Goal: Task Accomplishment & Management: Manage account settings

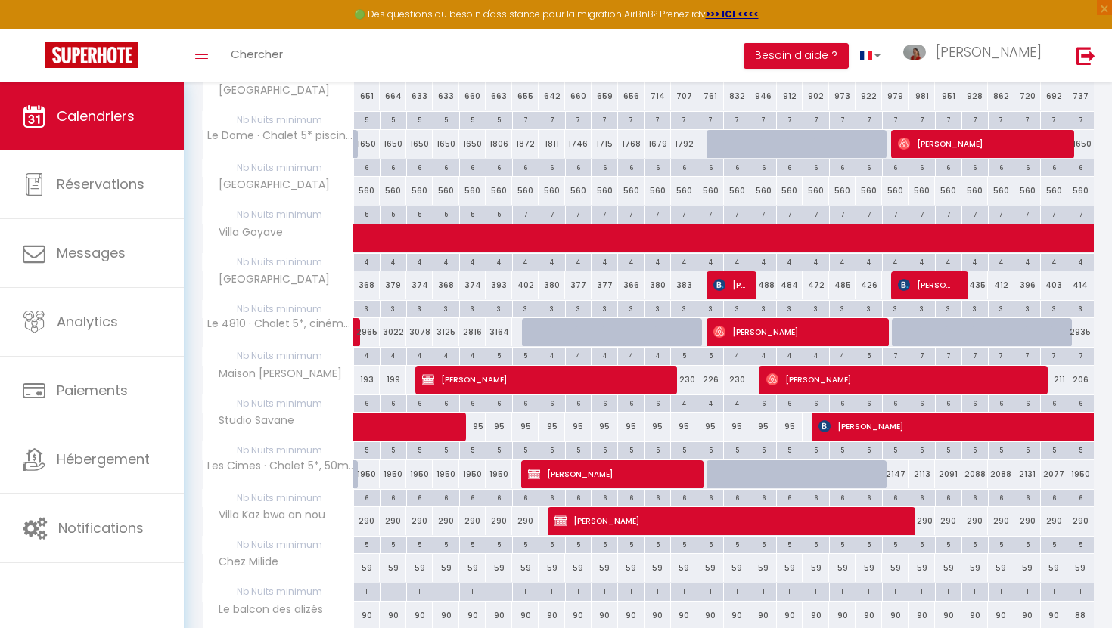
scroll to position [1019, 0]
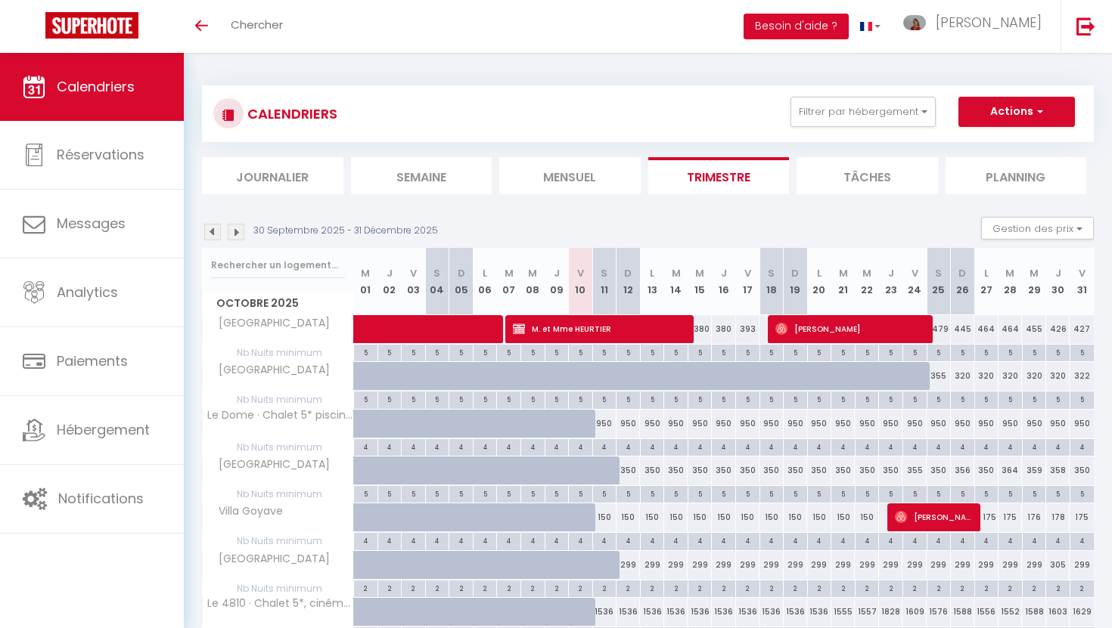
click at [234, 231] on img at bounding box center [236, 232] width 17 height 17
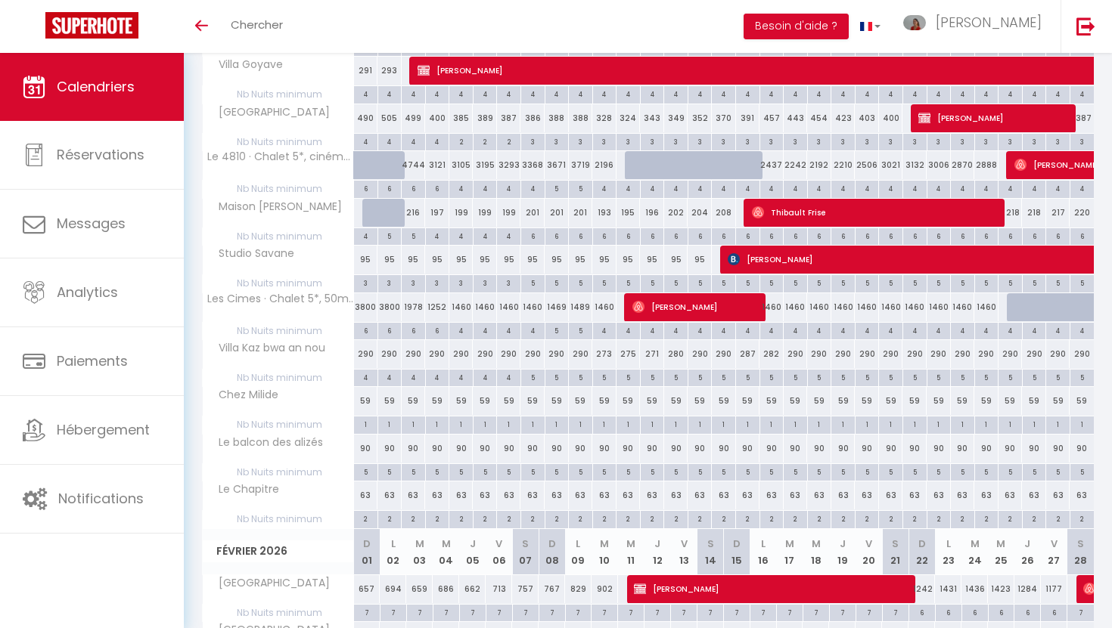
scroll to position [452, 0]
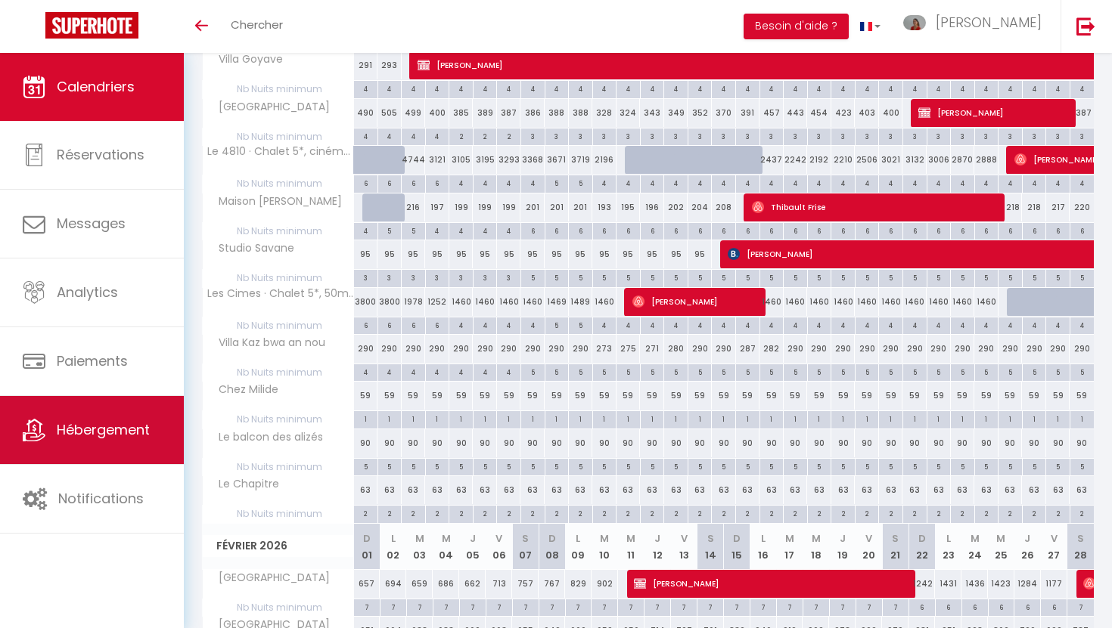
click at [144, 448] on link "Hébergement" at bounding box center [92, 430] width 184 height 68
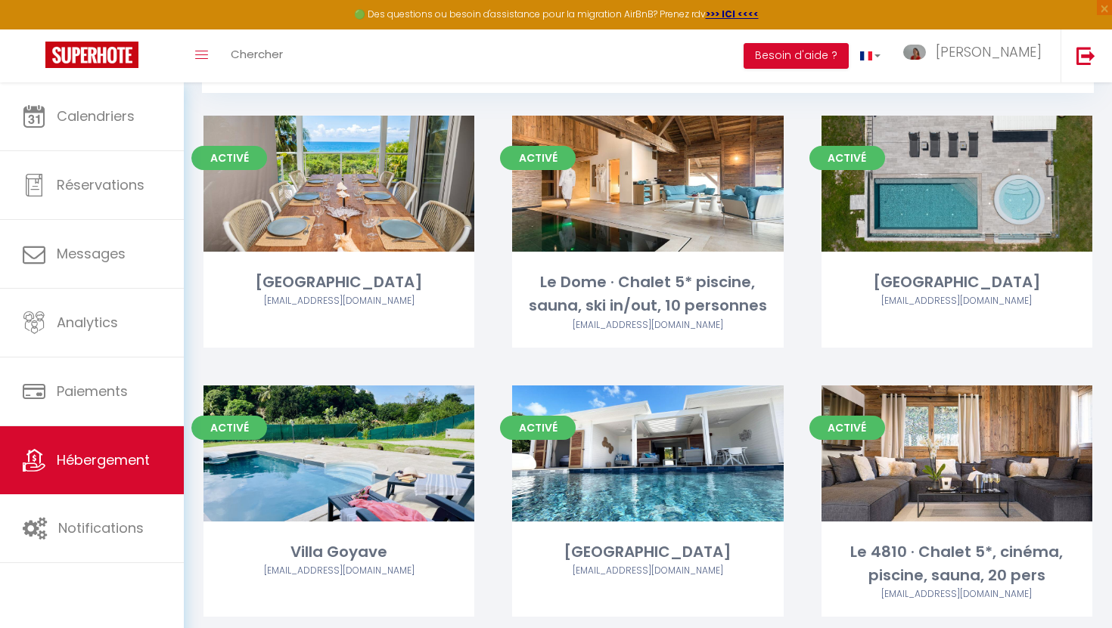
scroll to position [51, 0]
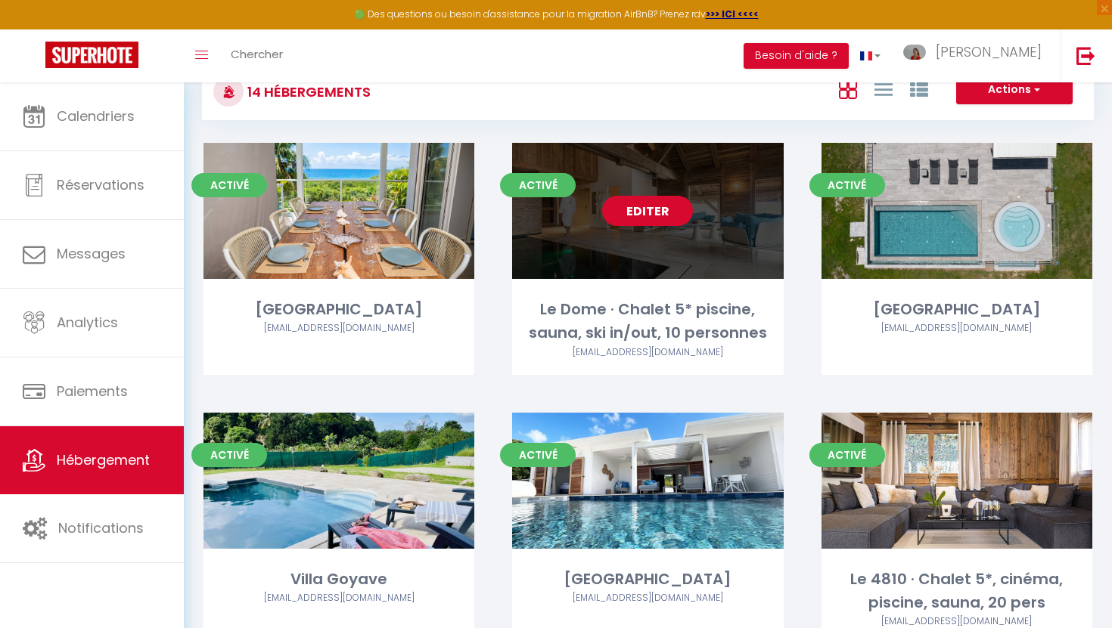
click at [638, 214] on link "Editer" at bounding box center [647, 211] width 91 height 30
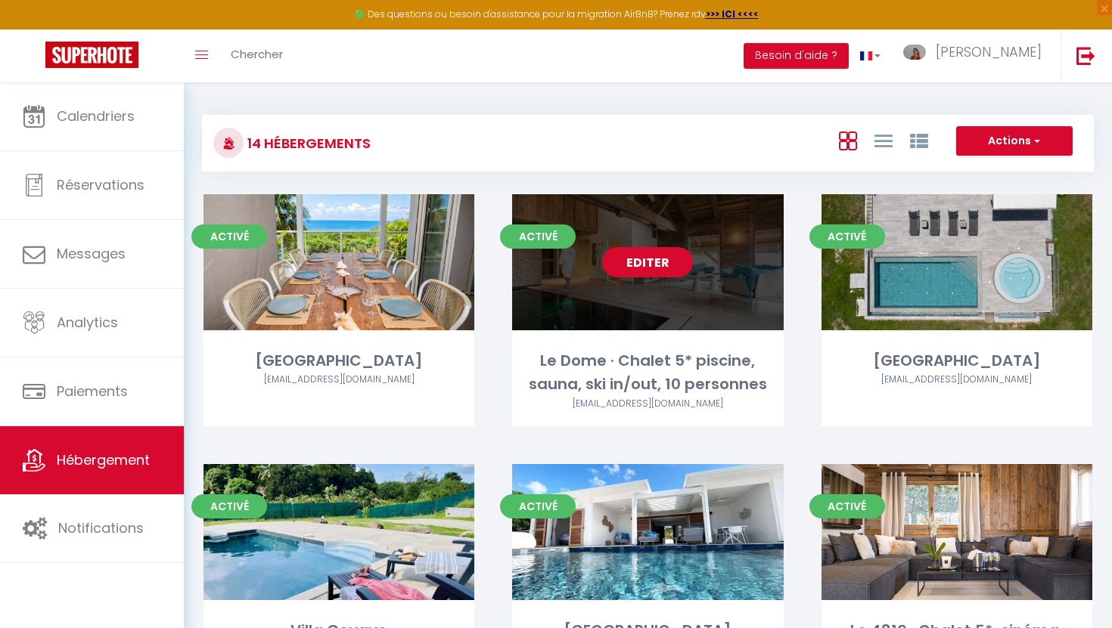
select select "3"
select select "2"
select select "1"
select select "28"
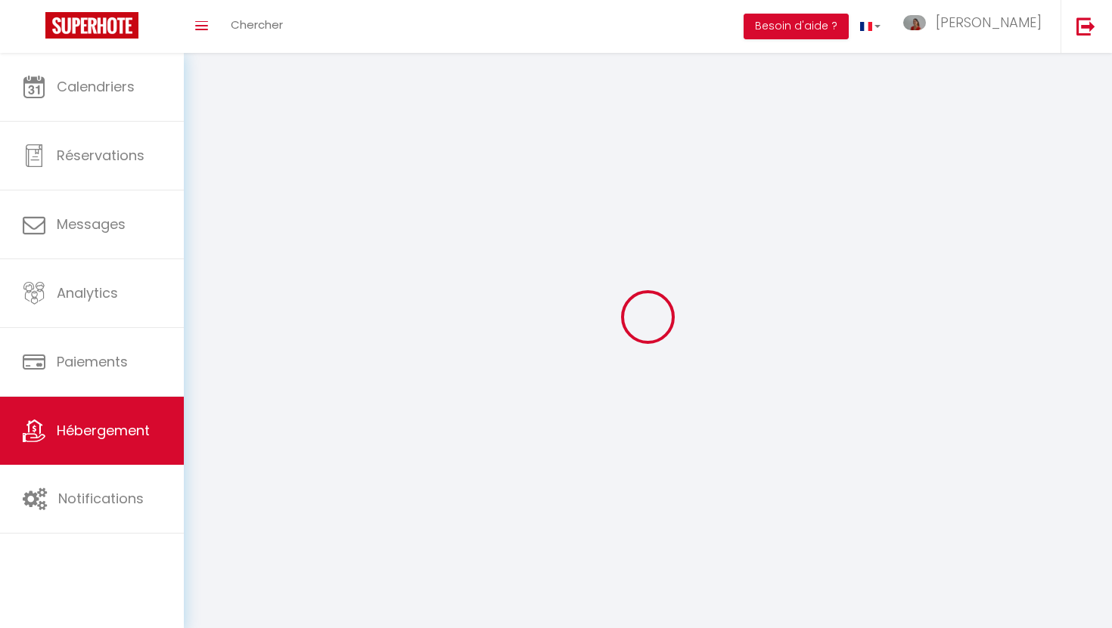
select select
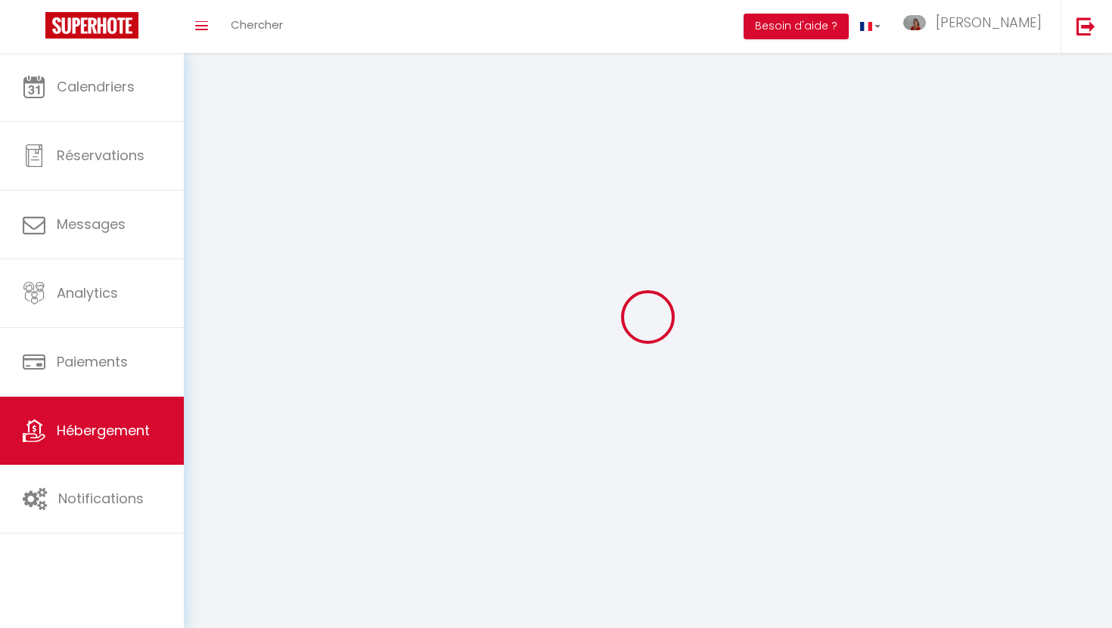
checkbox input "false"
select select
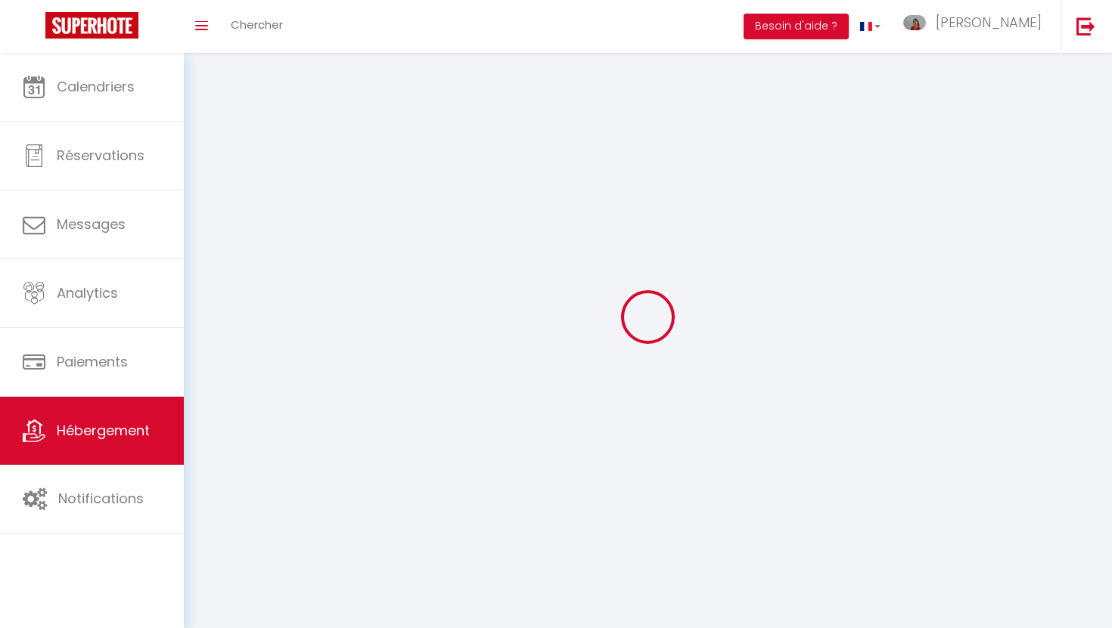
select select
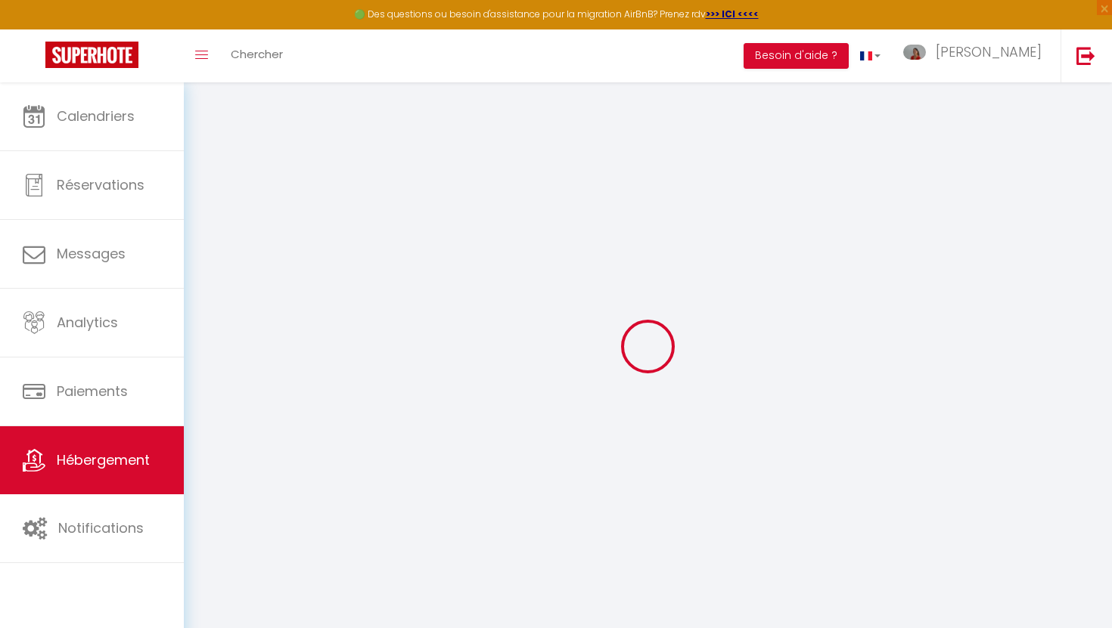
select select
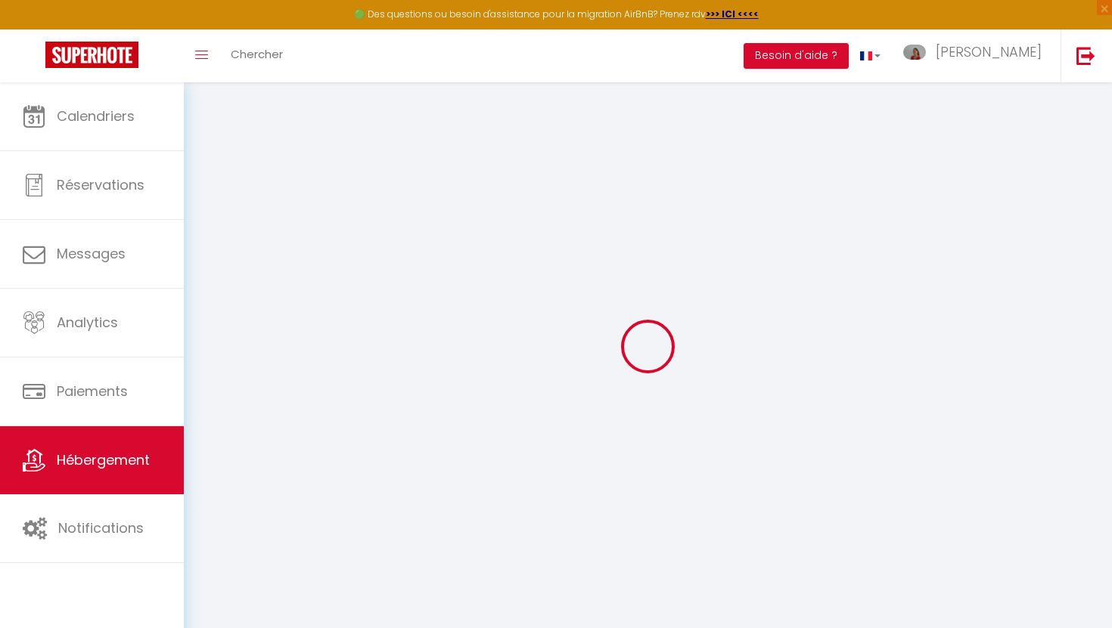
select select
checkbox input "false"
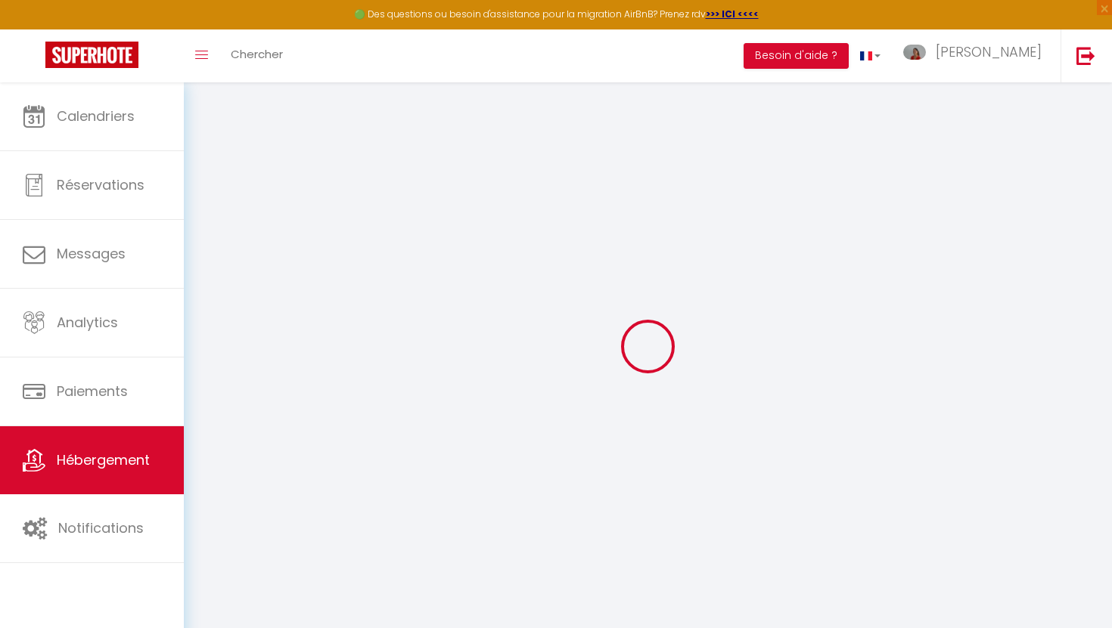
select select
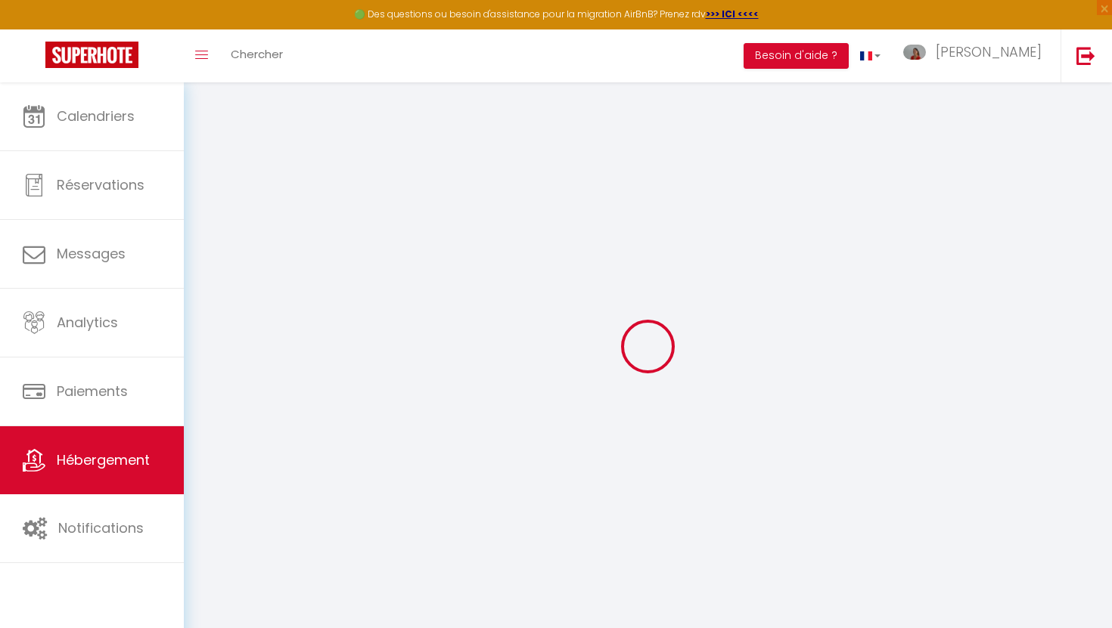
select select
checkbox input "false"
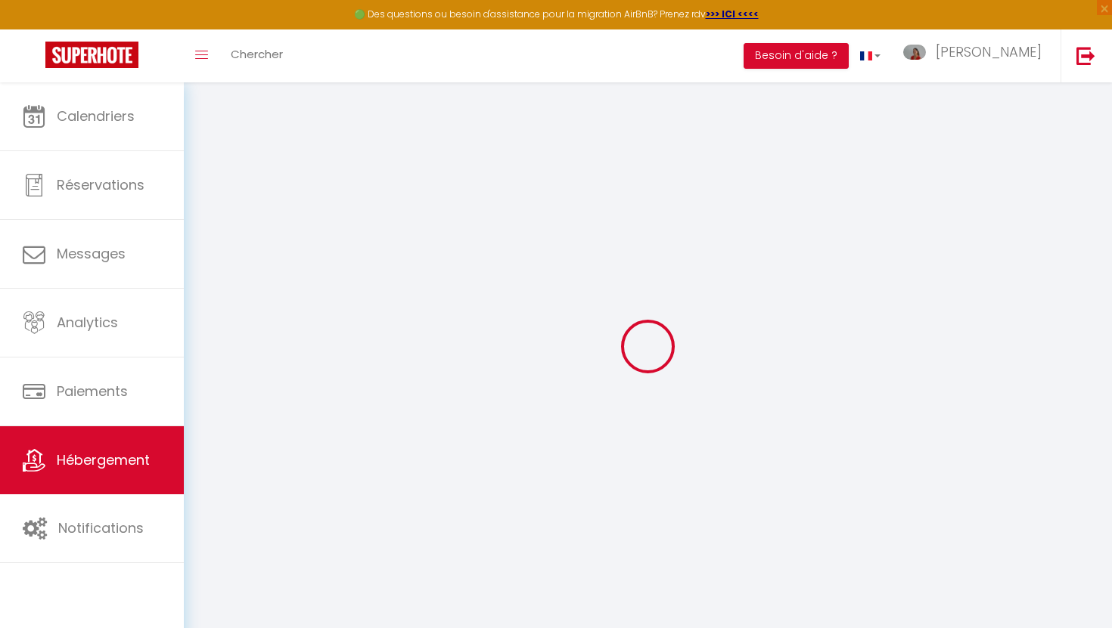
checkbox input "false"
select select
select select "+ 22 %"
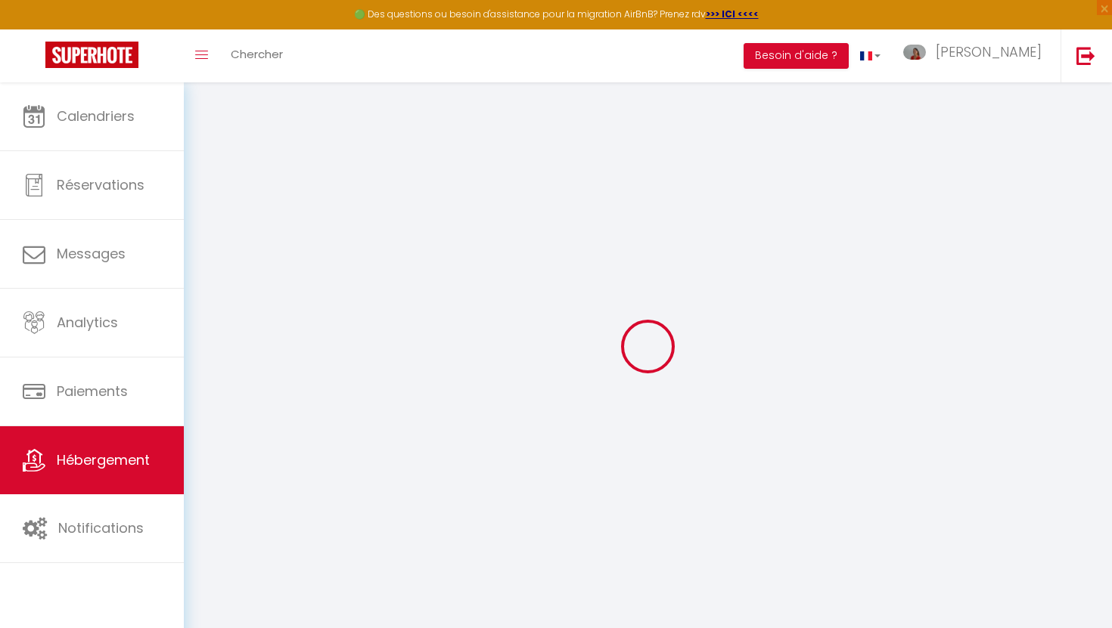
select select "+ 10 %"
select select
checkbox input "false"
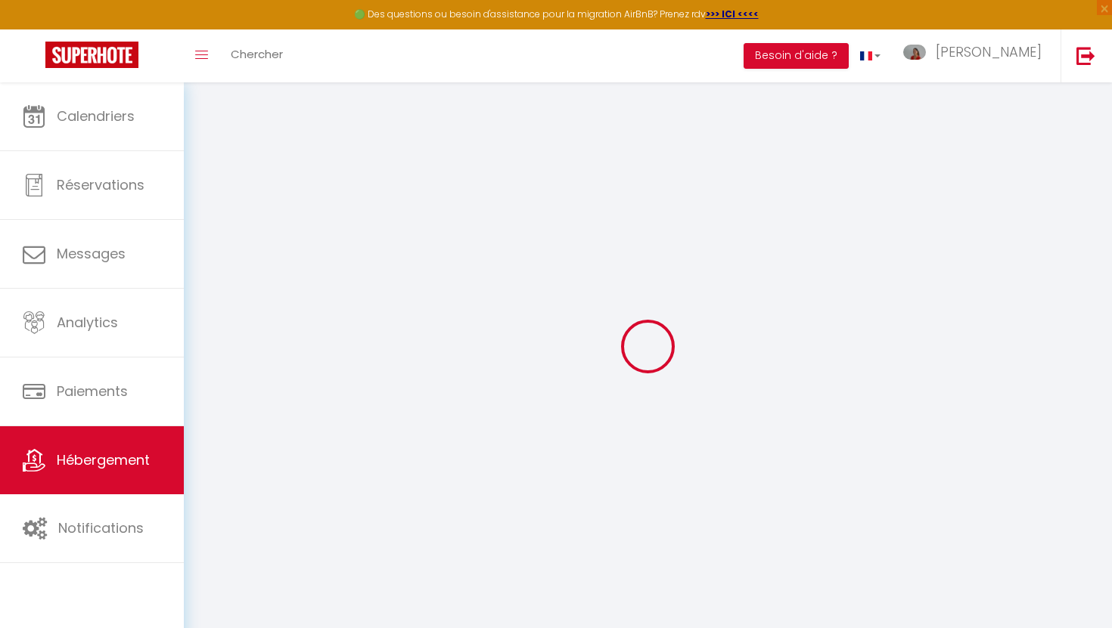
checkbox input "false"
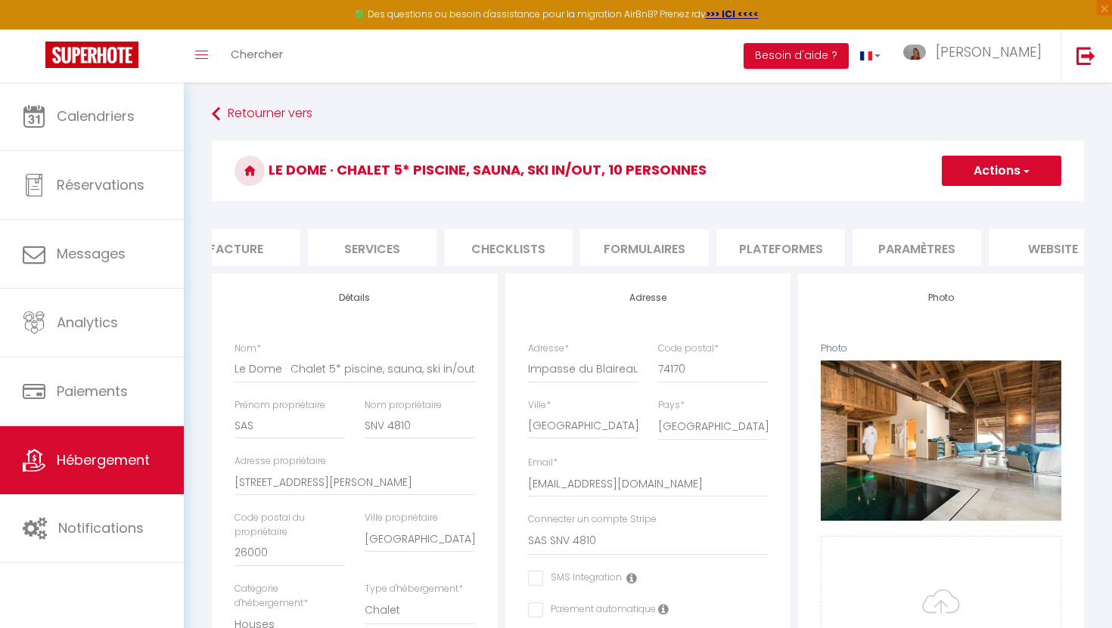
scroll to position [0, 489]
click at [636, 244] on li "Plateformes" at bounding box center [603, 247] width 129 height 37
select select
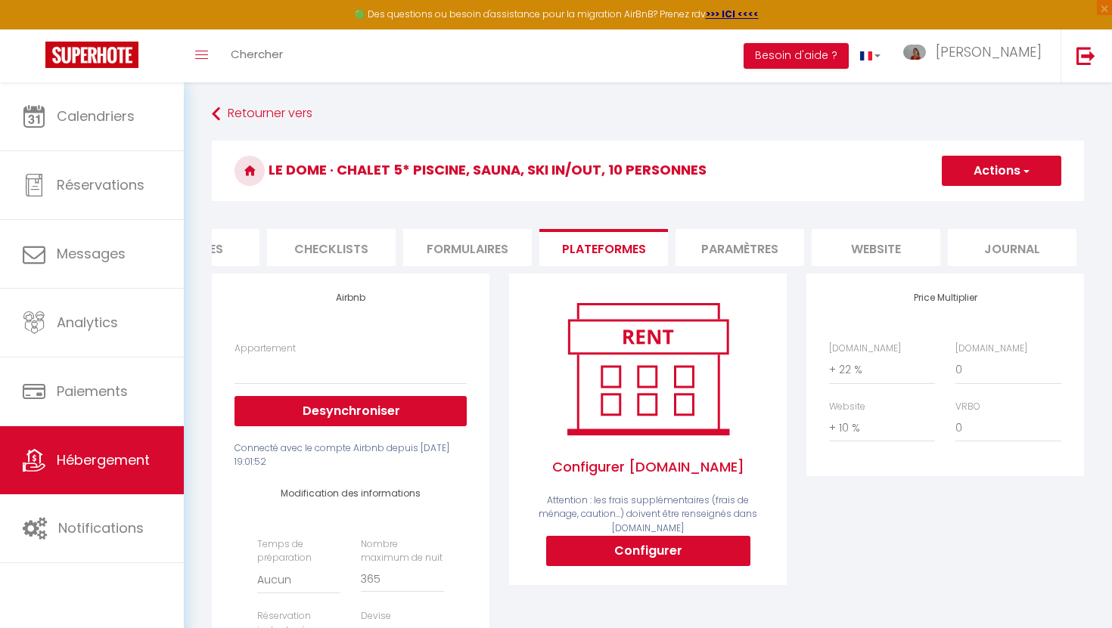
scroll to position [1, 0]
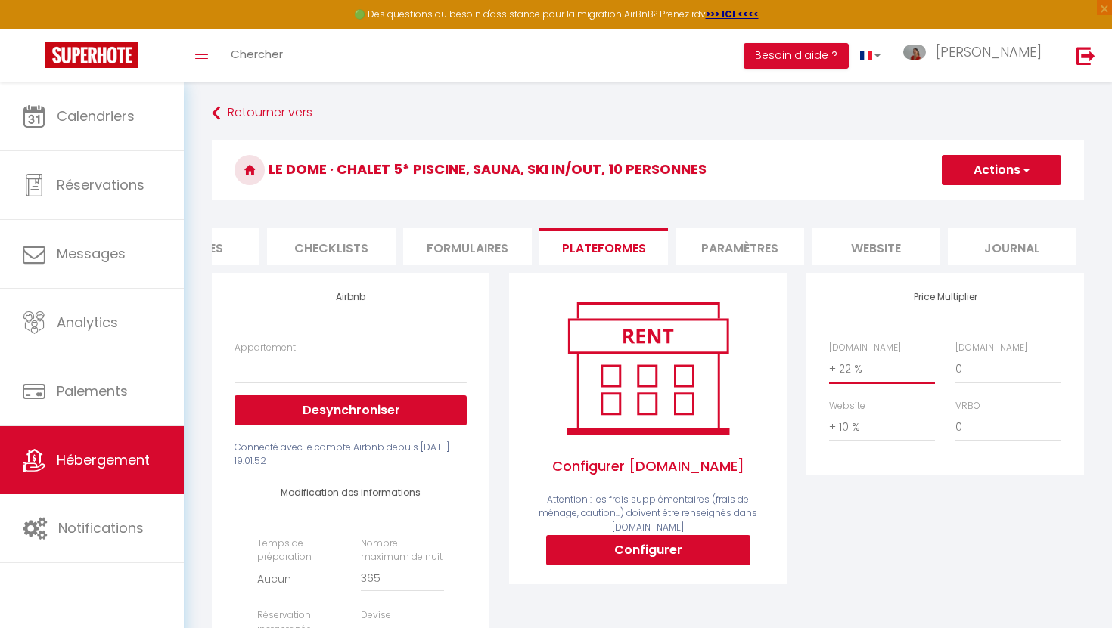
click at [854, 368] on select "0 + 1 % + 2 % + 3 % + 4 % + 5 % + 6 % + 7 % + 8 % + 9 %" at bounding box center [882, 369] width 106 height 29
select select "+ 19 %"
click at [829, 355] on select "0 + 1 % + 2 % + 3 % + 4 % + 5 % + 6 % + 7 % + 8 % + 9 %" at bounding box center [882, 369] width 106 height 29
click at [967, 175] on button "Actions" at bounding box center [1001, 170] width 119 height 30
click at [965, 206] on link "Enregistrer" at bounding box center [1000, 204] width 119 height 20
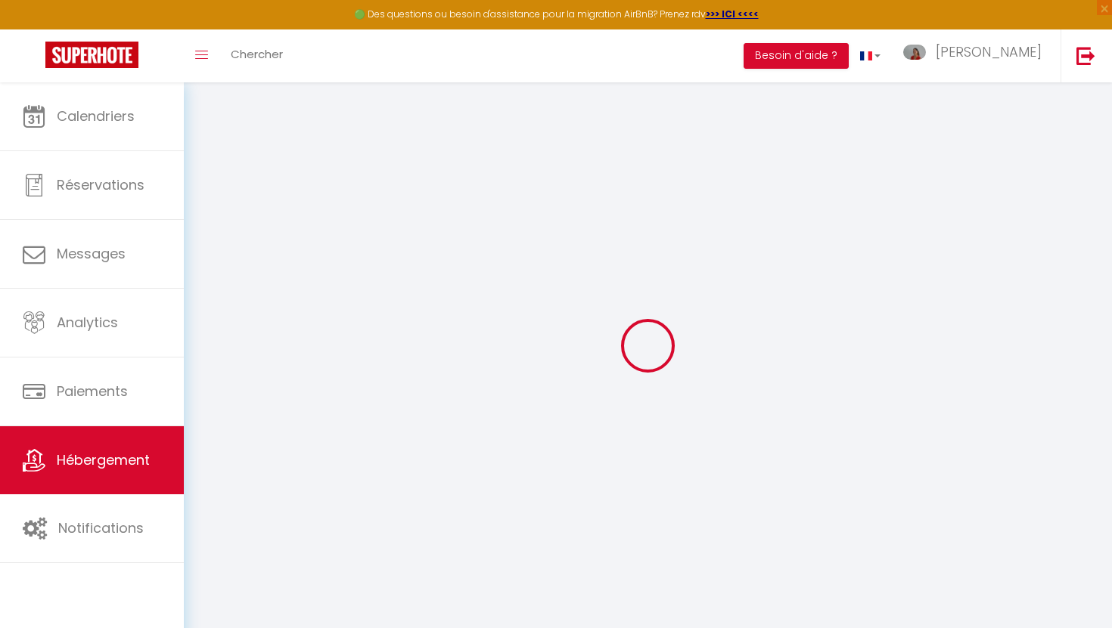
select select
select select "EUR"
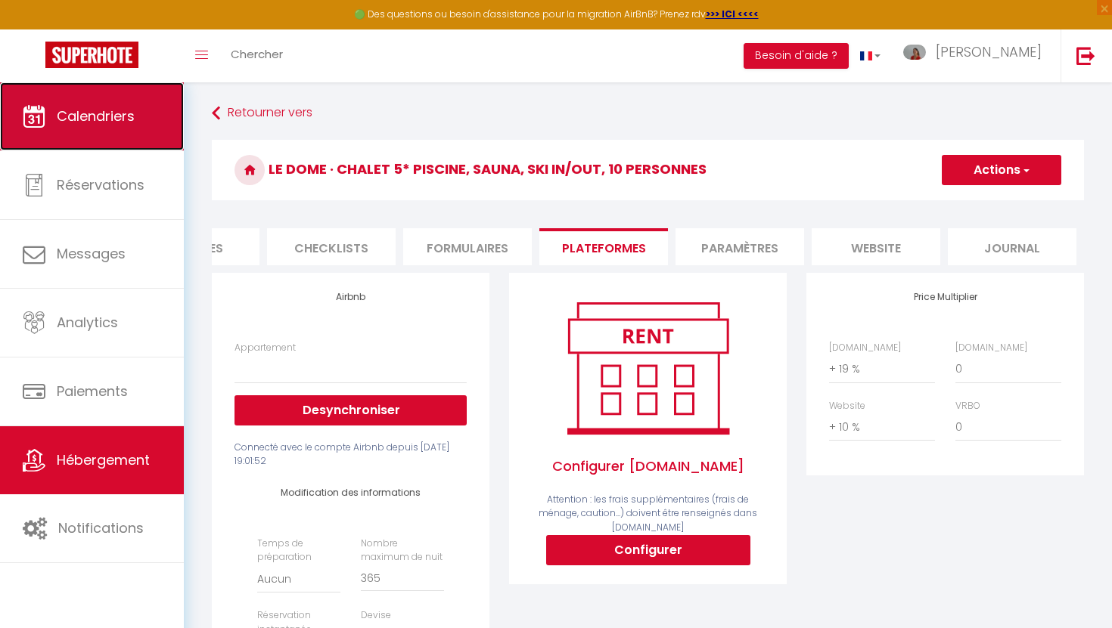
click at [102, 138] on link "Calendriers" at bounding box center [92, 116] width 184 height 68
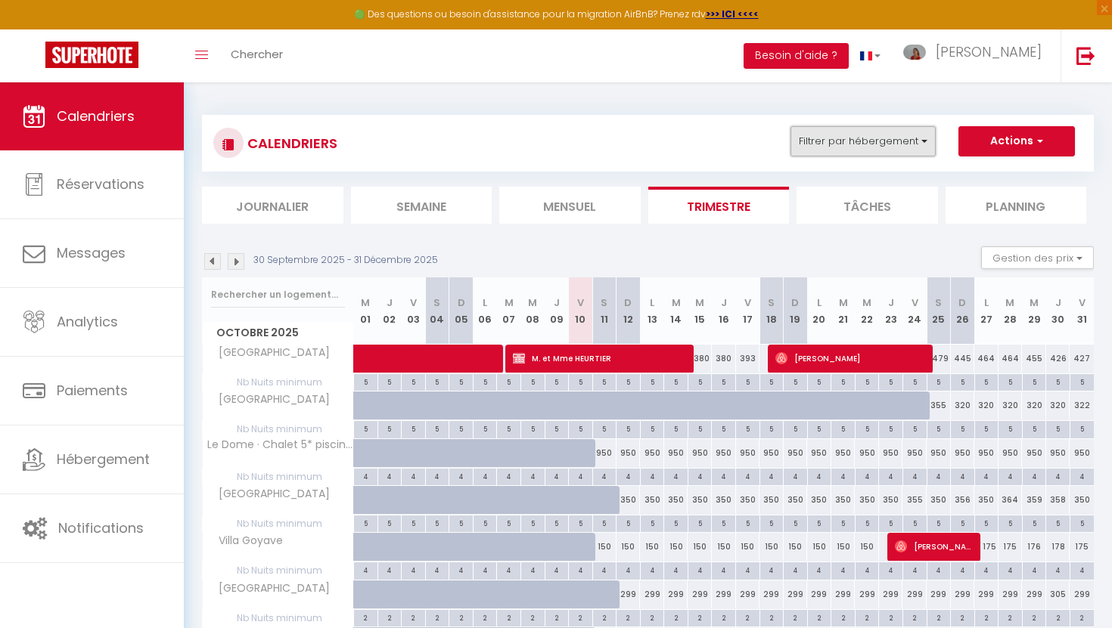
click at [832, 139] on button "Filtrer par hébergement" at bounding box center [862, 141] width 145 height 30
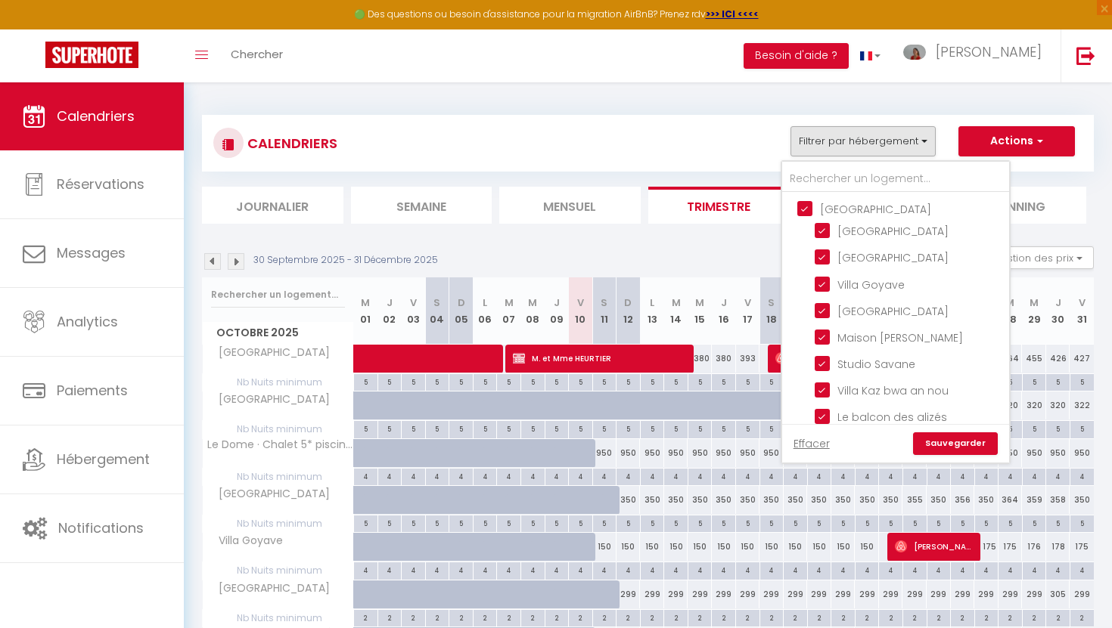
click at [802, 206] on input "[GEOGRAPHIC_DATA]" at bounding box center [910, 207] width 227 height 15
checkbox input "false"
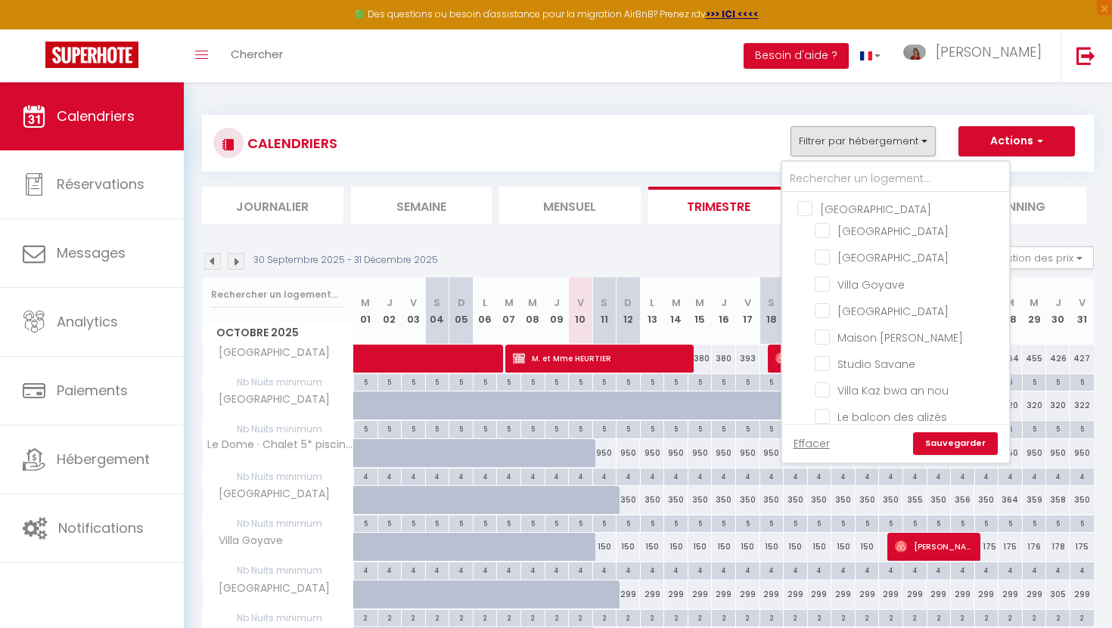
checkbox input "false"
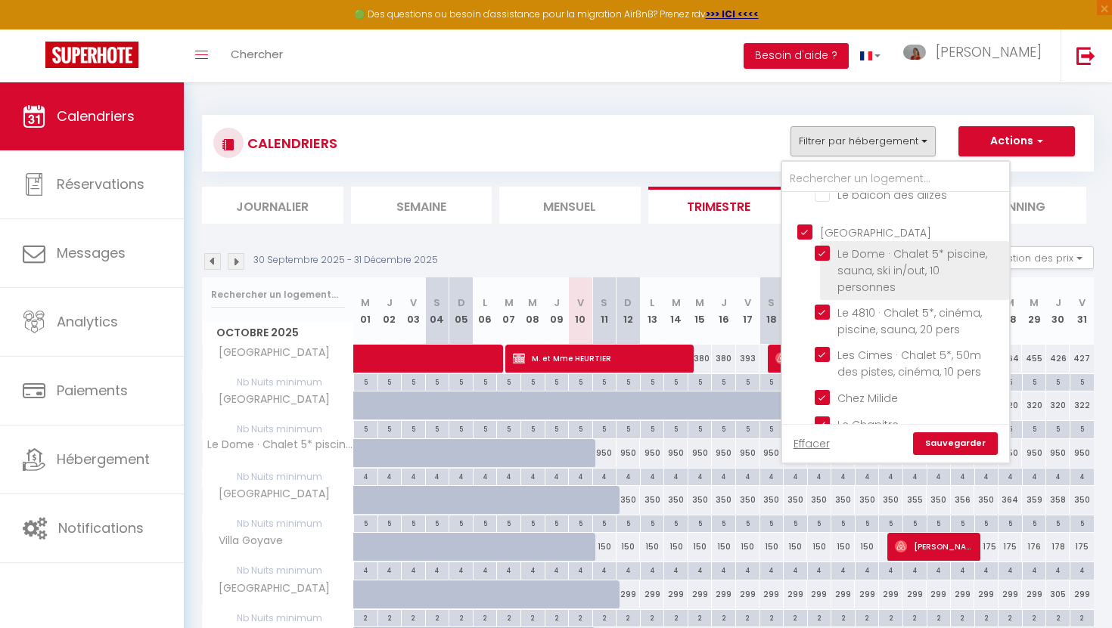
scroll to position [281, 0]
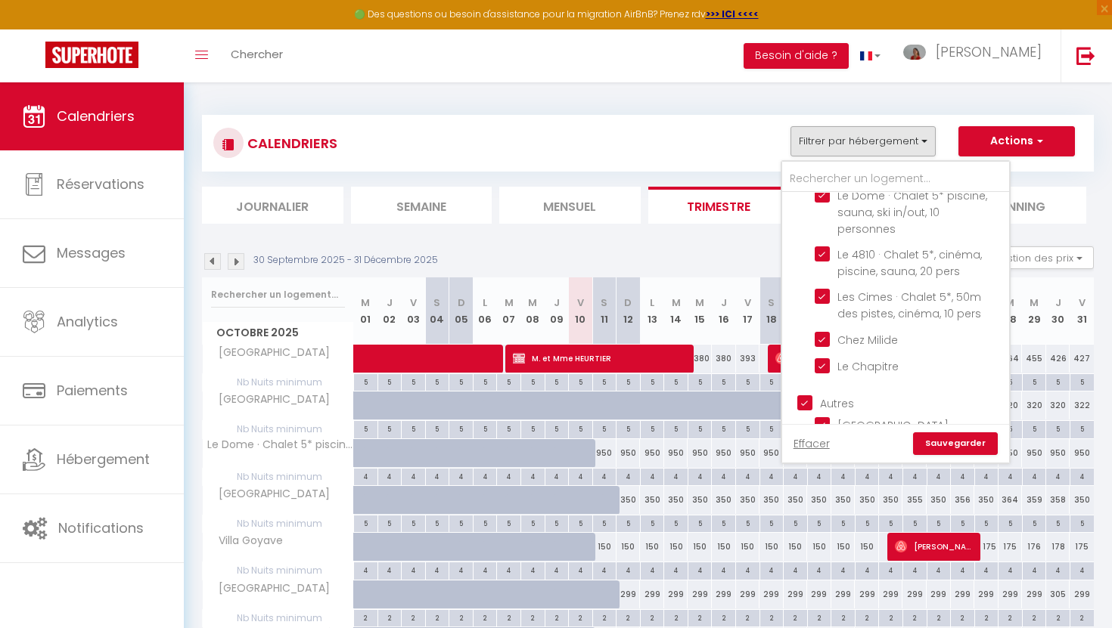
click at [802, 395] on input "Autres" at bounding box center [910, 402] width 227 height 15
checkbox input "false"
drag, startPoint x: 942, startPoint y: 442, endPoint x: 927, endPoint y: 436, distance: 16.6
click at [939, 440] on link "Sauvegarder" at bounding box center [955, 444] width 85 height 23
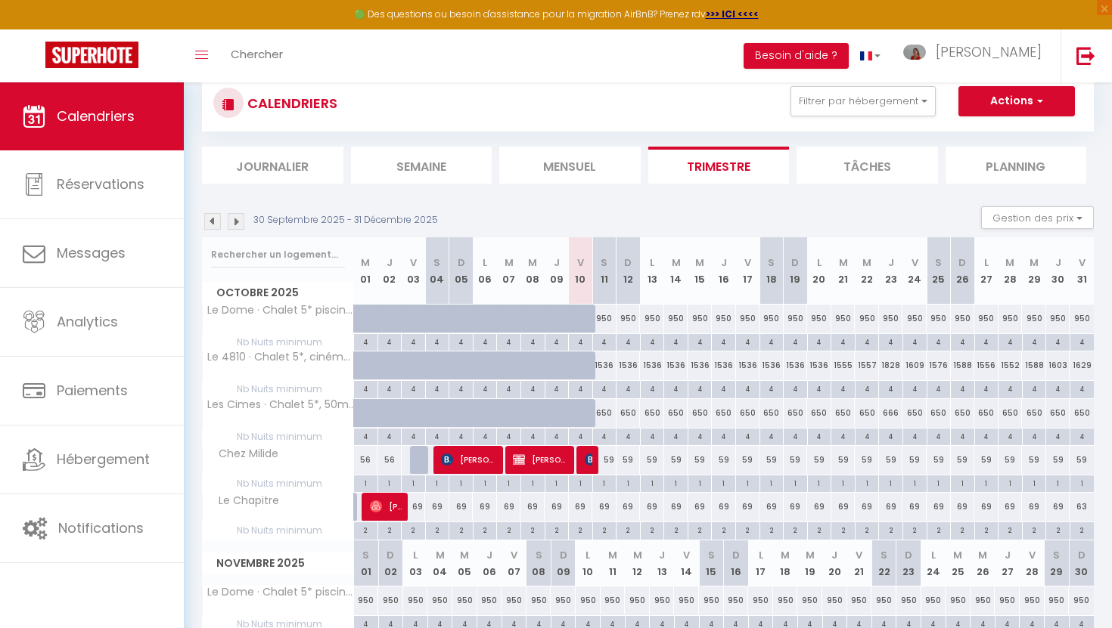
scroll to position [0, 0]
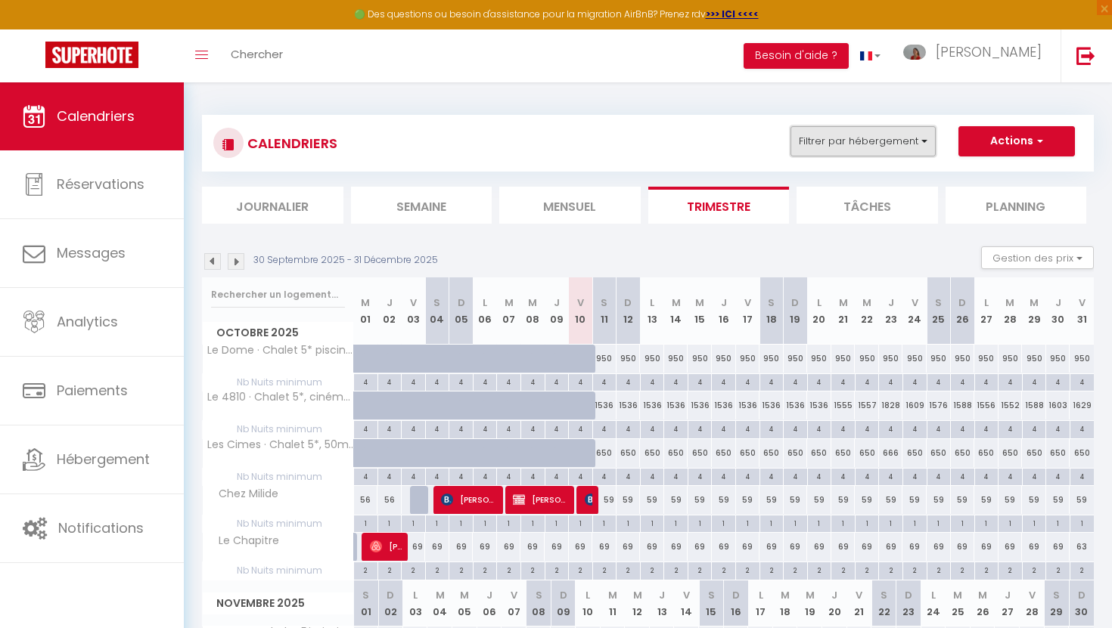
click at [858, 143] on button "Filtrer par hébergement" at bounding box center [862, 141] width 145 height 30
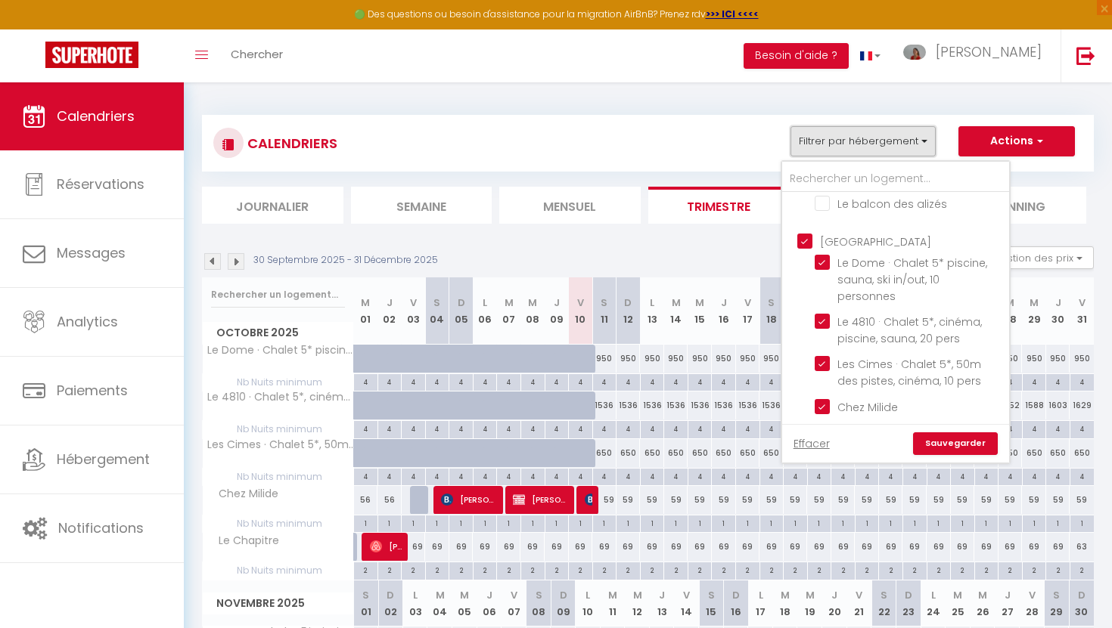
scroll to position [231, 0]
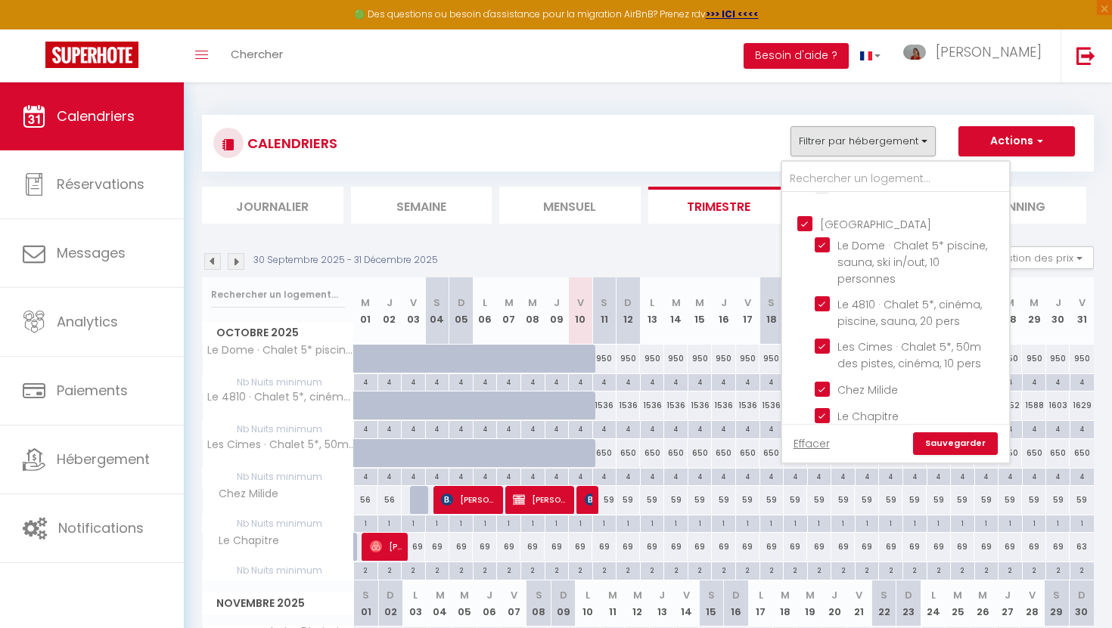
click at [813, 222] on input "[GEOGRAPHIC_DATA]" at bounding box center [910, 222] width 227 height 15
checkbox input "false"
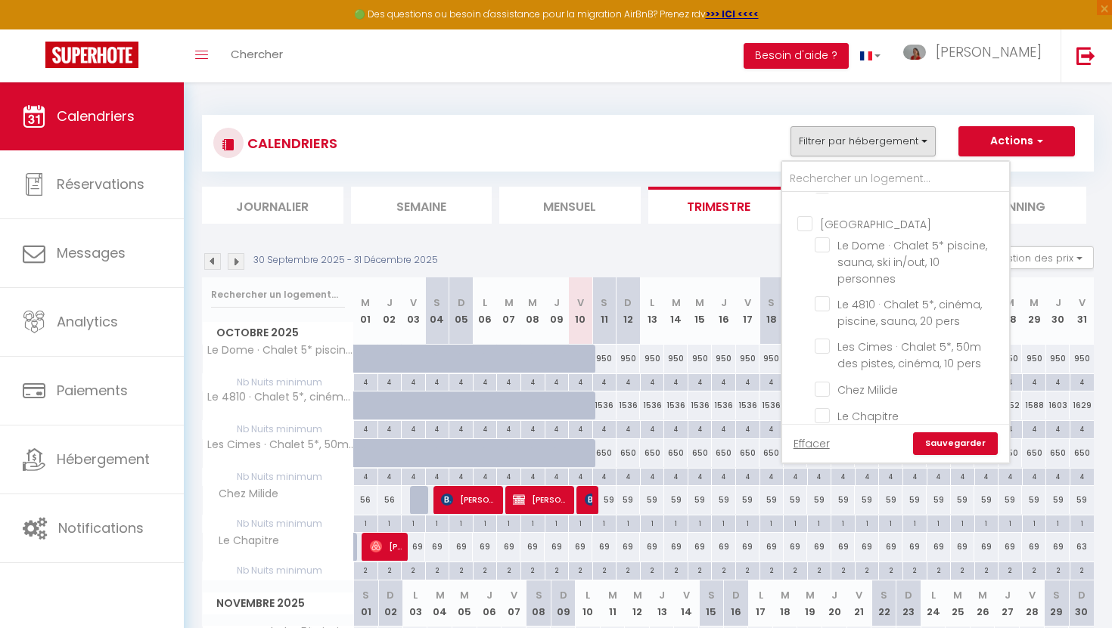
checkbox input "false"
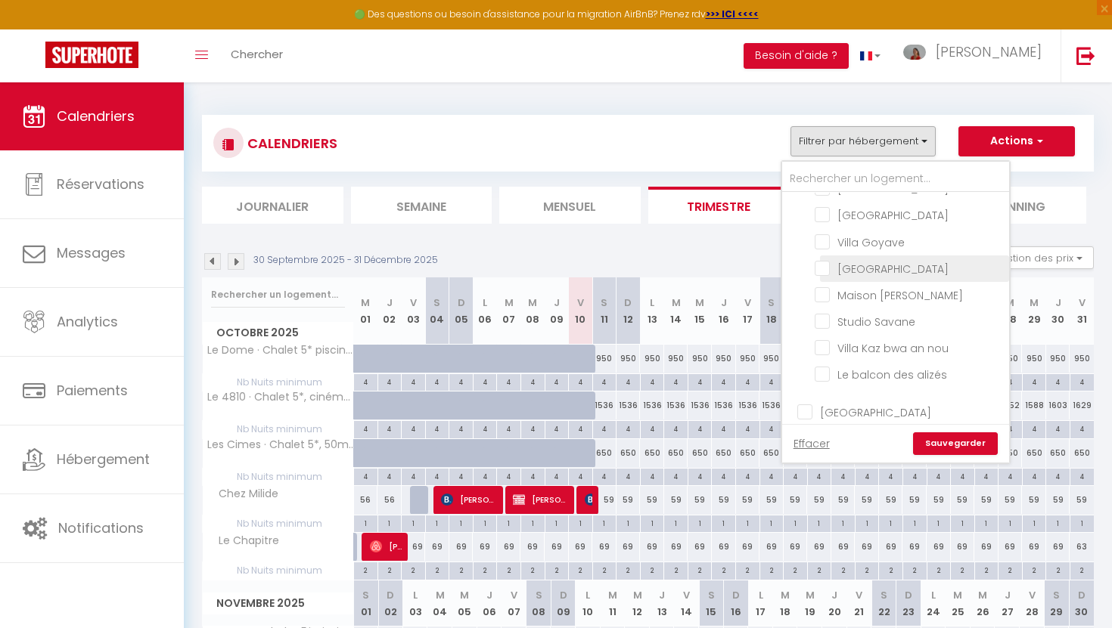
scroll to position [0, 0]
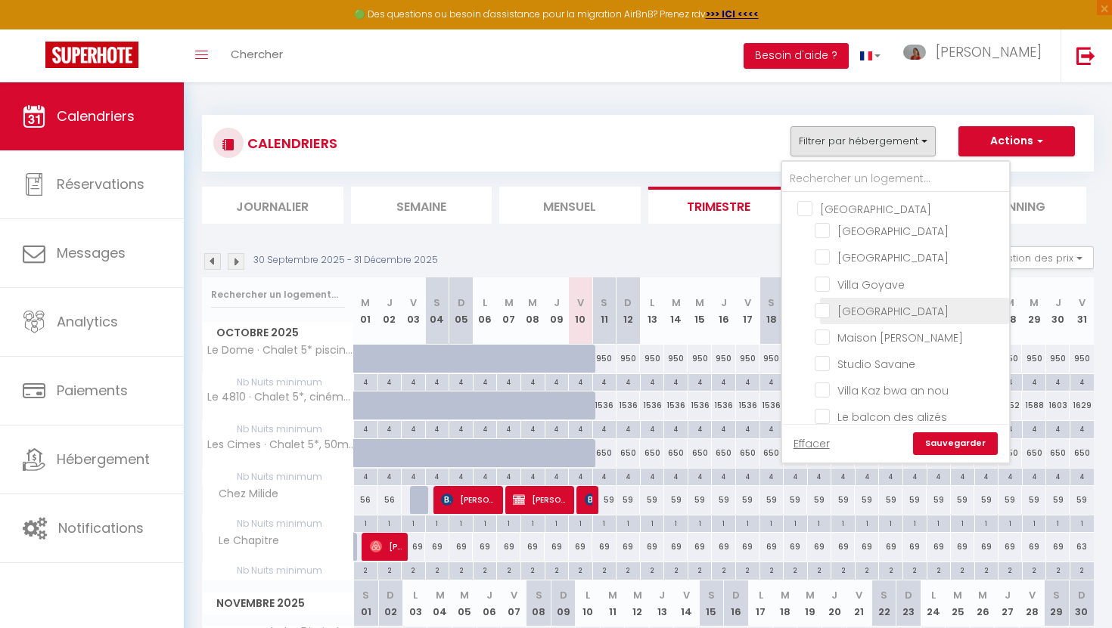
click at [824, 307] on input "[GEOGRAPHIC_DATA]" at bounding box center [909, 310] width 189 height 15
checkbox input "true"
click at [954, 444] on link "Sauvegarder" at bounding box center [955, 444] width 85 height 23
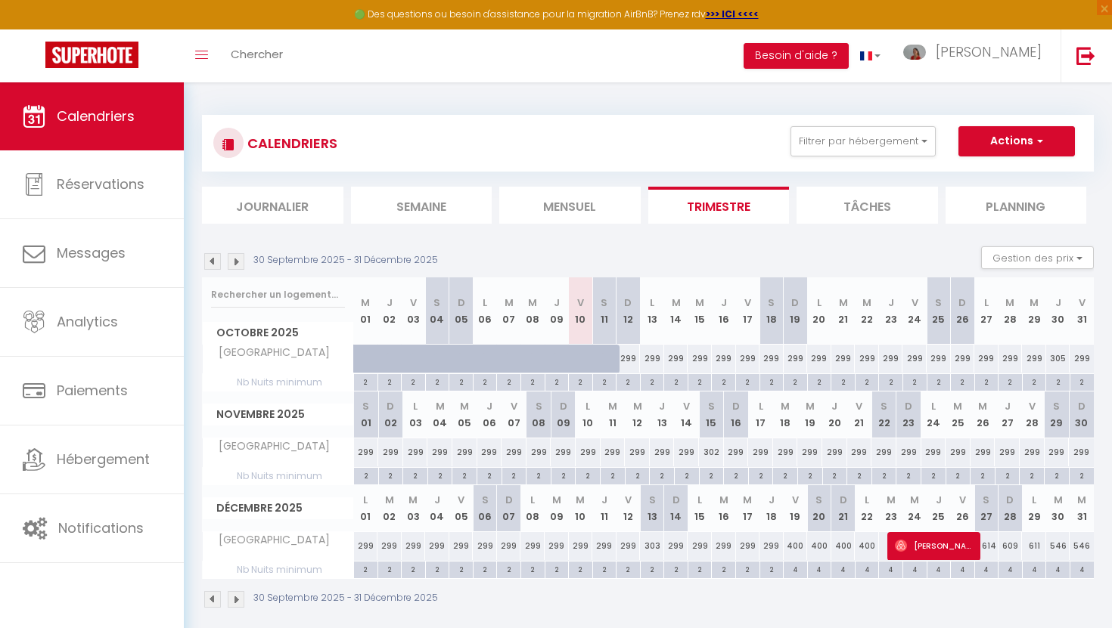
click at [627, 549] on div "299" at bounding box center [628, 546] width 24 height 28
type input "299"
type input "Ven 12 Décembre 2025"
type input "Sam 13 Décembre 2025"
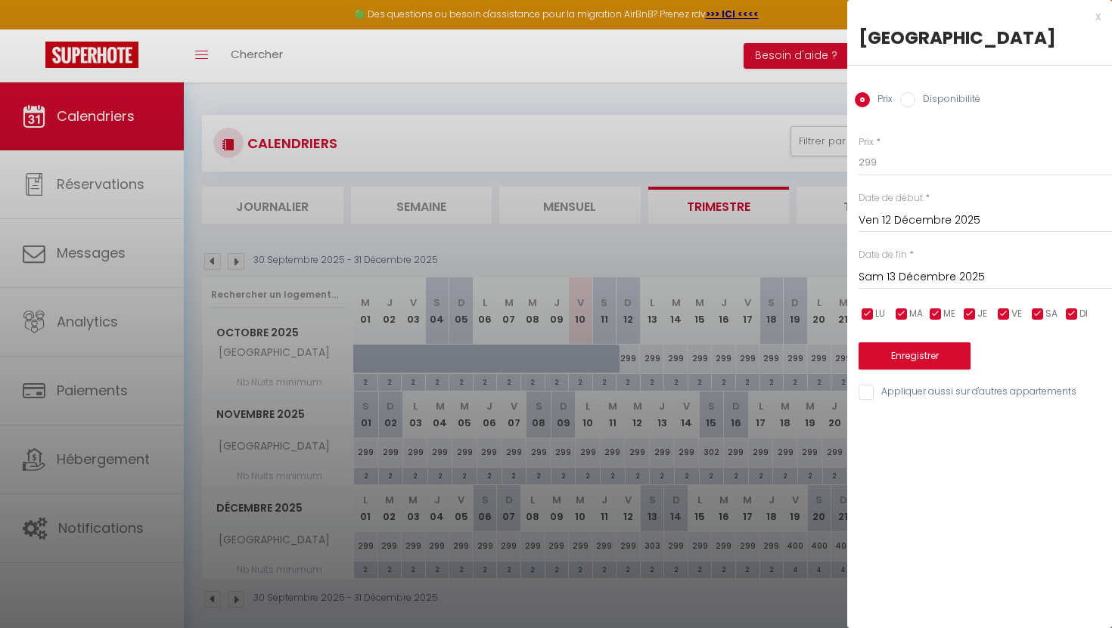
click at [666, 113] on div at bounding box center [556, 314] width 1112 height 628
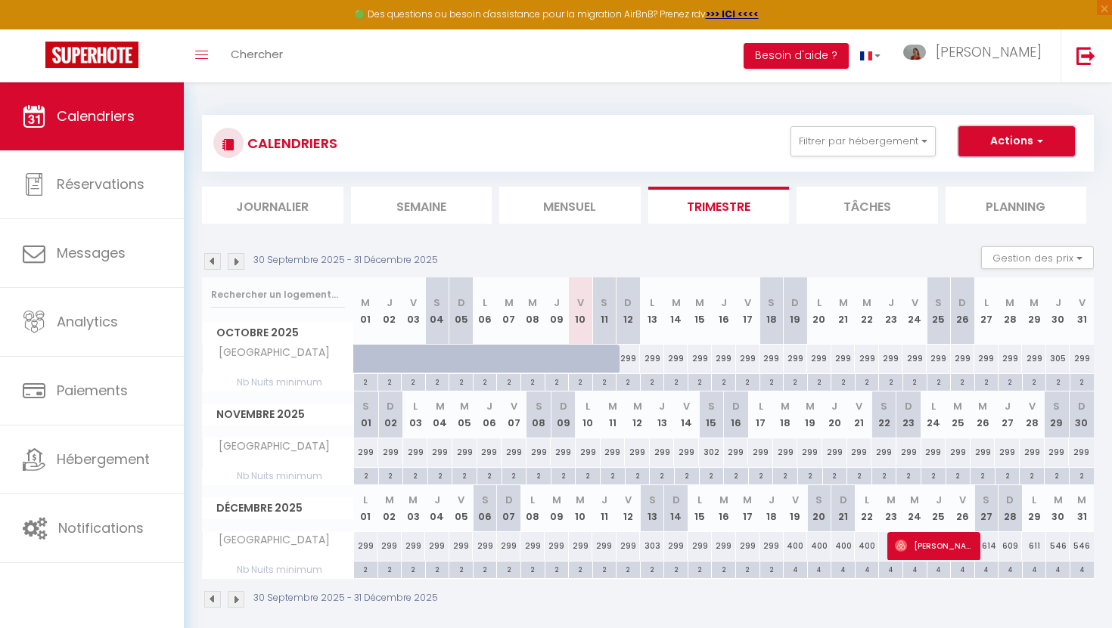
click at [982, 147] on button "Actions" at bounding box center [1016, 141] width 116 height 30
click at [980, 173] on link "Nouvelle réservation" at bounding box center [1001, 176] width 132 height 23
select select
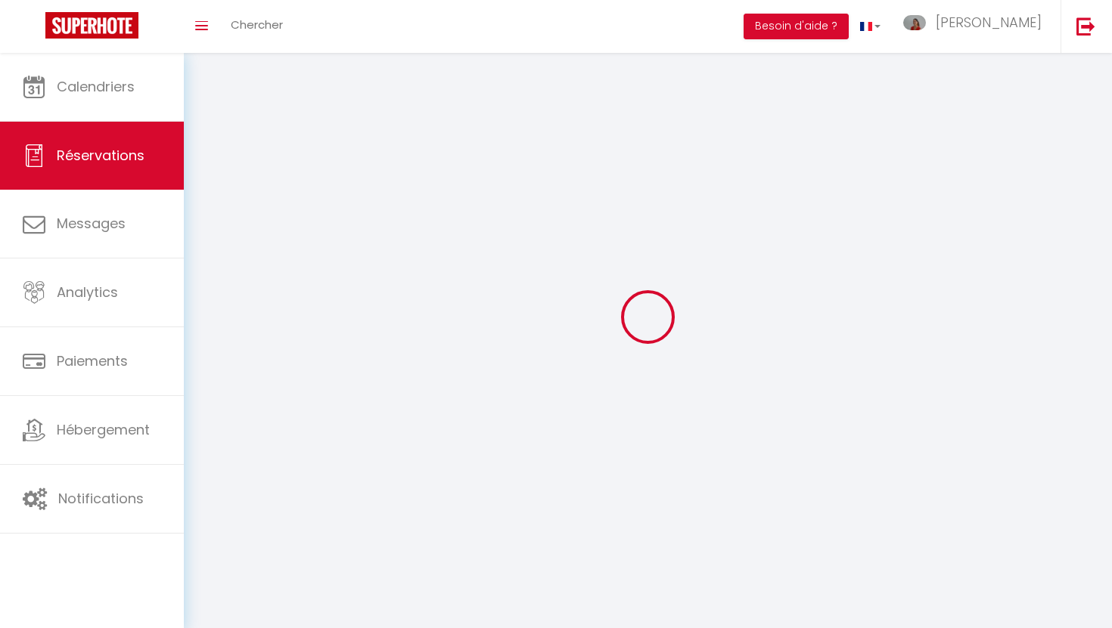
select select
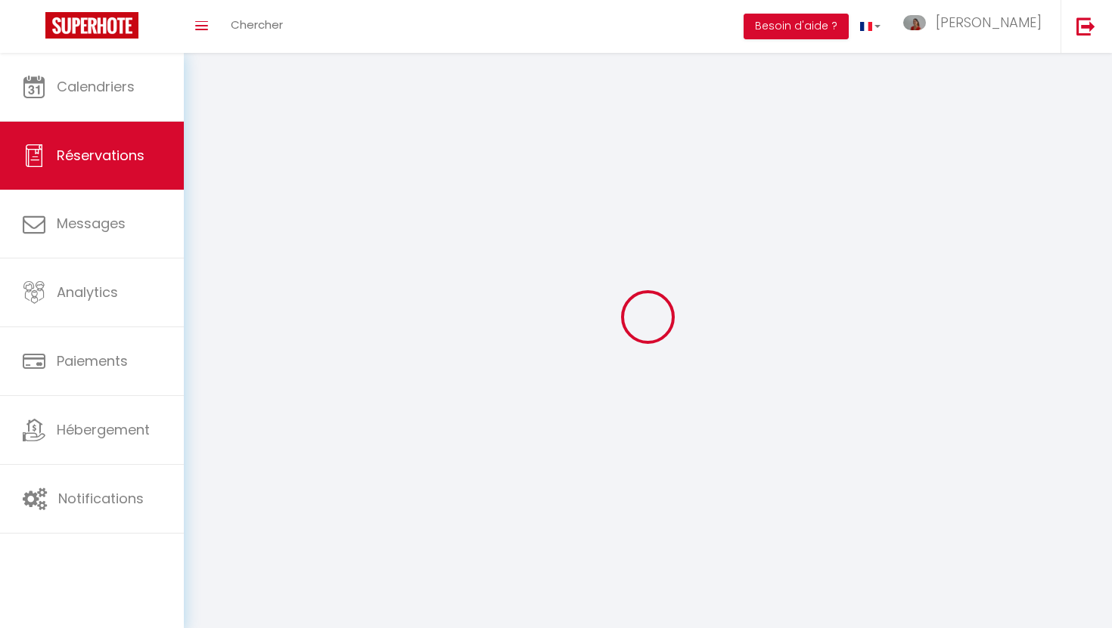
select select
checkbox input "false"
select select
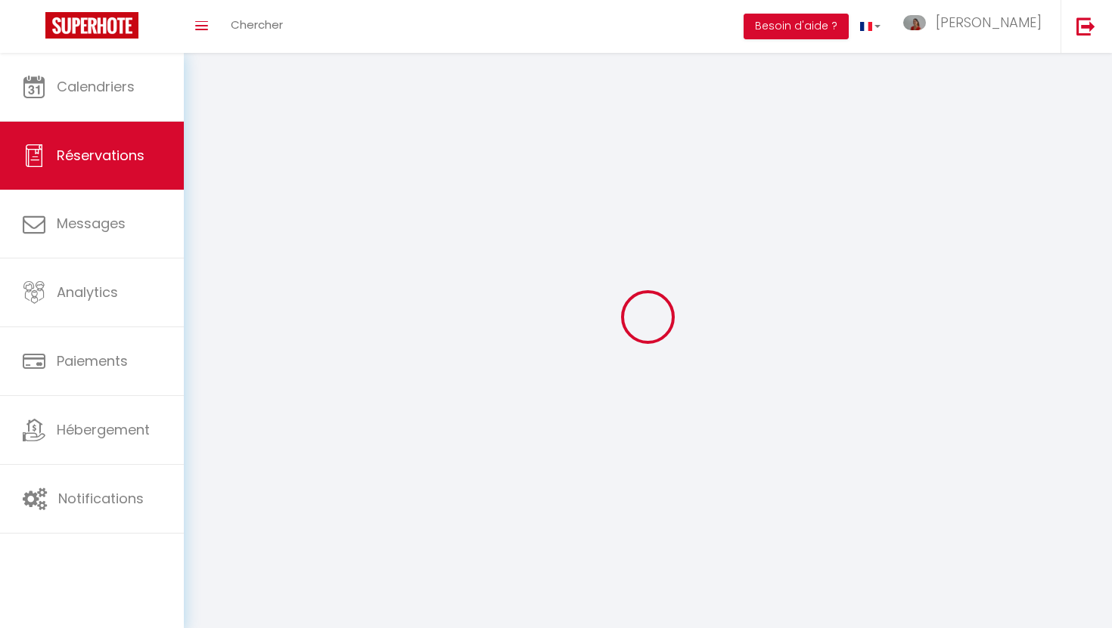
select select
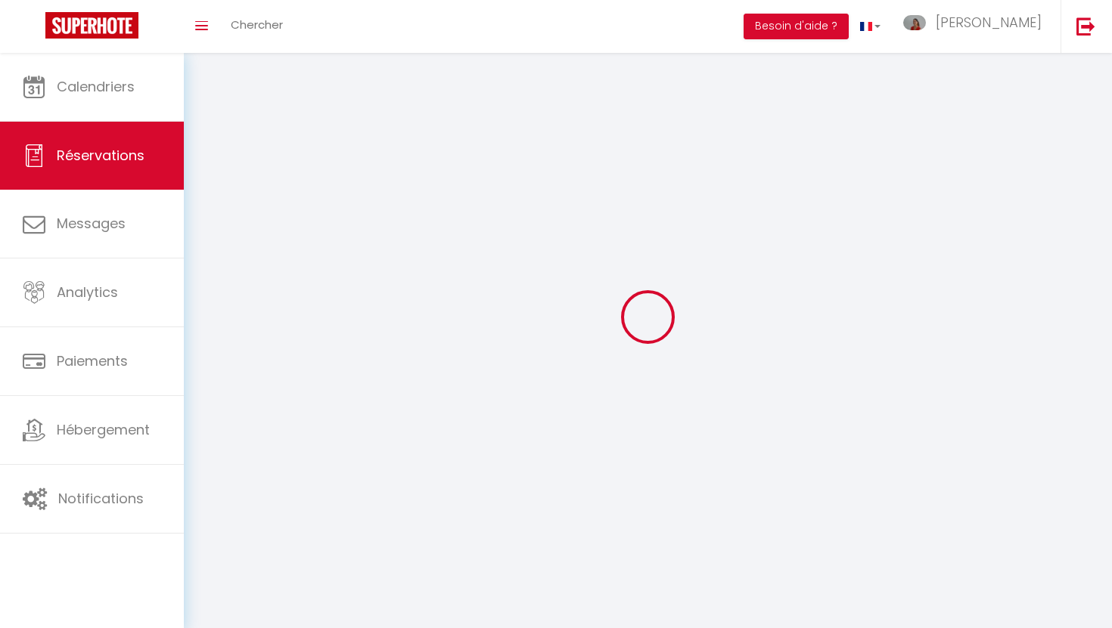
checkbox input "false"
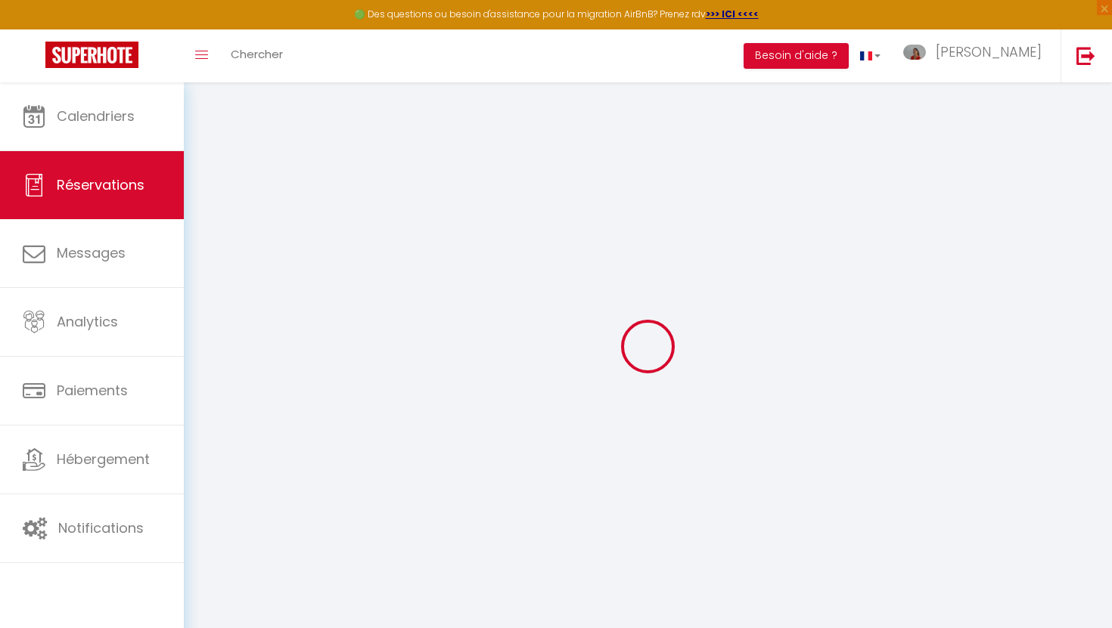
select select
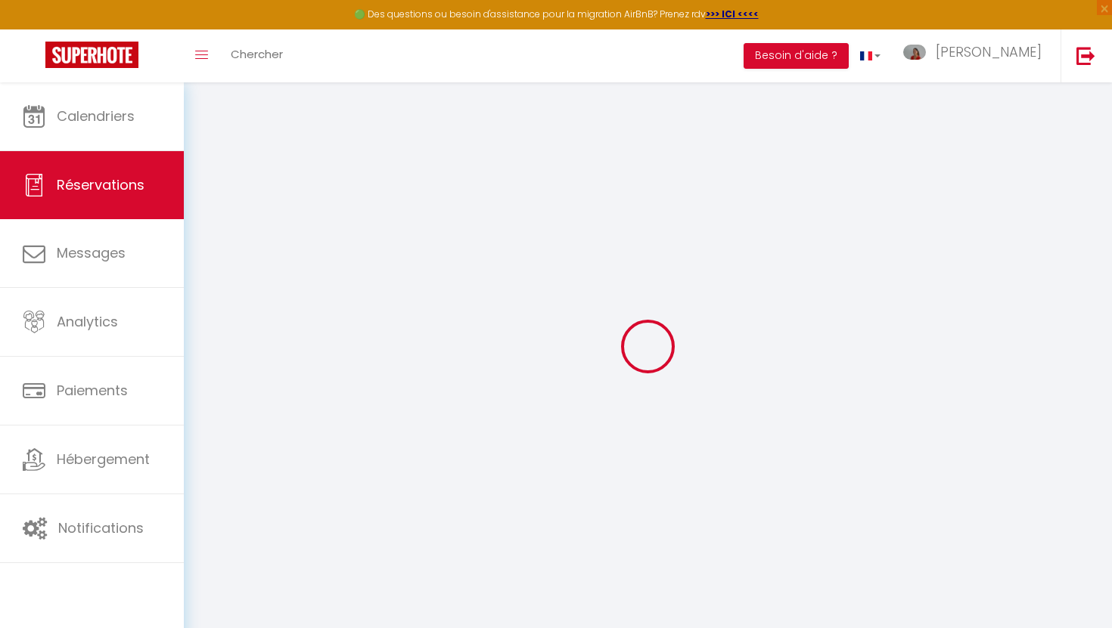
select select
checkbox input "false"
select select
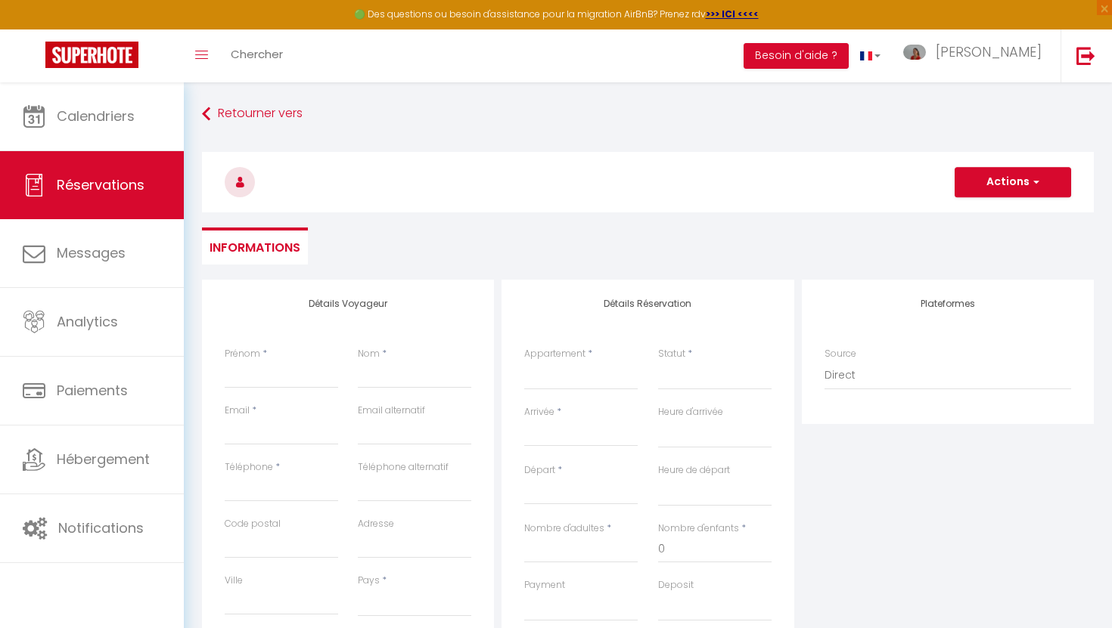
select select
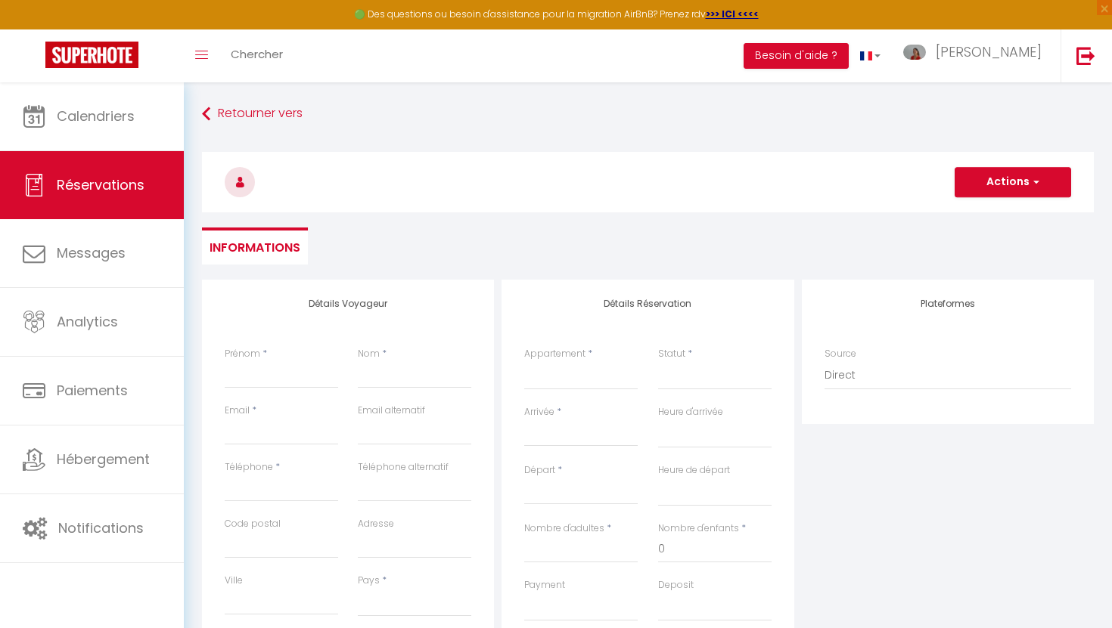
checkbox input "false"
select select
click at [272, 368] on input "Prénom" at bounding box center [281, 375] width 113 height 27
type input "A"
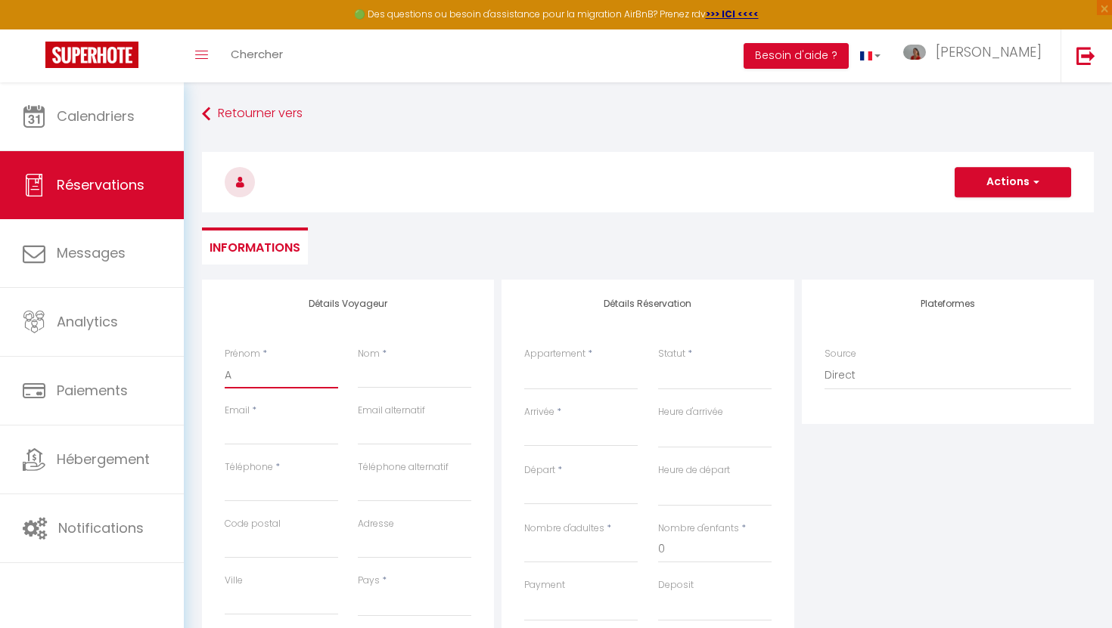
select select
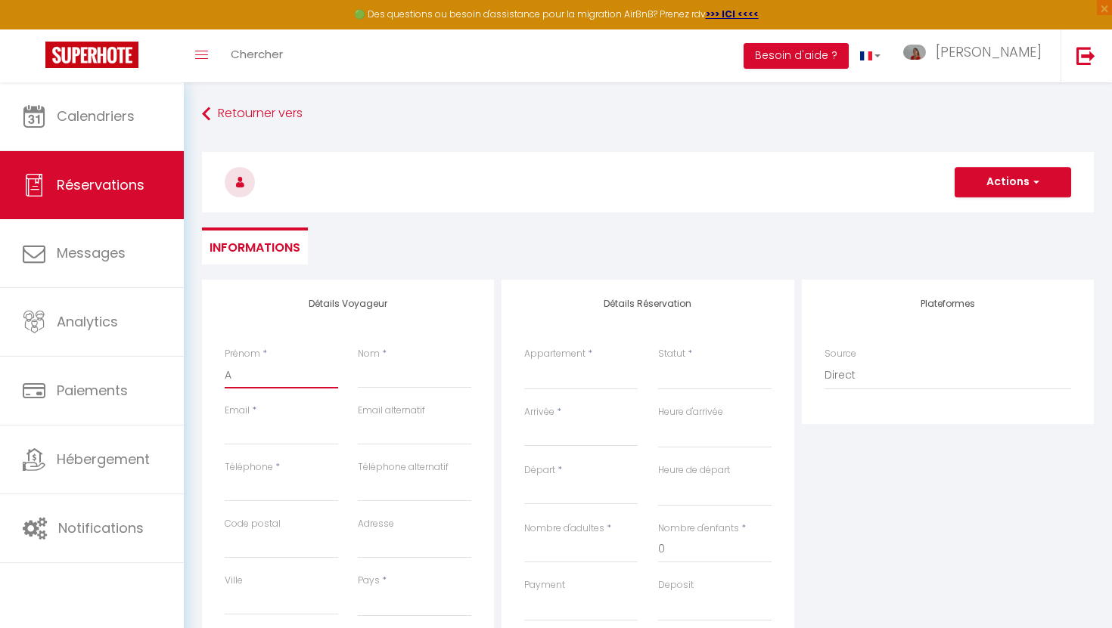
select select
checkbox input "false"
type input "Ar"
select select
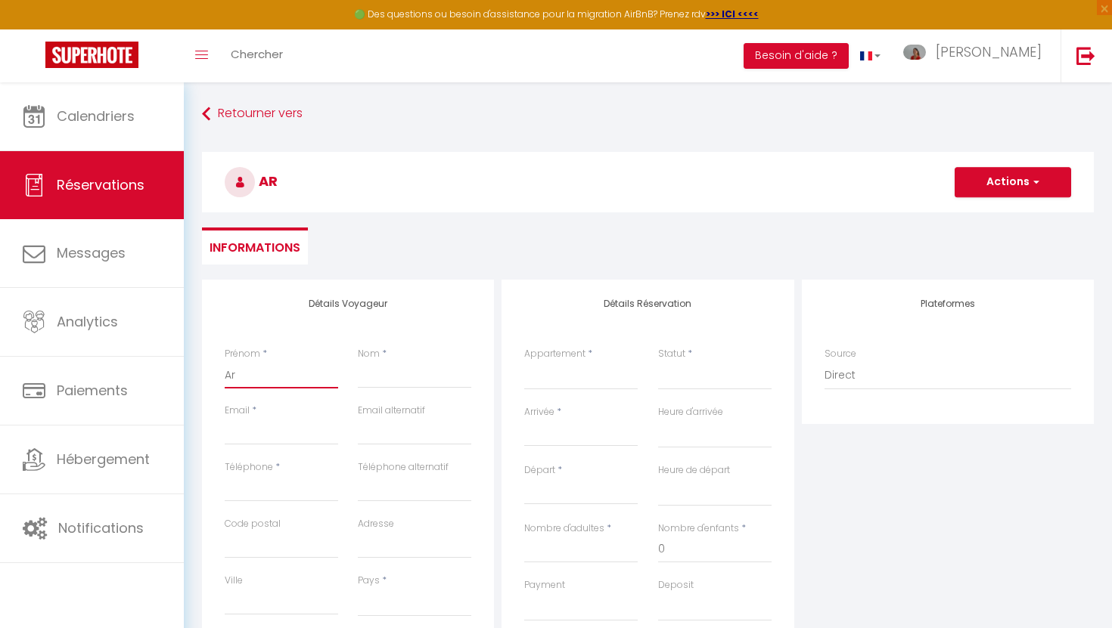
select select
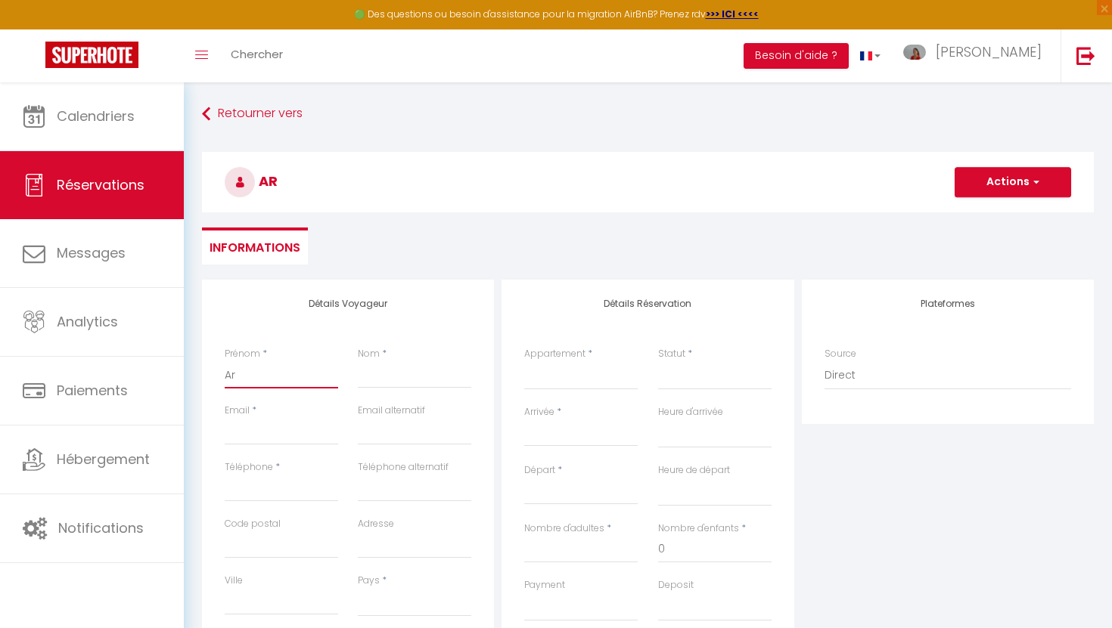
select select
checkbox input "false"
type input "Arn"
select select
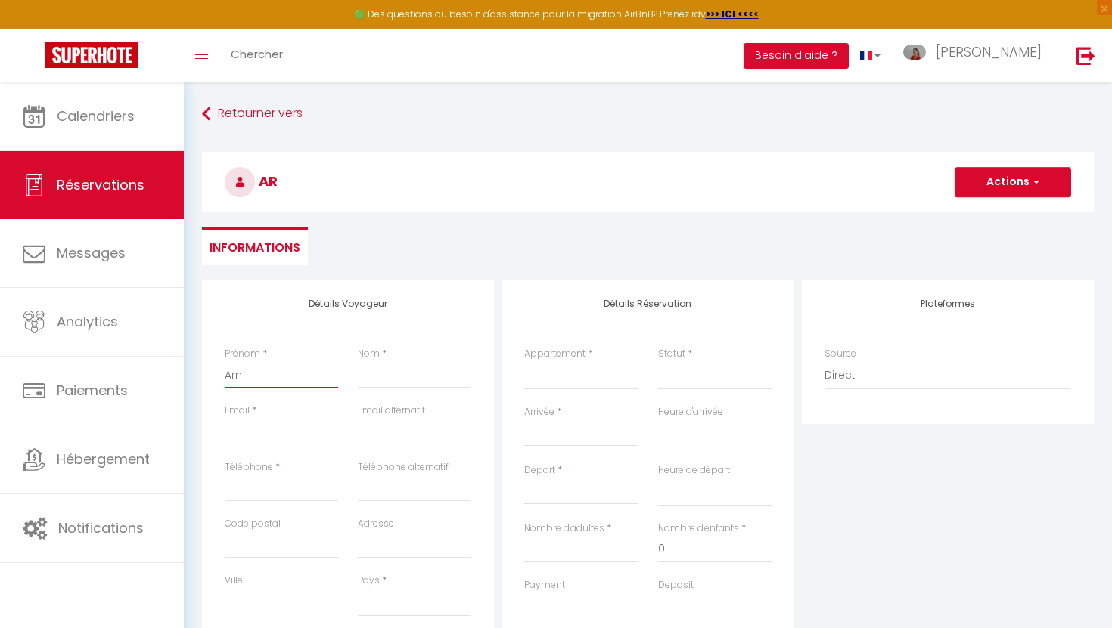
select select
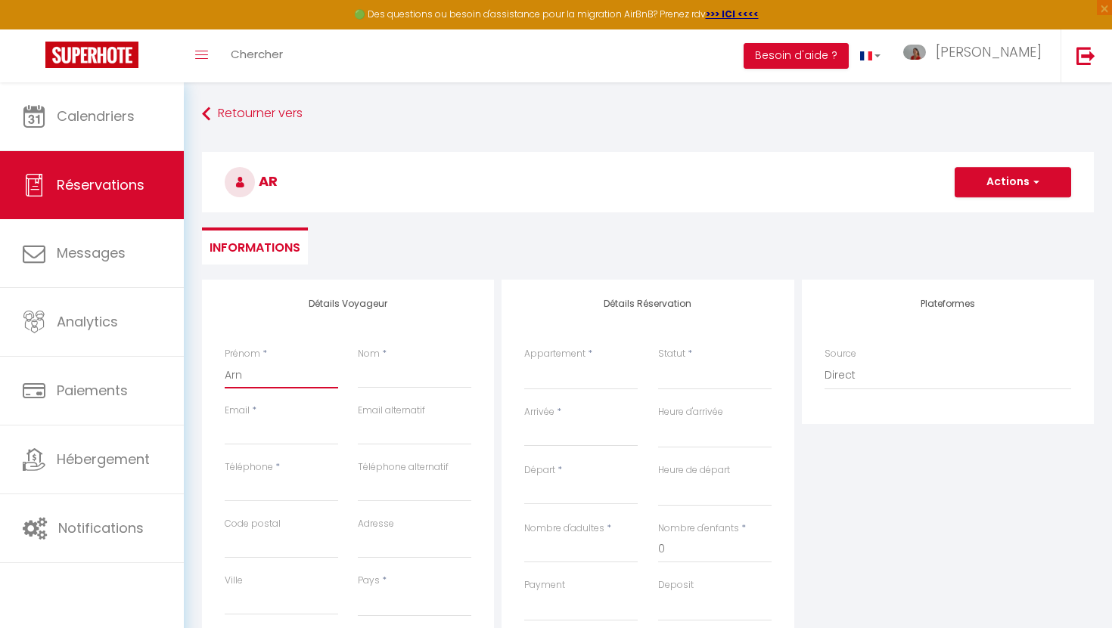
checkbox input "false"
type input "Arno"
select select
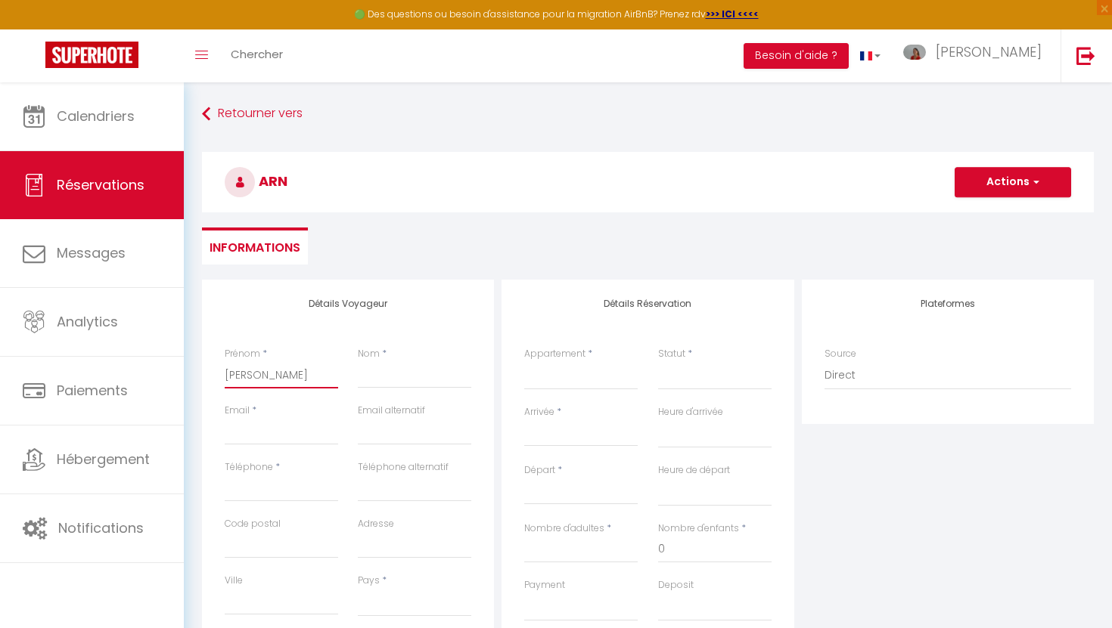
select select
checkbox input "false"
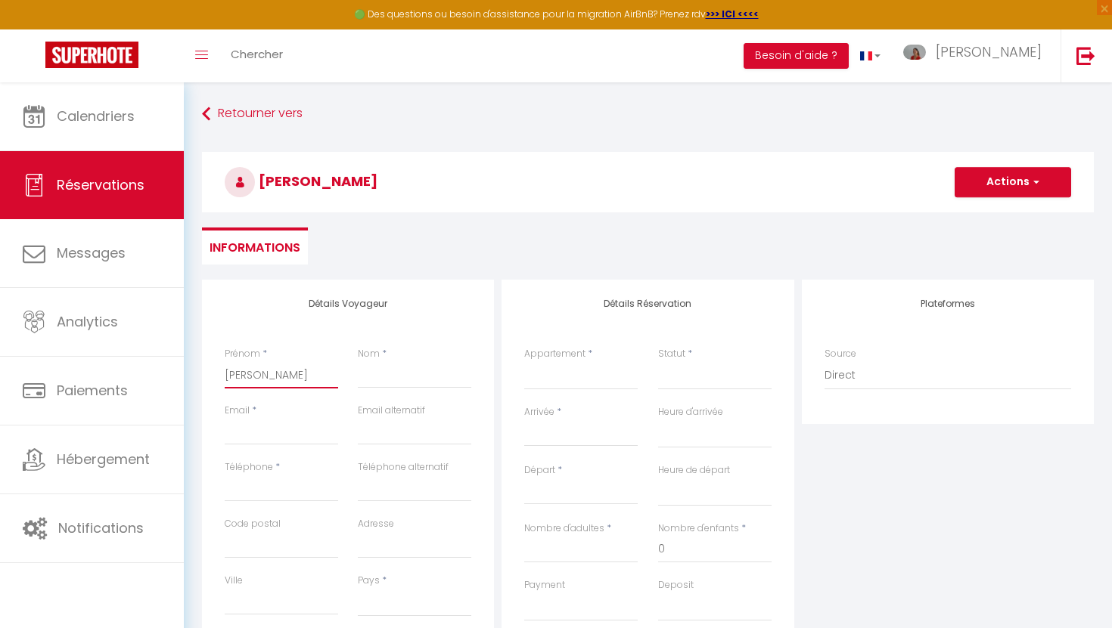
type input "Arno"
type input "L"
select select
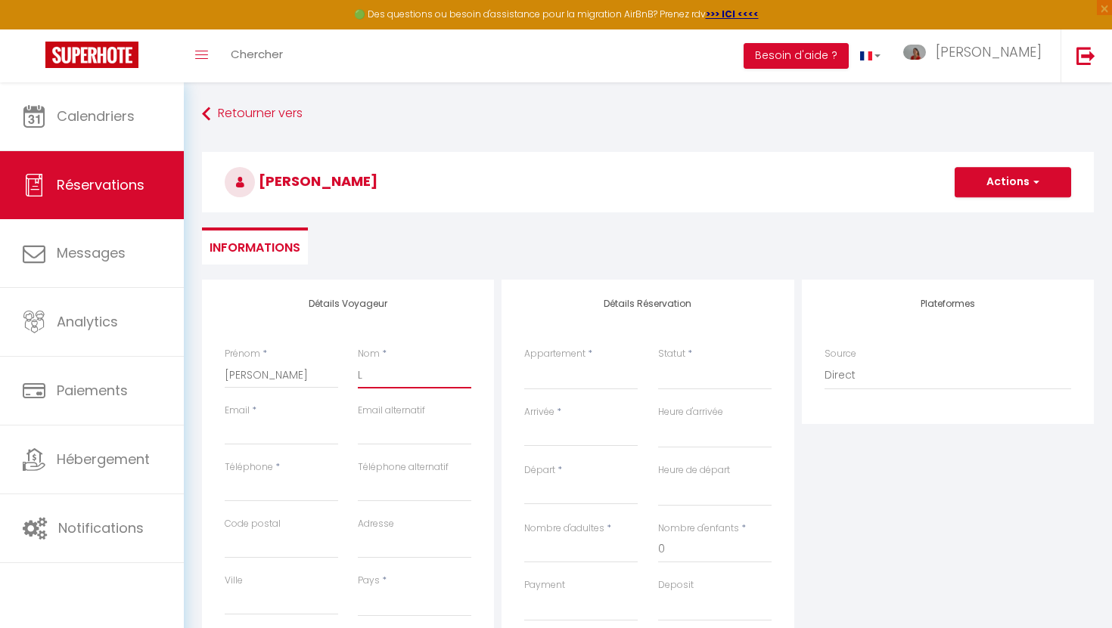
select select
checkbox input "false"
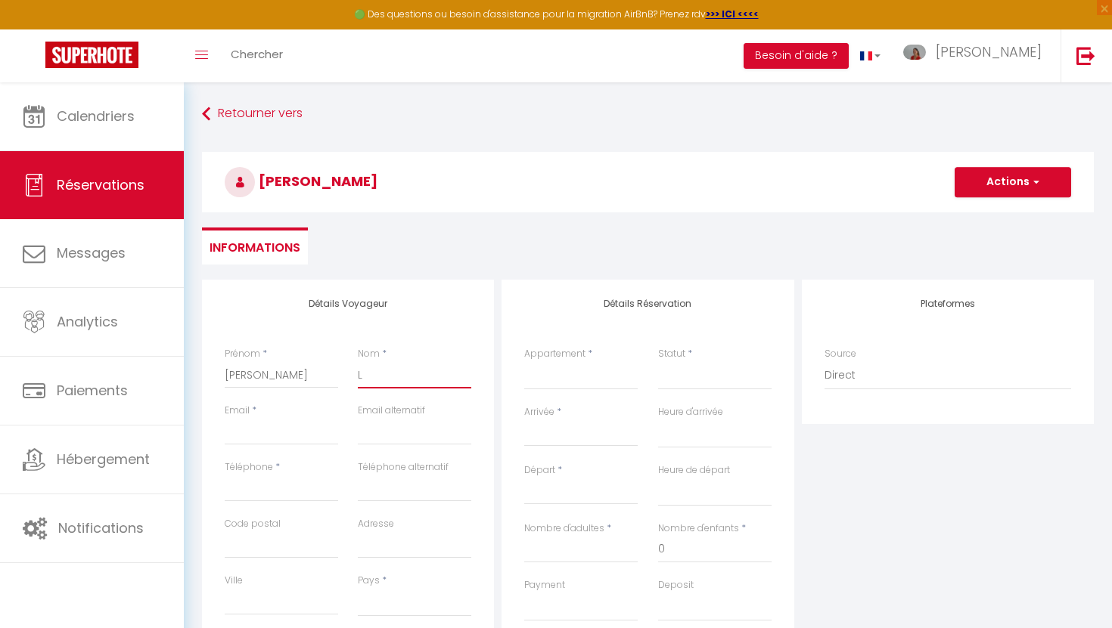
type input "LE"
select select
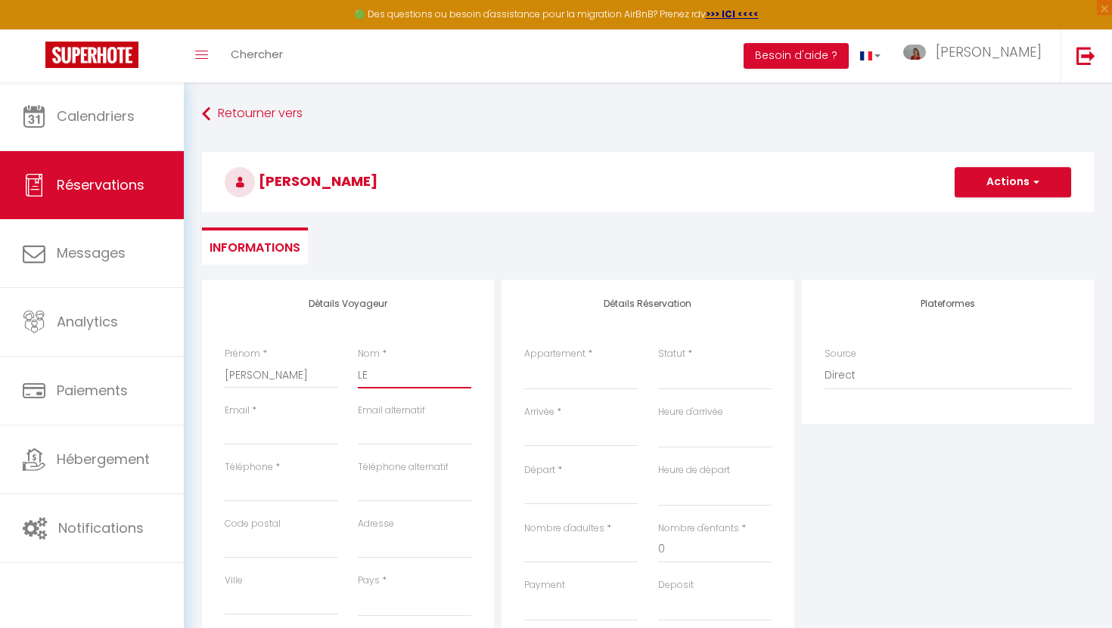
select select
checkbox input "false"
type input "LEO"
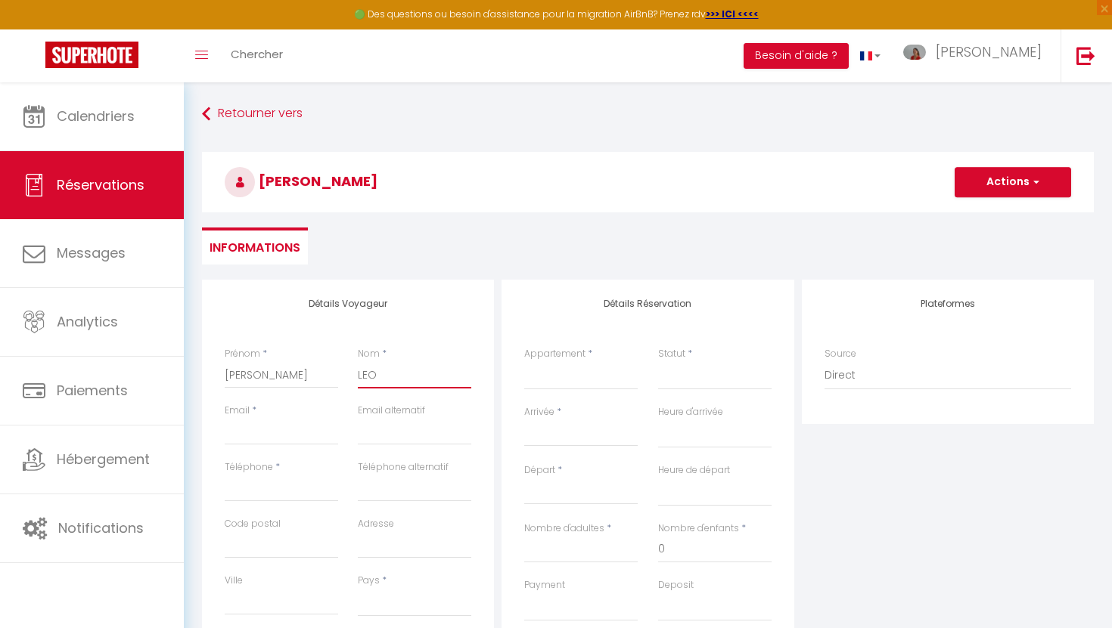
select select
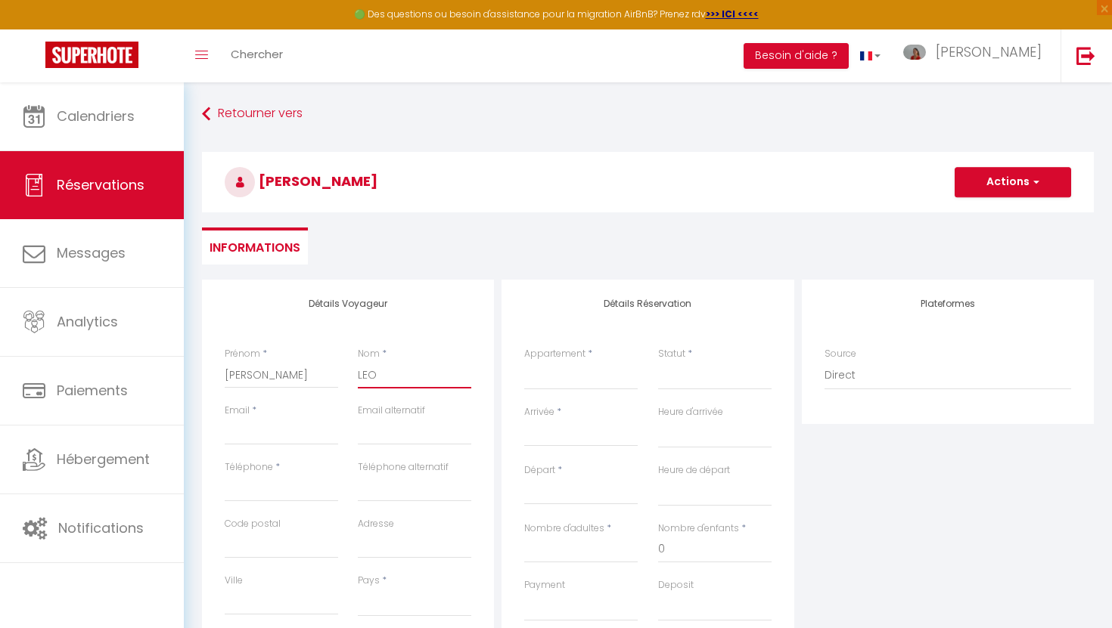
select select
checkbox input "false"
type input "LEON"
select select
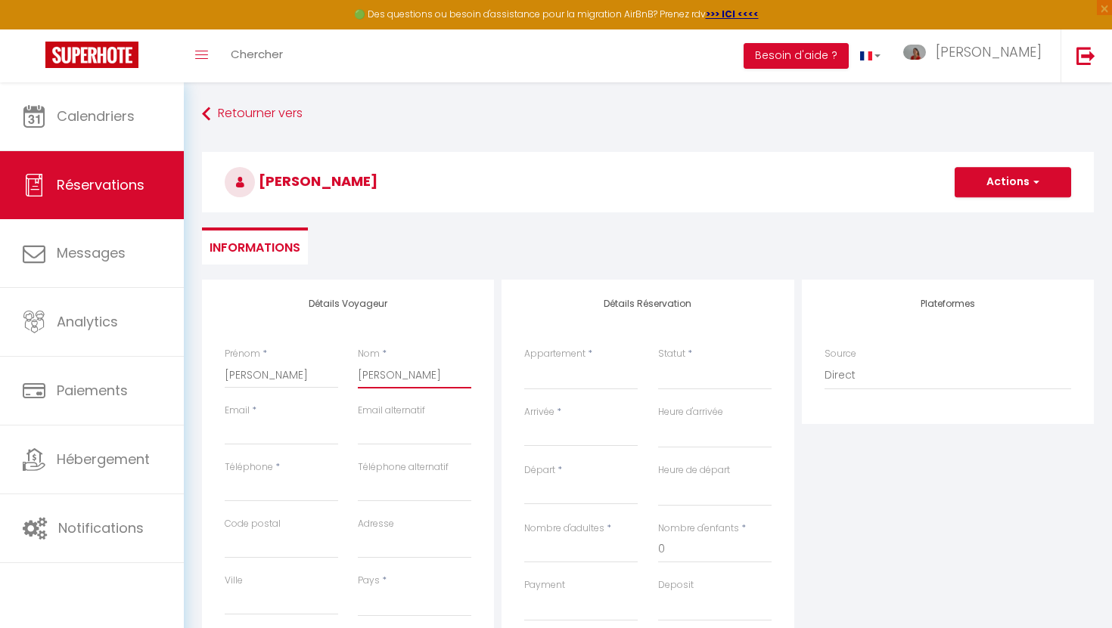
select select
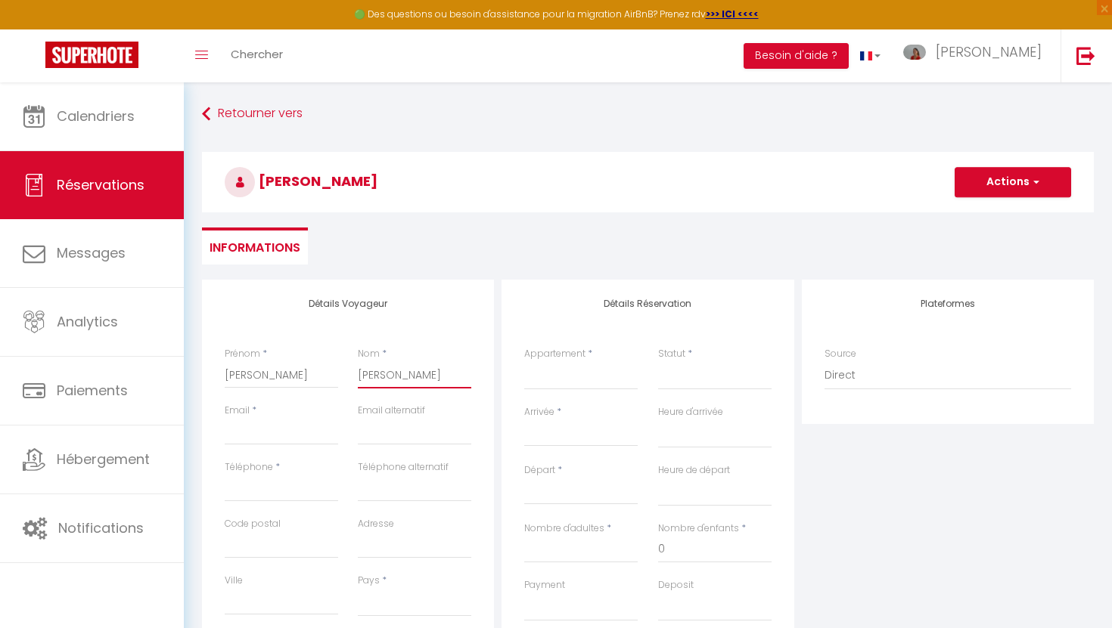
select select
checkbox input "false"
type input "LEONI"
select select
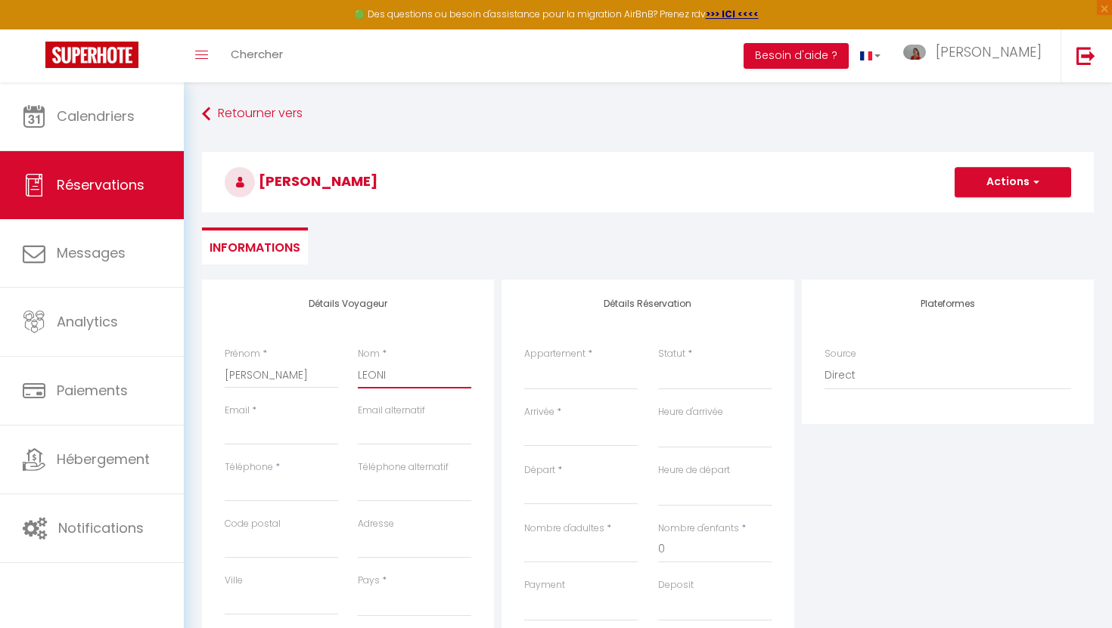
select select
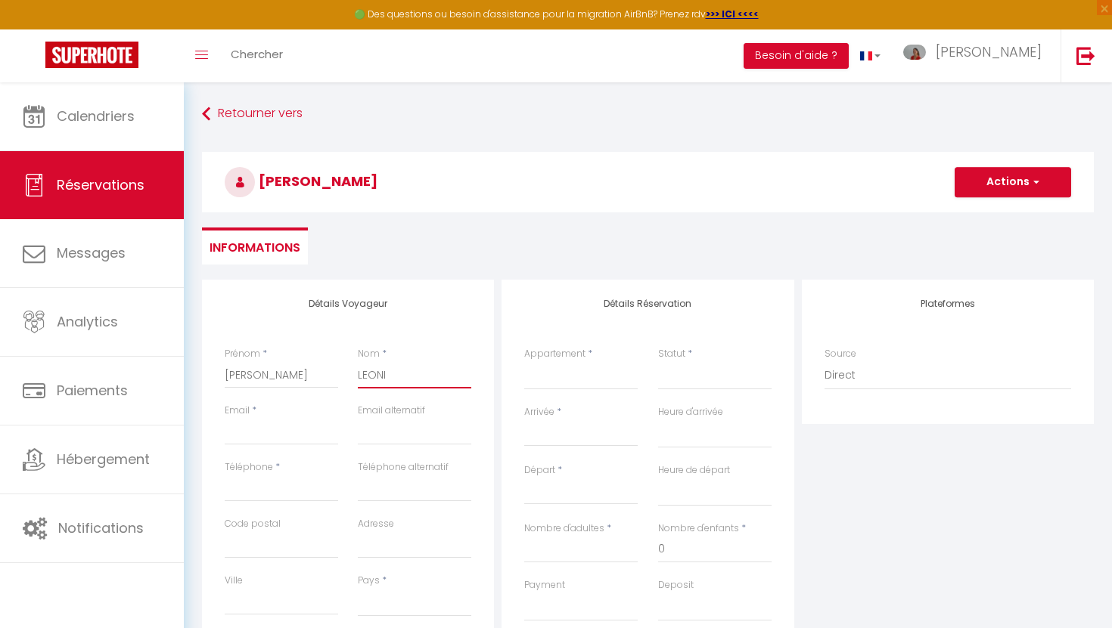
checkbox input "false"
type input "LEONI"
type input "a"
select select
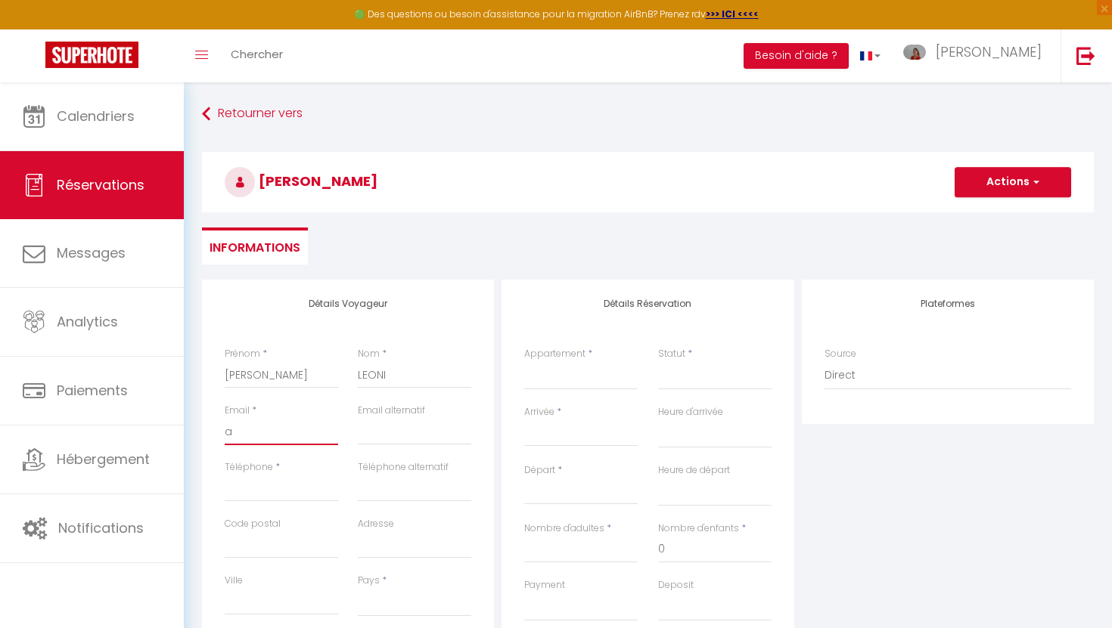
select select
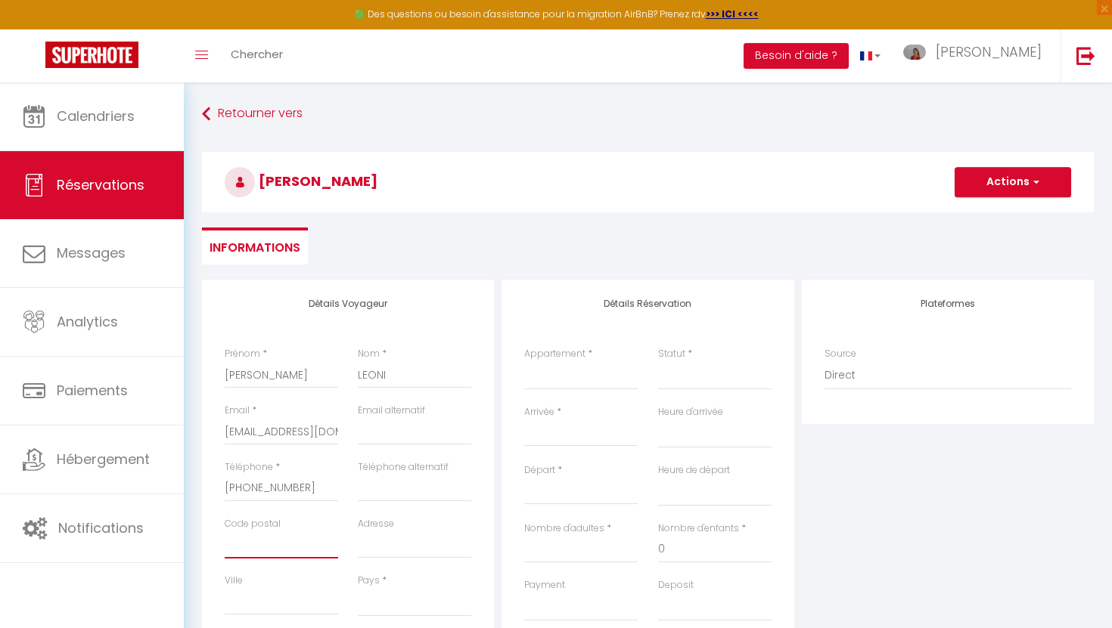
click at [243, 548] on input "Code postal" at bounding box center [281, 545] width 113 height 27
drag, startPoint x: 237, startPoint y: 546, endPoint x: 221, endPoint y: 546, distance: 15.9
click at [221, 546] on div "Code postal Dampierre" at bounding box center [281, 545] width 133 height 57
drag, startPoint x: 275, startPoint y: 546, endPoint x: 215, endPoint y: 547, distance: 59.8
click at [215, 547] on div "Code postal Dampierre" at bounding box center [281, 545] width 133 height 57
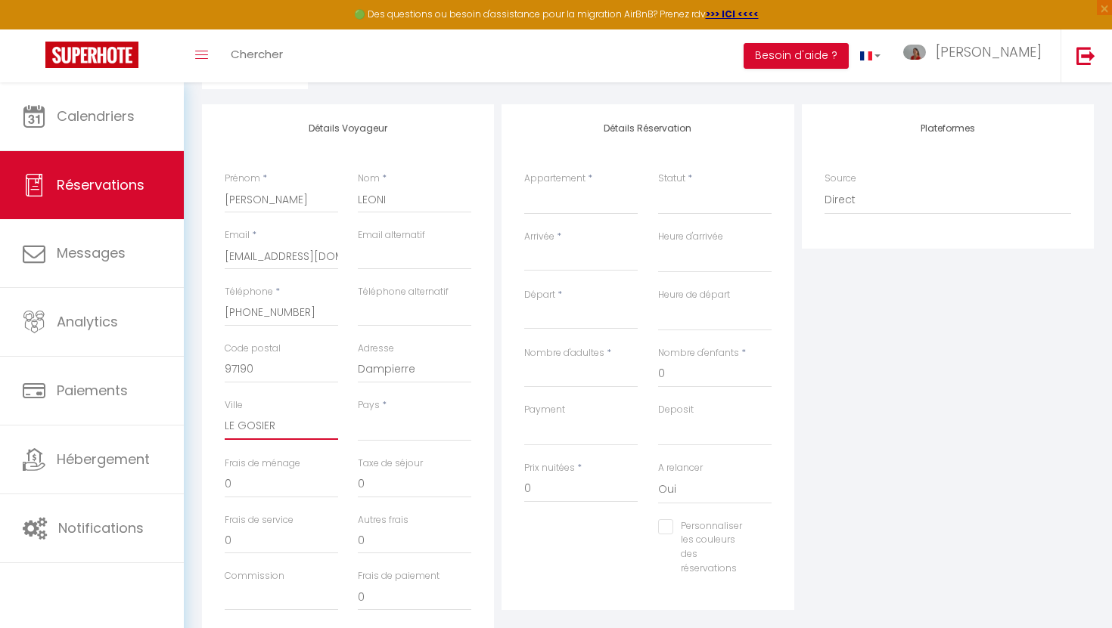
scroll to position [182, 0]
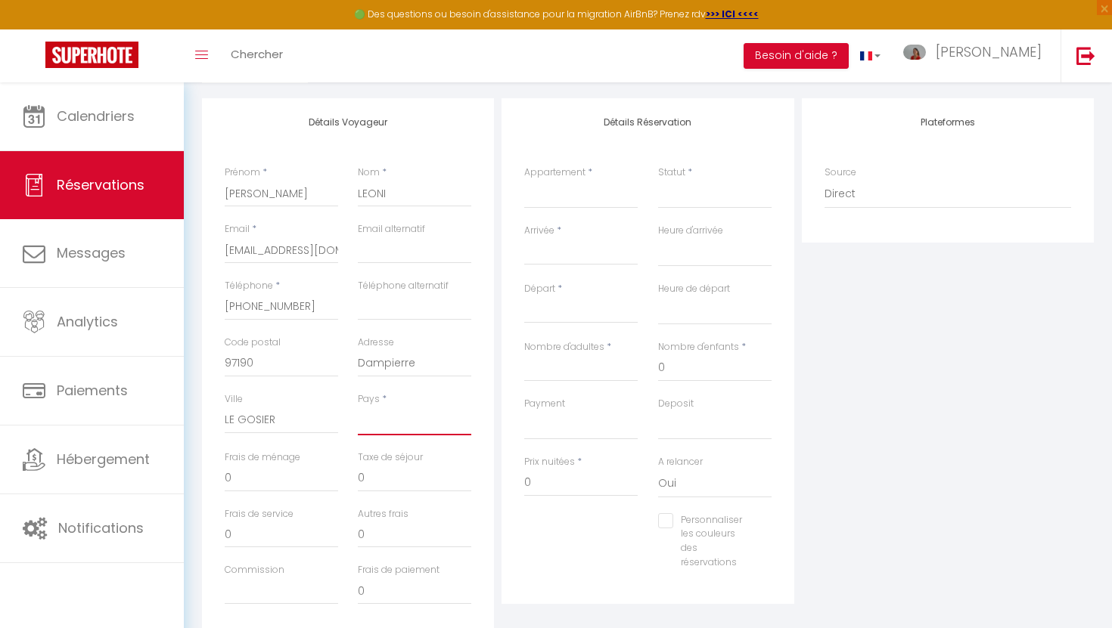
click at [433, 421] on select "France Portugal Afghanistan Albania Algeria American Samoa Andorra Angola Angui…" at bounding box center [414, 421] width 113 height 29
click at [358, 407] on select "France Portugal Afghanistan Albania Algeria American Samoa Andorra Angola Angui…" at bounding box center [414, 421] width 113 height 29
click at [570, 203] on select "Villa Ambre Le Dome · Chalet 5* piscine, sauna, ski in/out, 10 personnes Villa …" at bounding box center [580, 194] width 113 height 29
click at [524, 180] on select "Villa Ambre Le Dome · Chalet 5* piscine, sauna, ski in/out, 10 personnes Villa …" at bounding box center [580, 194] width 113 height 29
click at [551, 257] on input "Arrivée" at bounding box center [580, 254] width 113 height 20
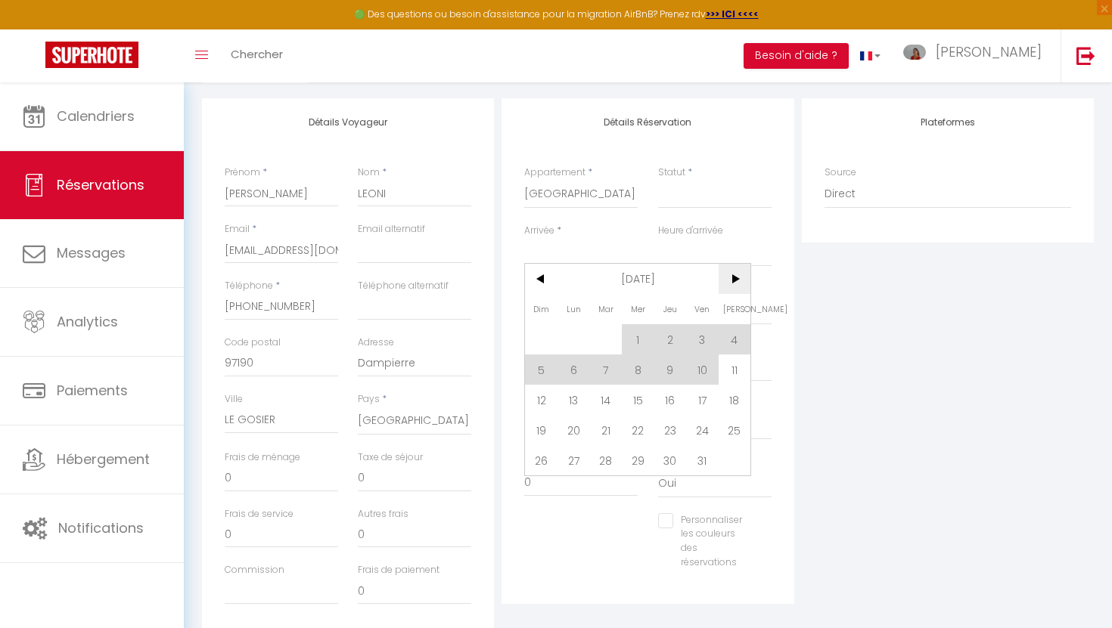
click at [737, 278] on span ">" at bounding box center [734, 279] width 33 height 30
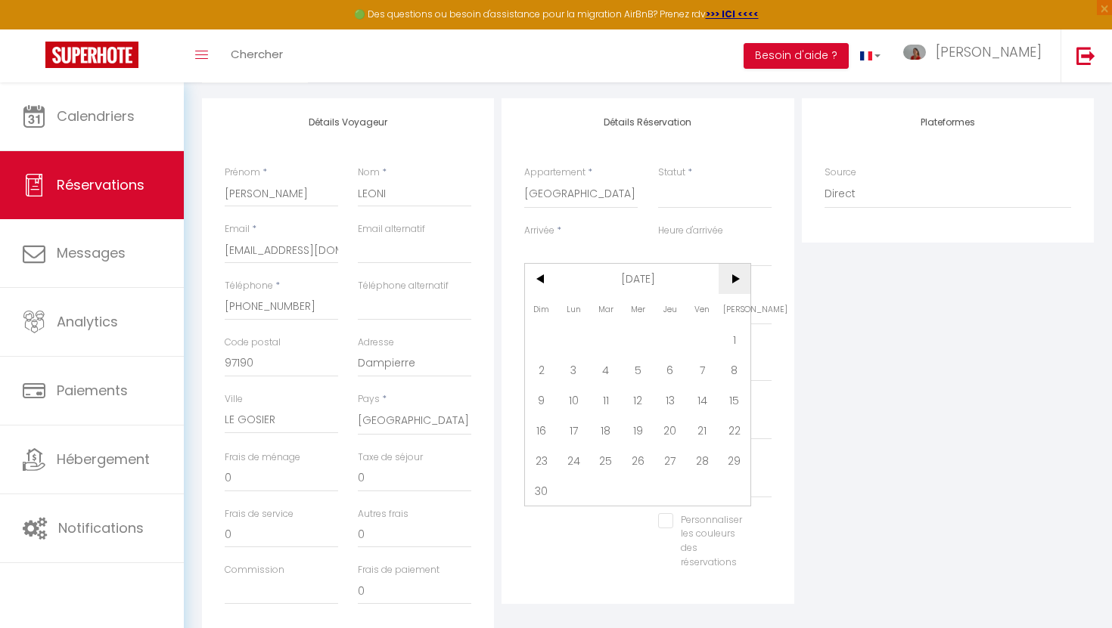
click at [737, 278] on span ">" at bounding box center [734, 279] width 33 height 30
drag, startPoint x: 699, startPoint y: 367, endPoint x: 691, endPoint y: 368, distance: 8.4
click at [699, 367] on span "12" at bounding box center [702, 370] width 33 height 30
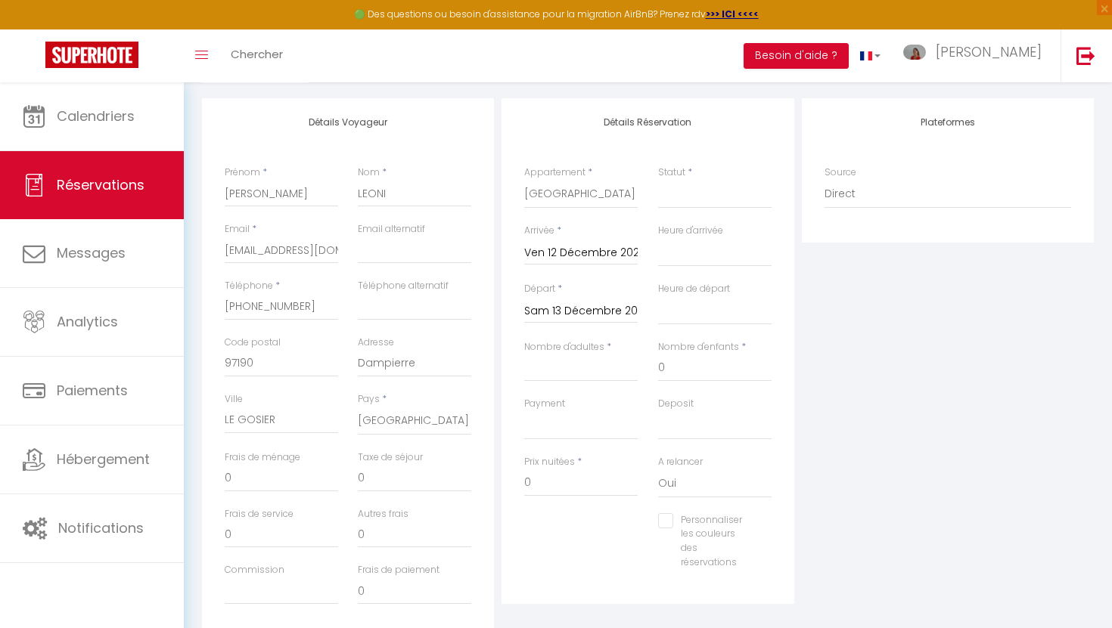
click at [557, 315] on input "Sam 13 Décembre 2025" at bounding box center [580, 312] width 113 height 20
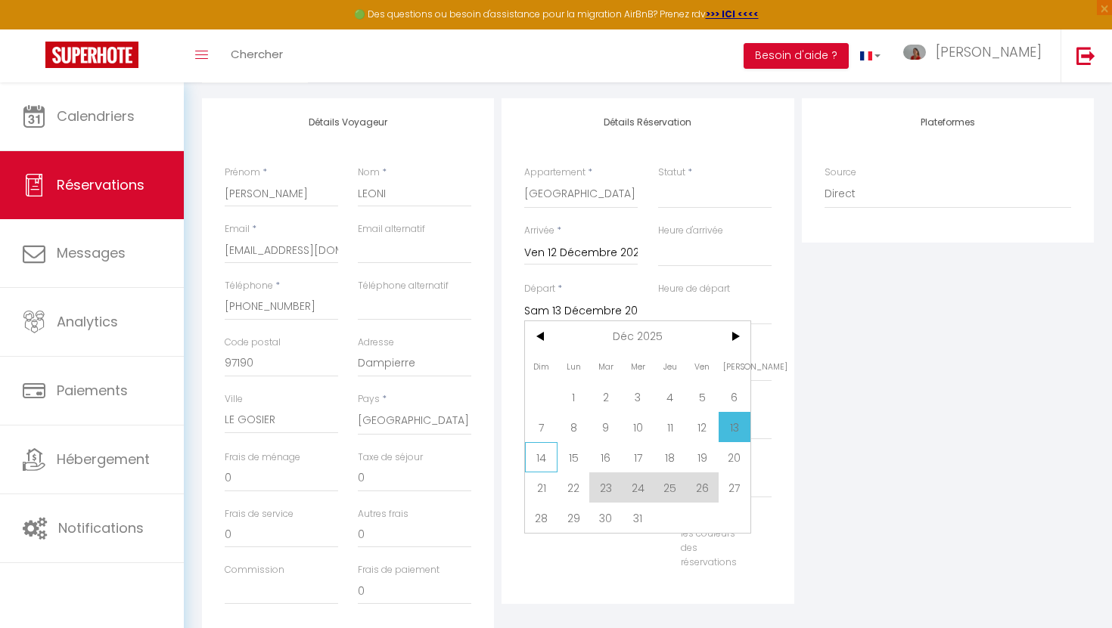
click at [542, 453] on span "14" at bounding box center [541, 457] width 33 height 30
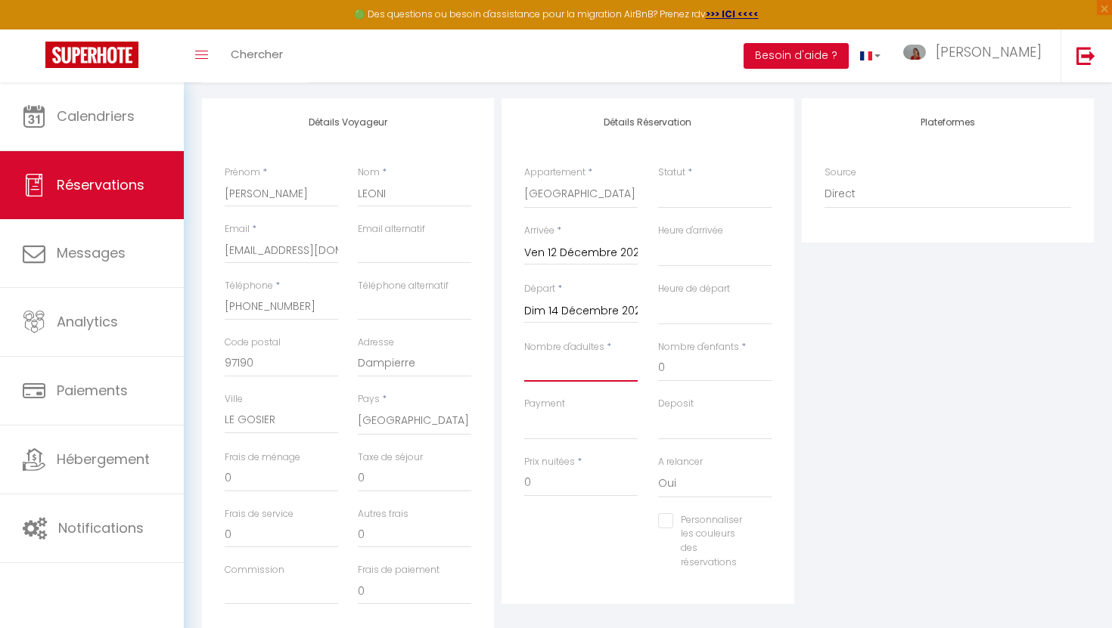
click at [555, 374] on input "Nombre d'adultes" at bounding box center [580, 368] width 113 height 27
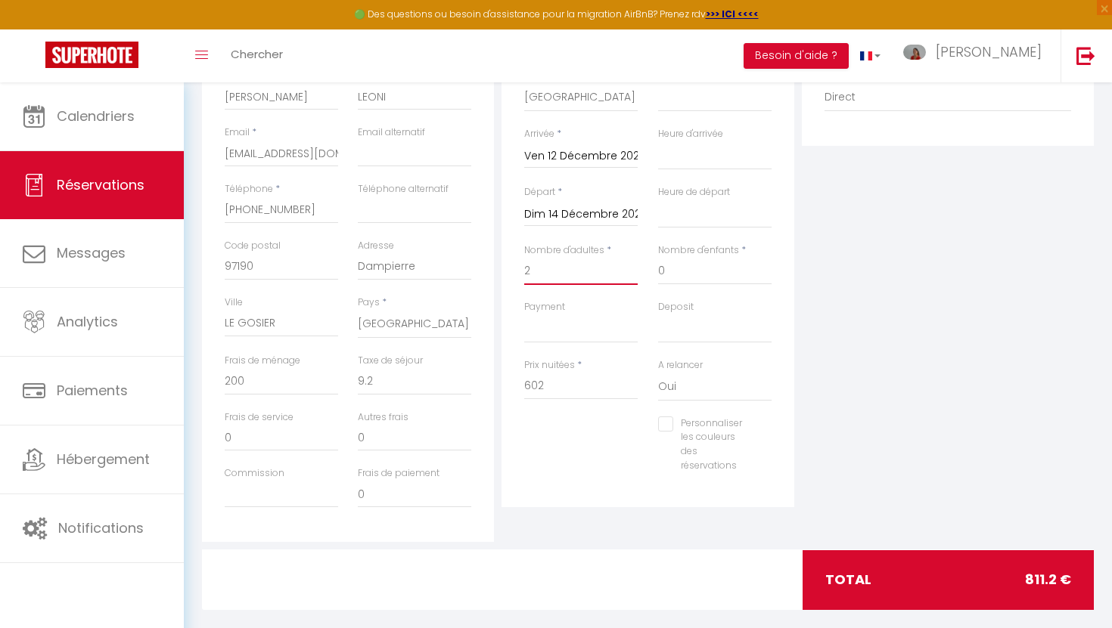
scroll to position [298, 0]
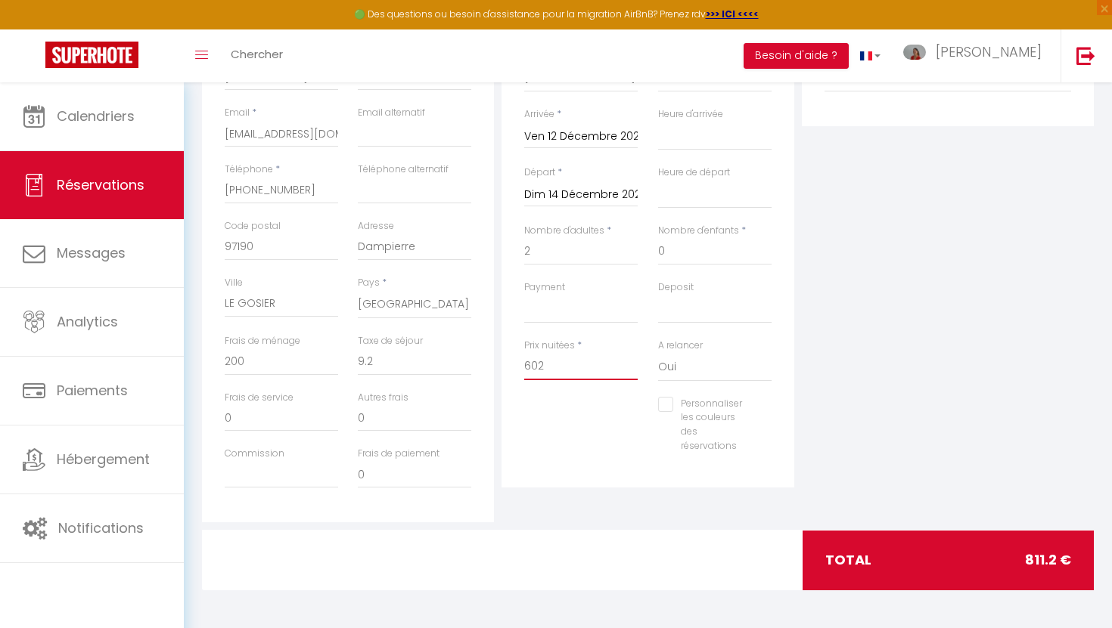
drag, startPoint x: 548, startPoint y: 366, endPoint x: 517, endPoint y: 362, distance: 32.0
click at [517, 362] on div "Prix nuitées * 602" at bounding box center [580, 368] width 133 height 58
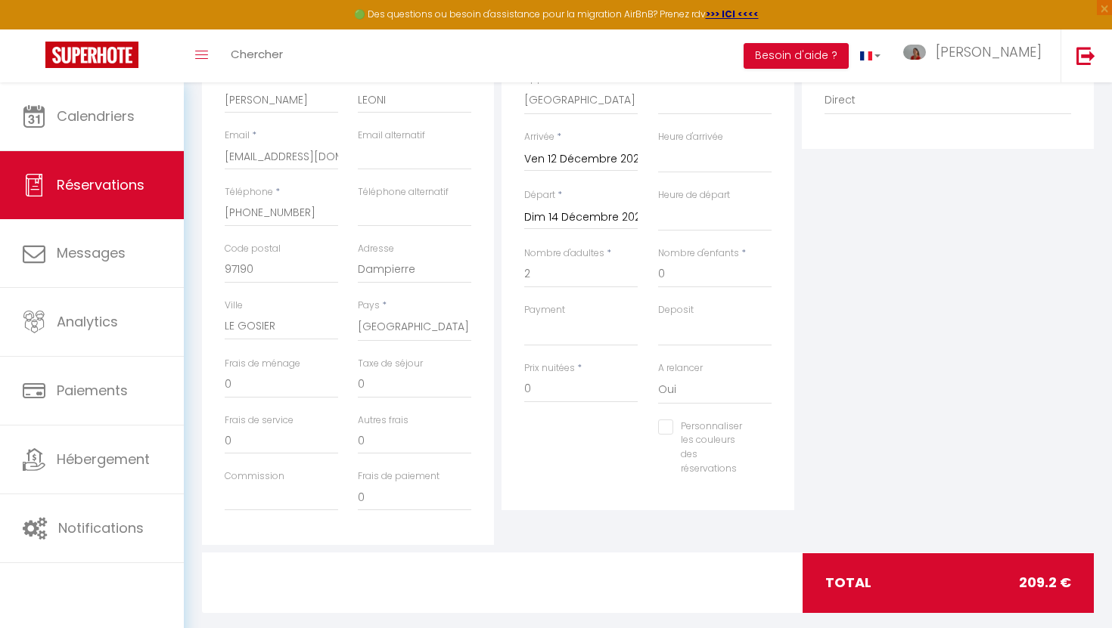
click at [553, 458] on div "Personnaliser les couleurs des réservations #D7092E" at bounding box center [647, 456] width 267 height 72
drag, startPoint x: 230, startPoint y: 388, endPoint x: 202, endPoint y: 387, distance: 28.0
click at [202, 387] on div "Détails Voyageur Prénom * Arno Nom * LEONI Email * arno13@gmail.com Email alter…" at bounding box center [348, 276] width 292 height 541
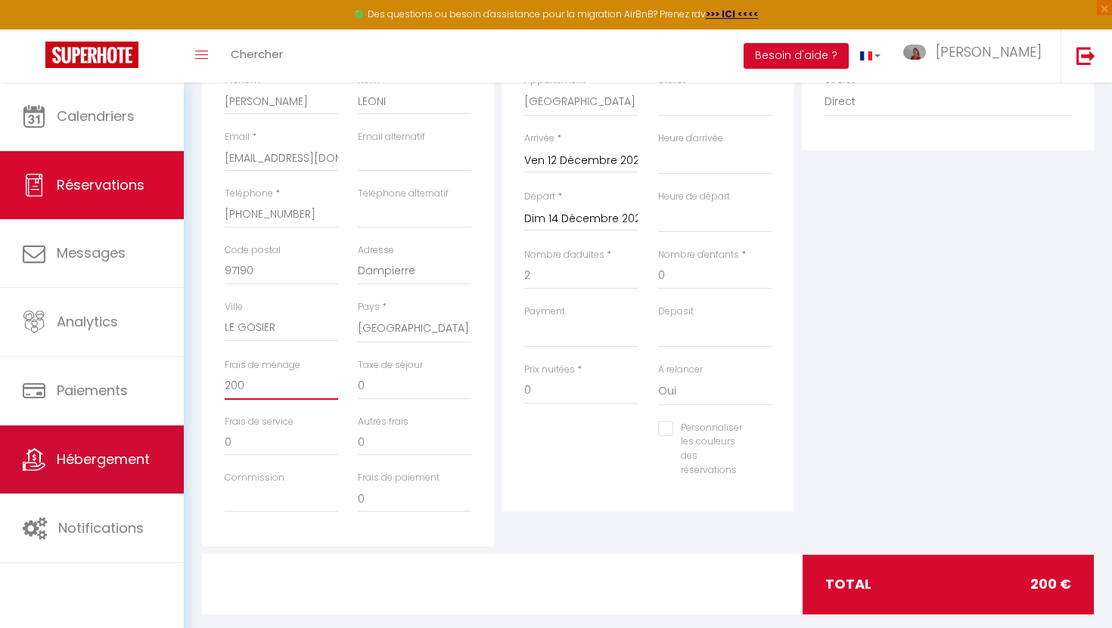
scroll to position [270, 0]
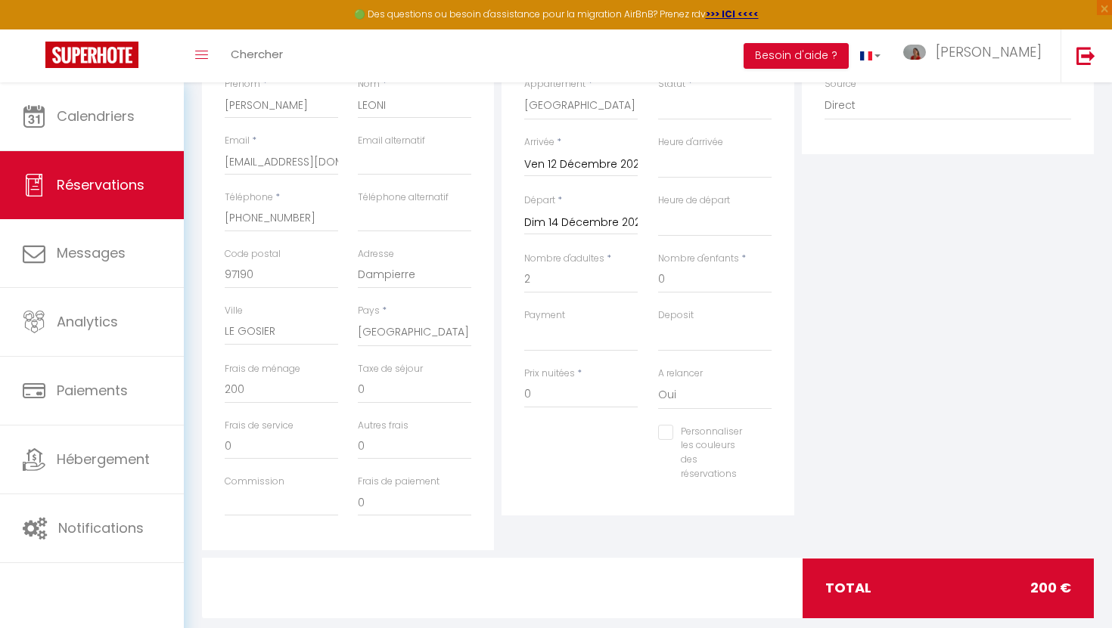
click at [633, 473] on div "Personnaliser les couleurs des réservations #D7092E" at bounding box center [647, 461] width 267 height 72
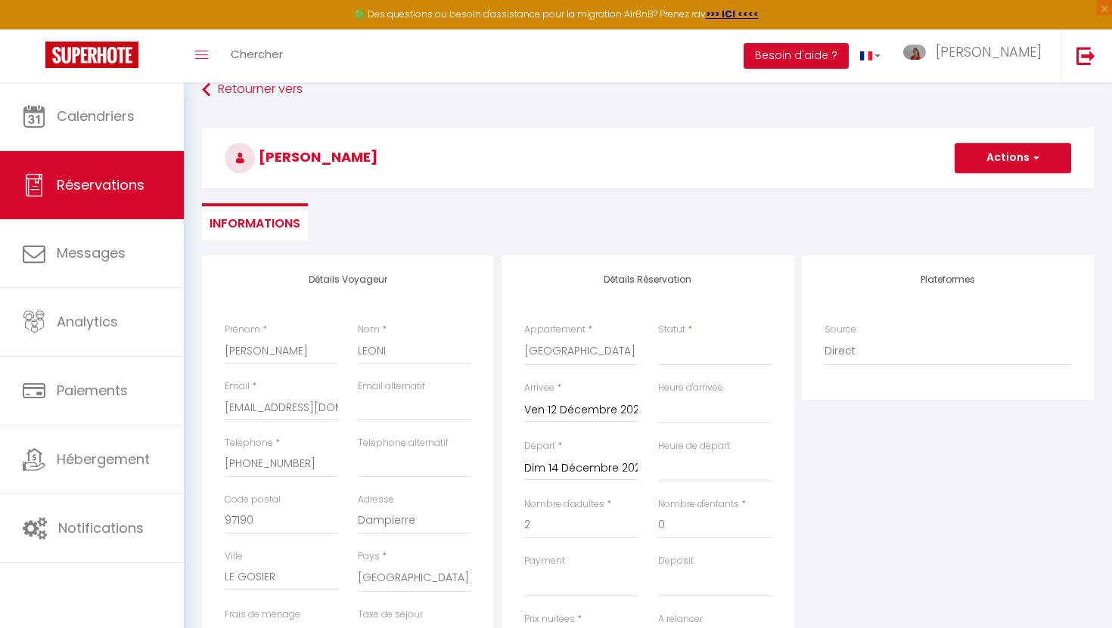
scroll to position [1, 0]
click at [717, 359] on select "Confirmé Non Confirmé Annulé Annulé par le voyageur No Show Request" at bounding box center [714, 351] width 113 height 29
click at [658, 337] on select "Confirmé Non Confirmé Annulé Annulé par le voyageur No Show Request" at bounding box center [714, 351] width 113 height 29
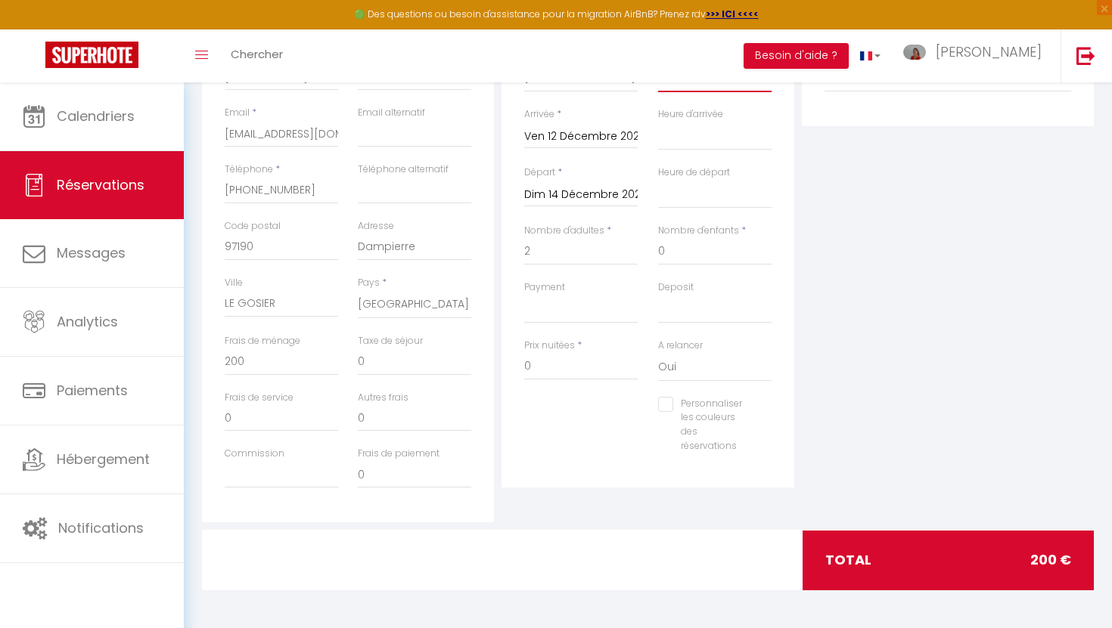
scroll to position [0, 0]
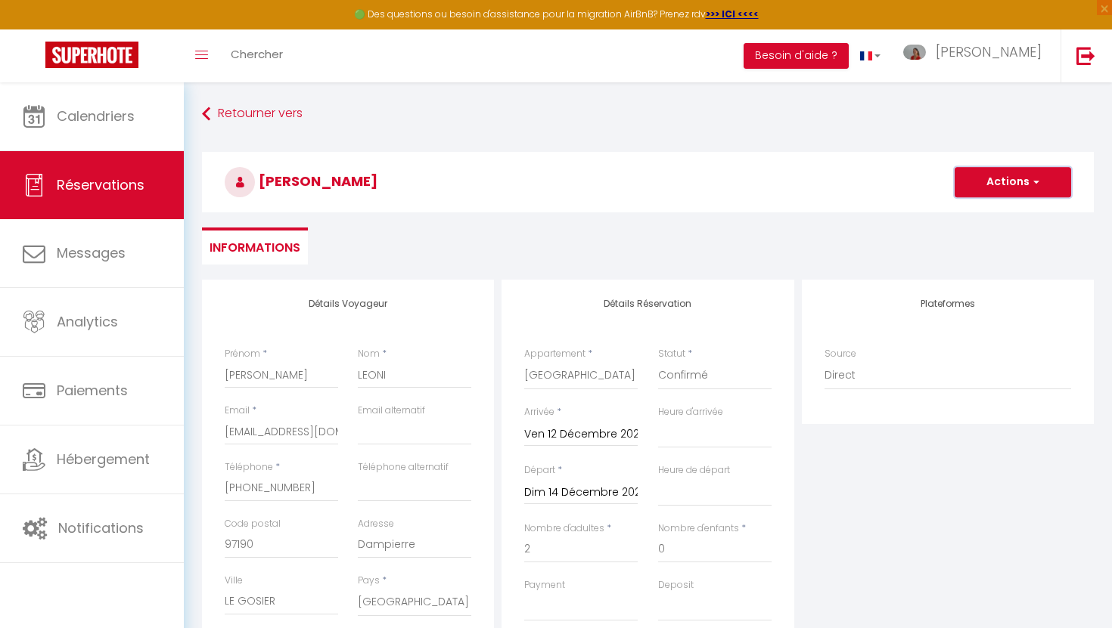
click at [1006, 186] on button "Actions" at bounding box center [1012, 182] width 116 height 30
click at [995, 213] on link "Enregistrer" at bounding box center [997, 216] width 119 height 20
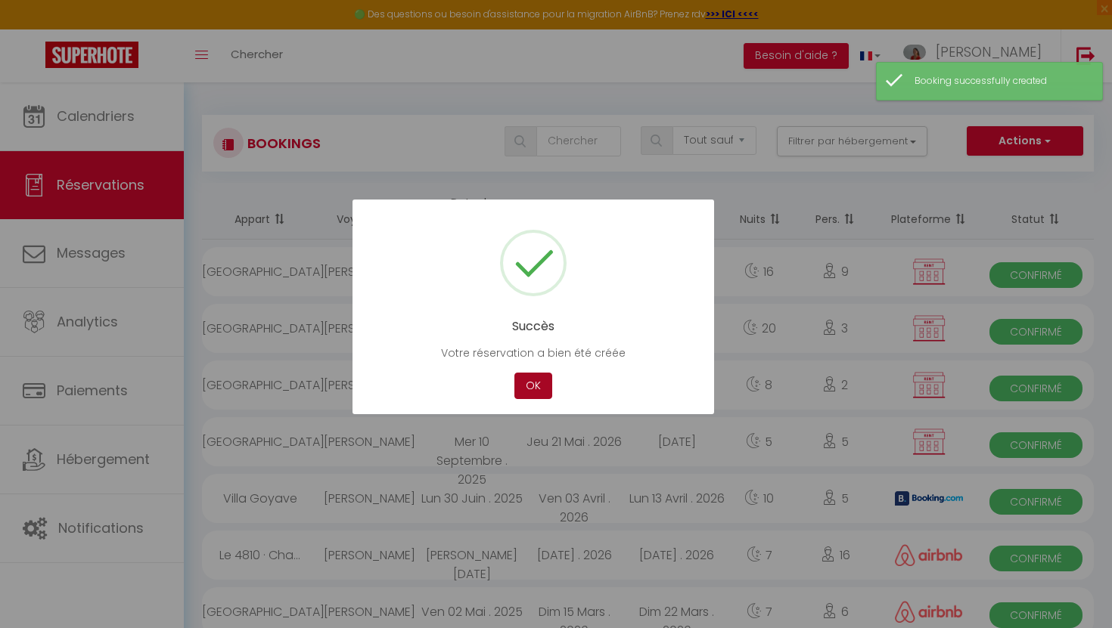
click at [543, 384] on button "OK" at bounding box center [533, 386] width 38 height 26
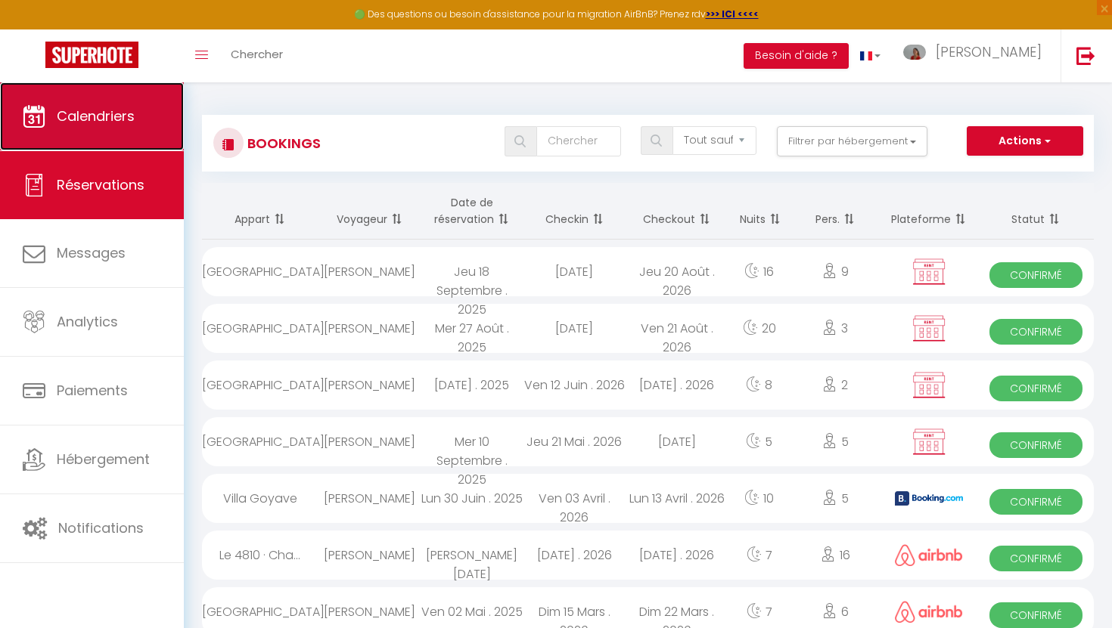
click at [118, 119] on span "Calendriers" at bounding box center [96, 116] width 78 height 19
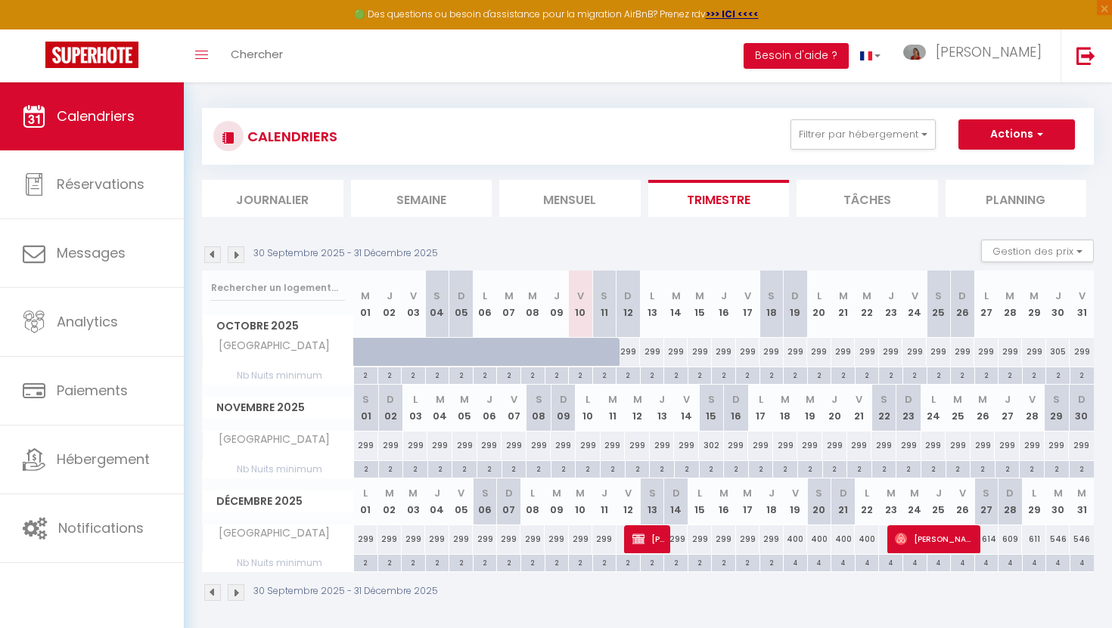
scroll to position [8, 0]
click at [649, 543] on span "Arno LEONI" at bounding box center [648, 538] width 33 height 29
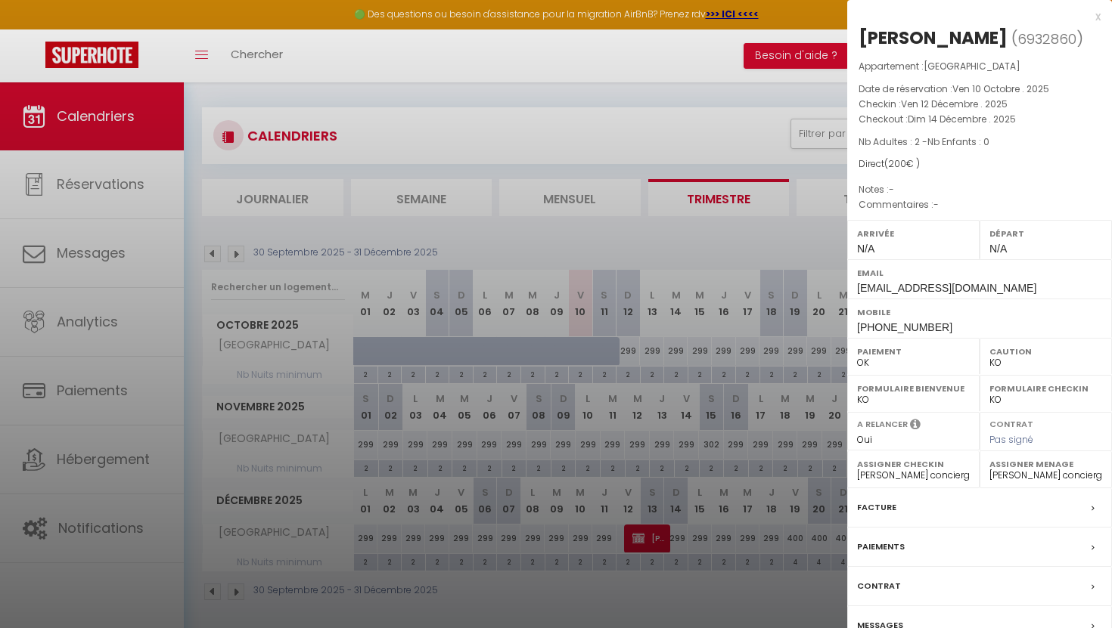
click at [650, 543] on div at bounding box center [556, 314] width 1112 height 628
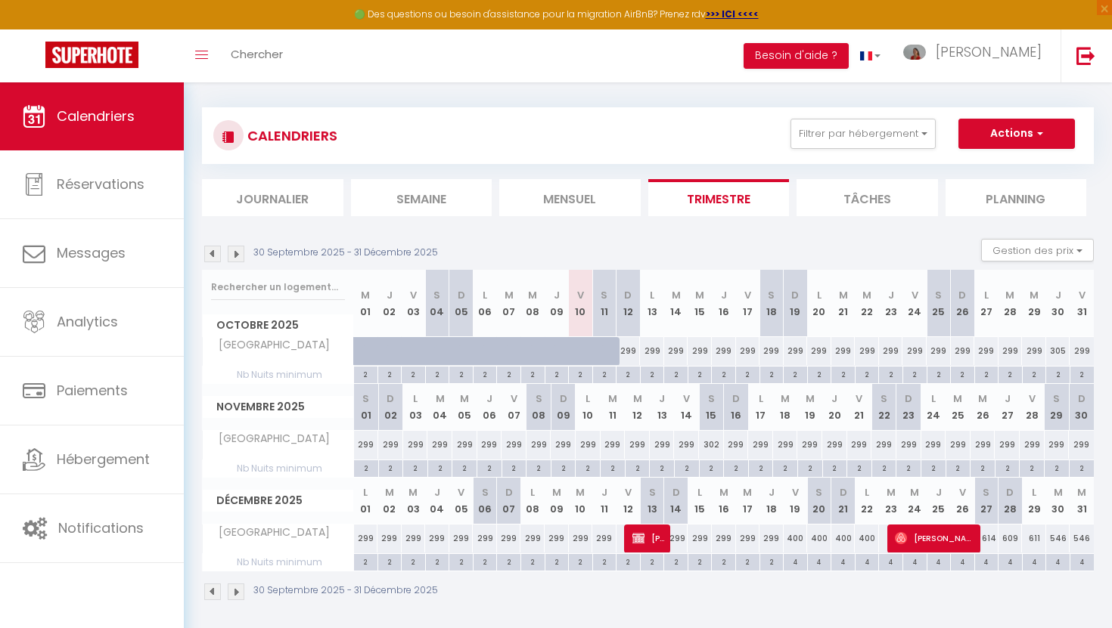
scroll to position [10, 0]
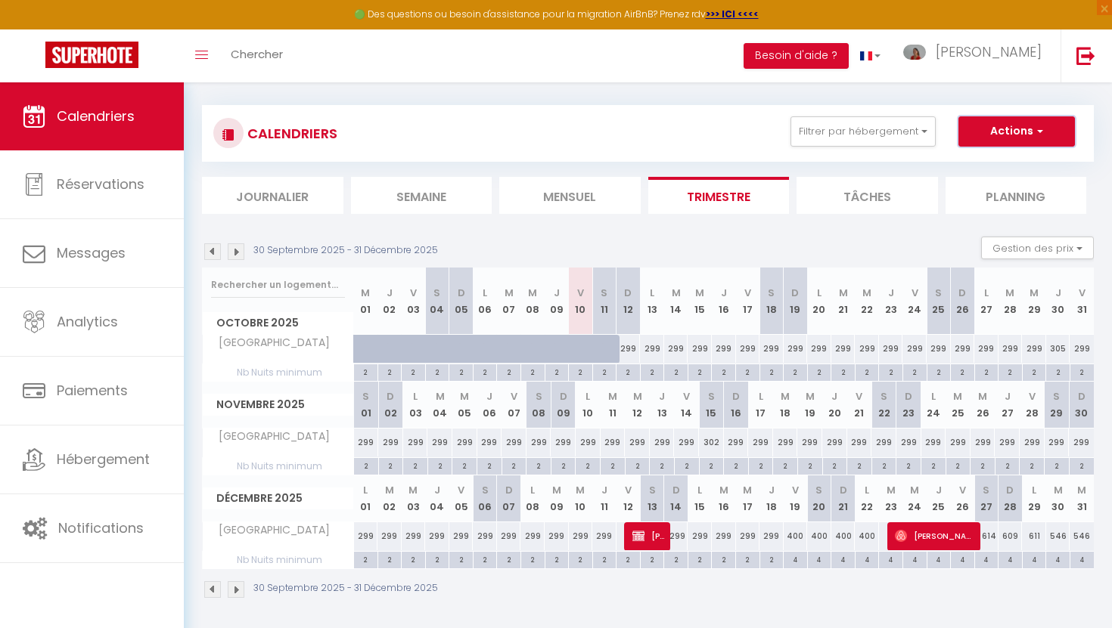
click at [1012, 129] on button "Actions" at bounding box center [1016, 131] width 116 height 30
click at [649, 543] on span "Arno LEONI" at bounding box center [648, 536] width 33 height 29
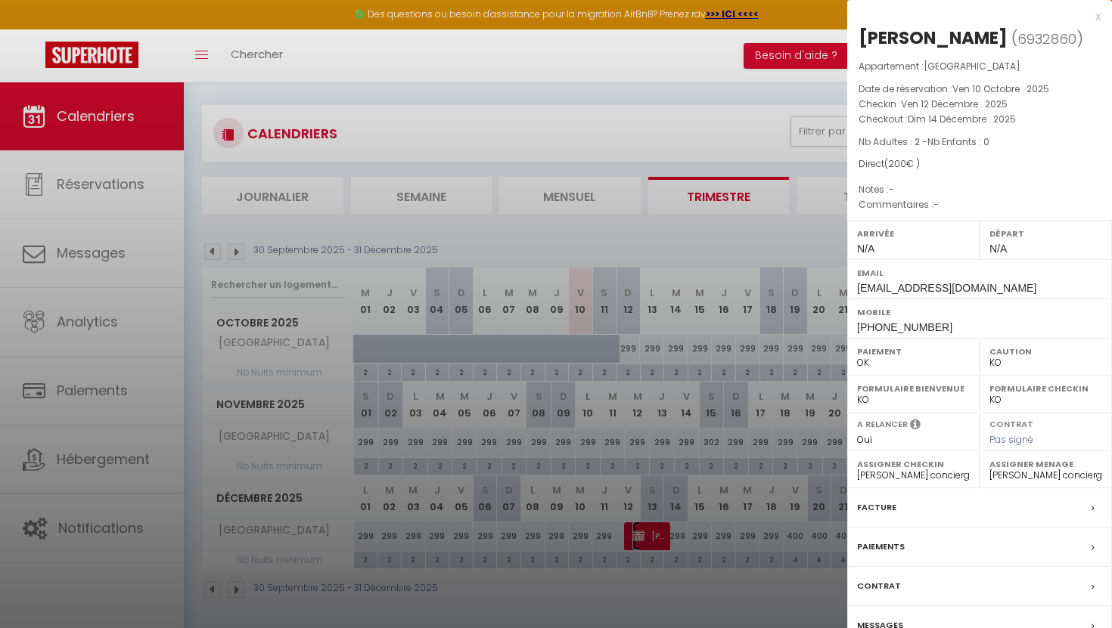
scroll to position [82, 0]
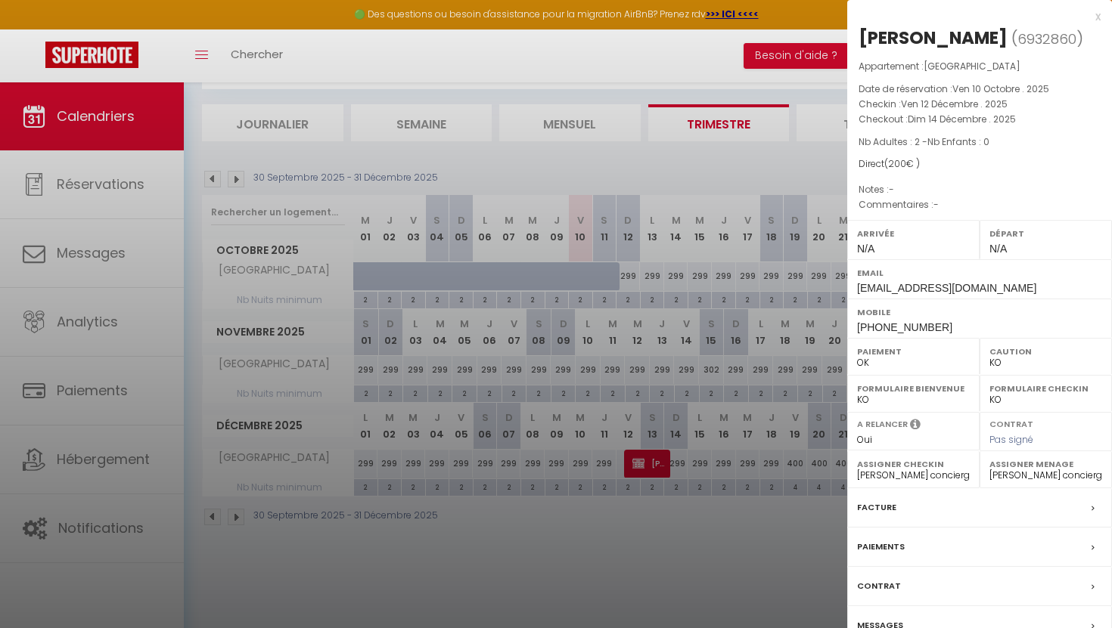
click at [869, 498] on div "Facture" at bounding box center [979, 508] width 265 height 39
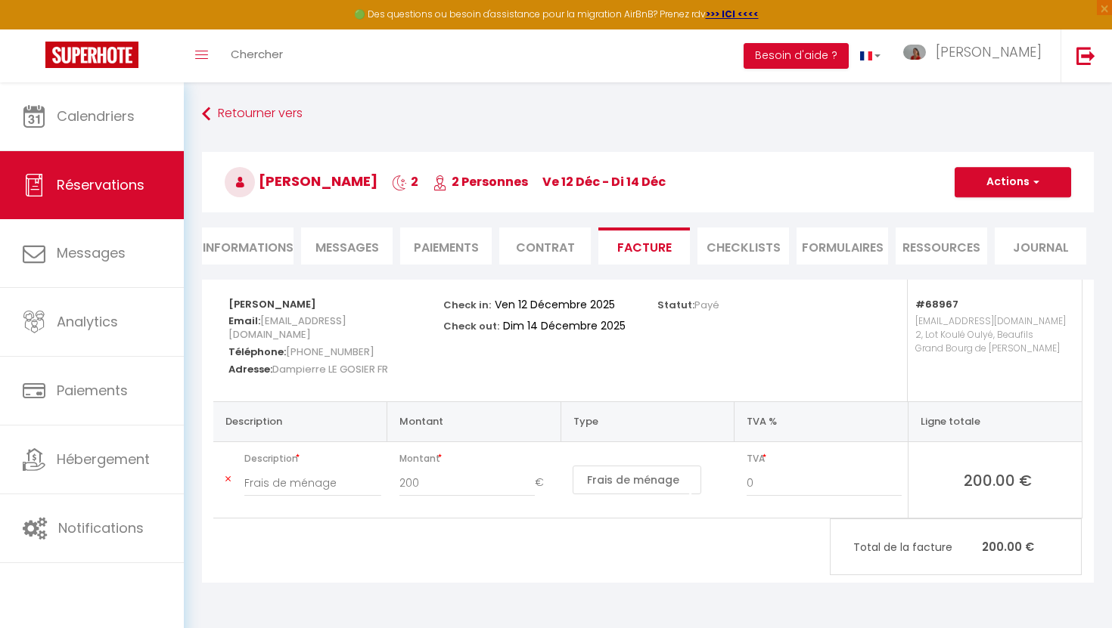
scroll to position [82, 0]
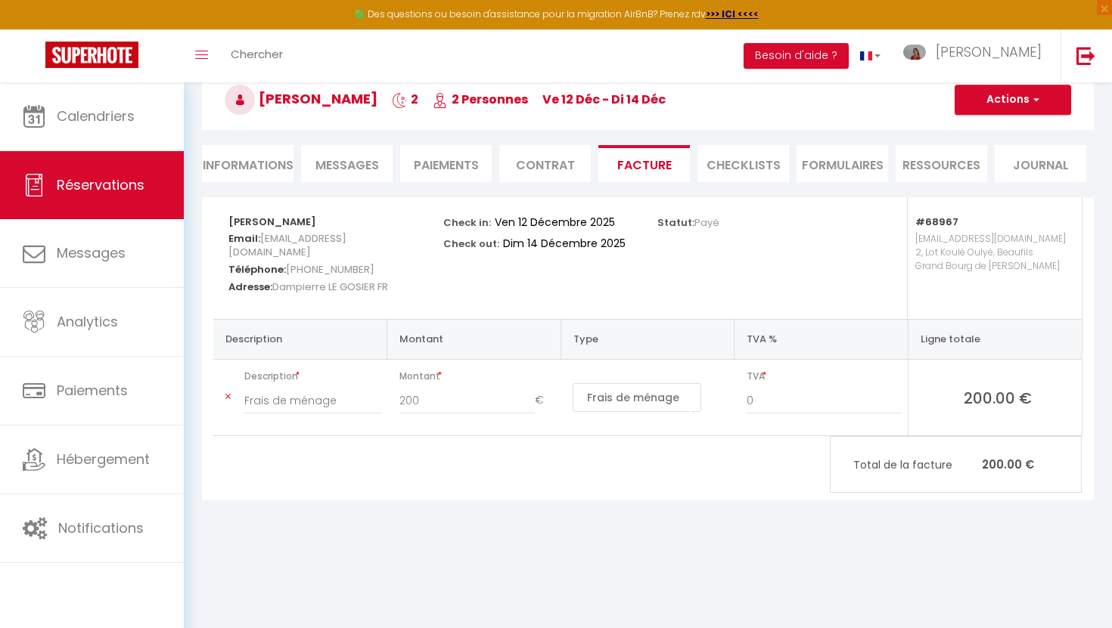
click at [234, 165] on li "Informations" at bounding box center [248, 163] width 92 height 37
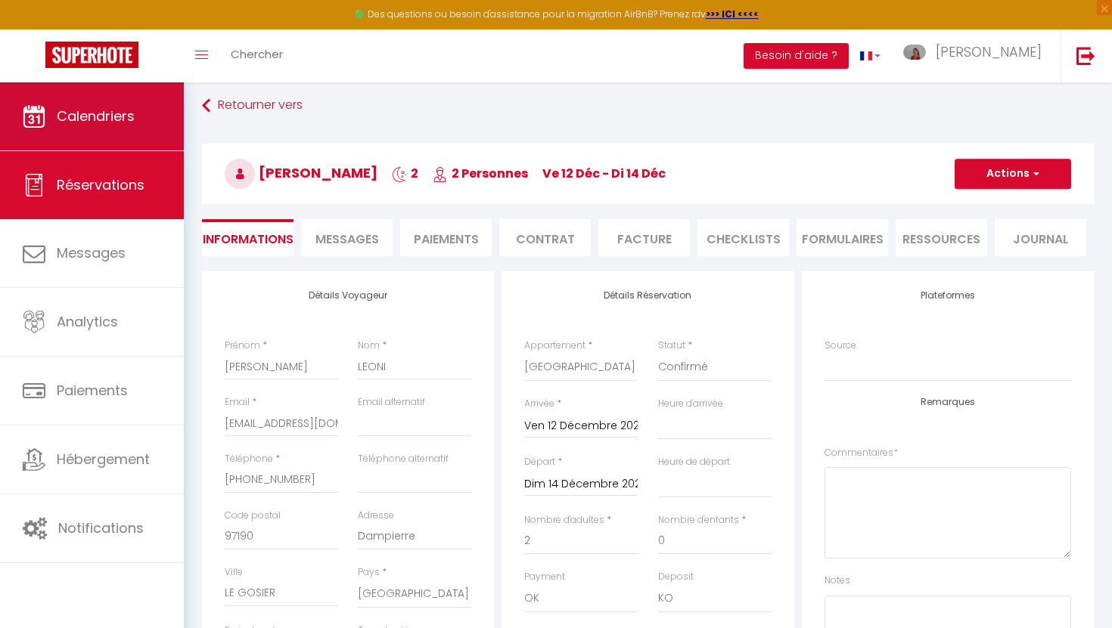
scroll to position [1, 0]
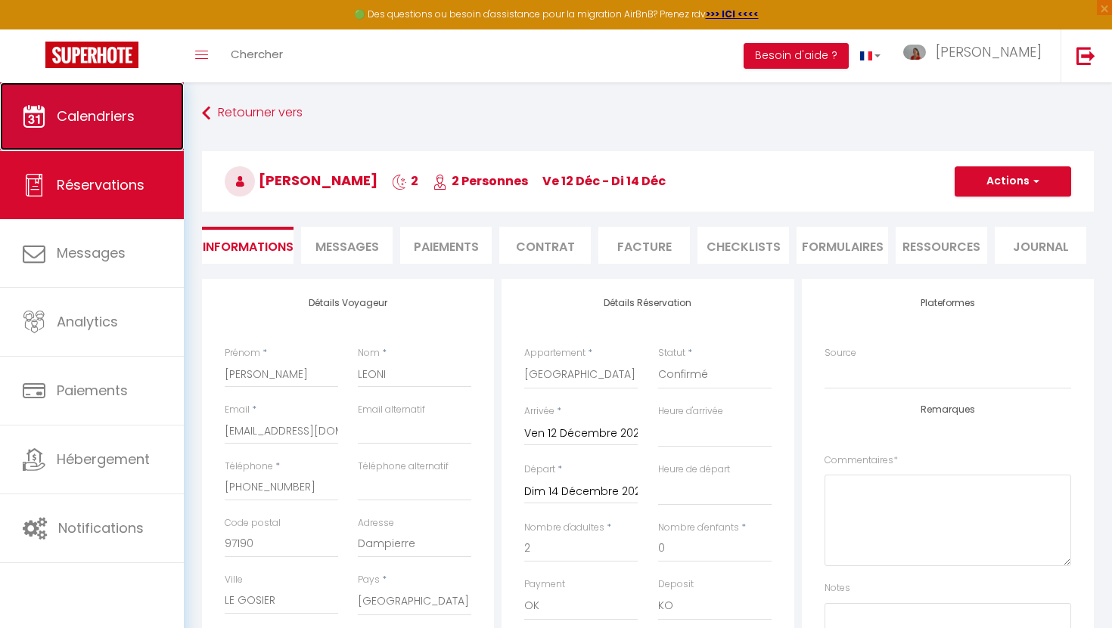
click at [93, 128] on link "Calendriers" at bounding box center [92, 116] width 184 height 68
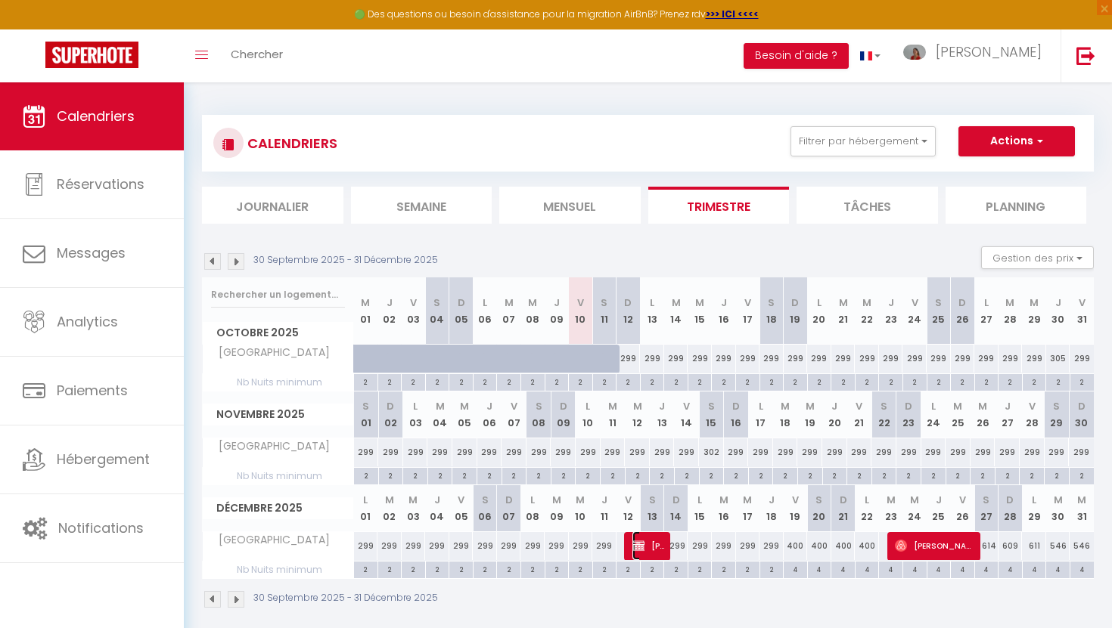
click at [645, 550] on span "Arno LEONI" at bounding box center [648, 546] width 33 height 29
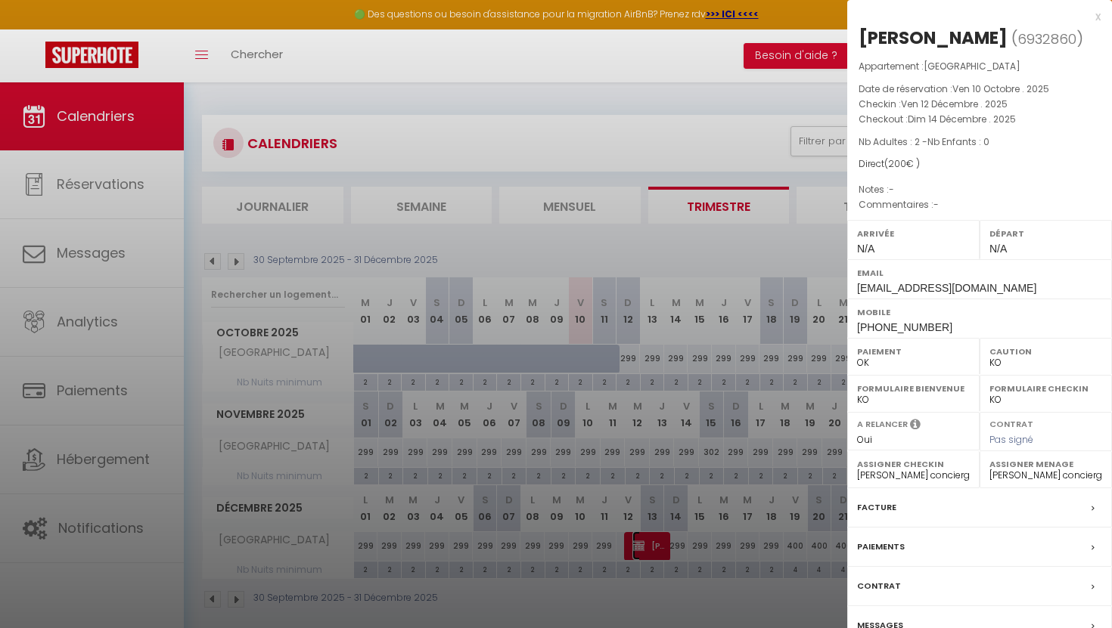
scroll to position [82, 0]
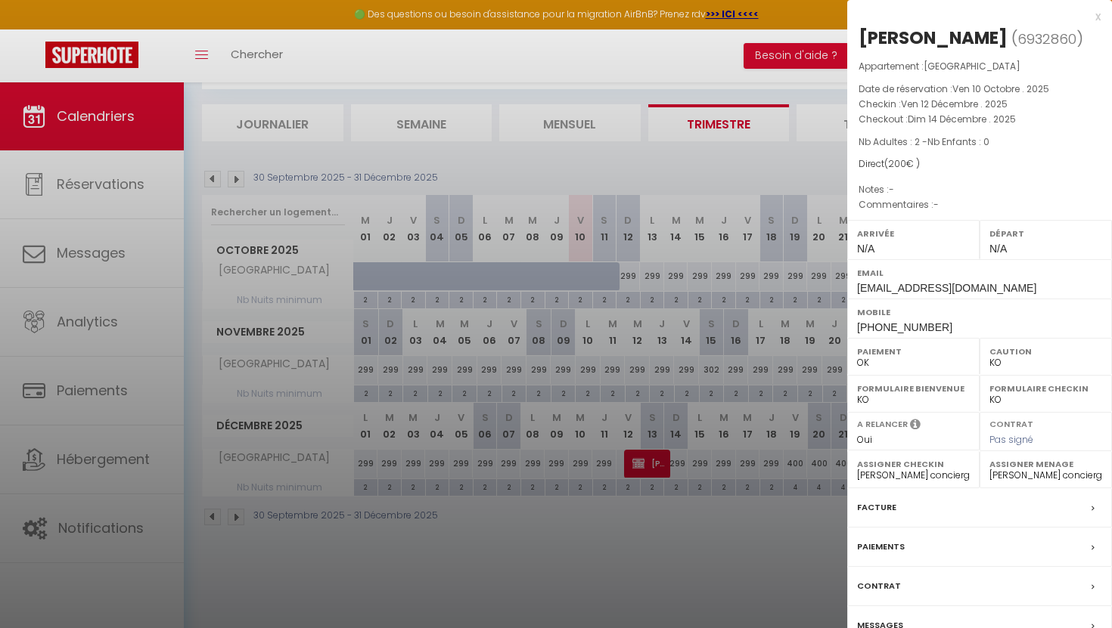
click at [870, 507] on label "Facture" at bounding box center [876, 508] width 39 height 16
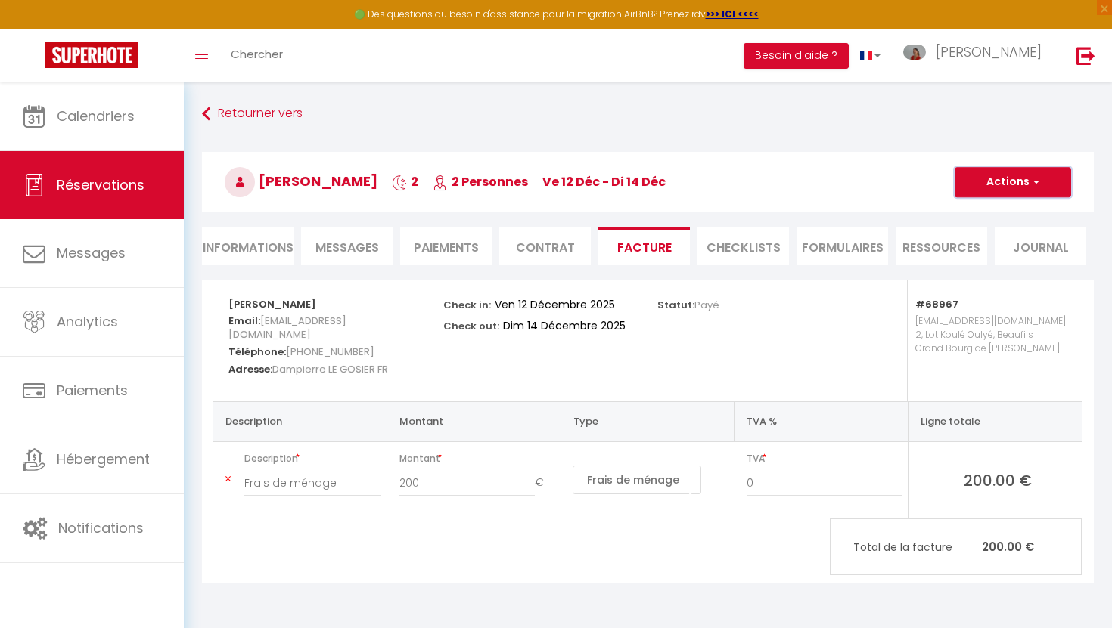
click at [984, 186] on button "Actions" at bounding box center [1012, 182] width 116 height 30
click at [263, 247] on li "Informations" at bounding box center [248, 246] width 92 height 37
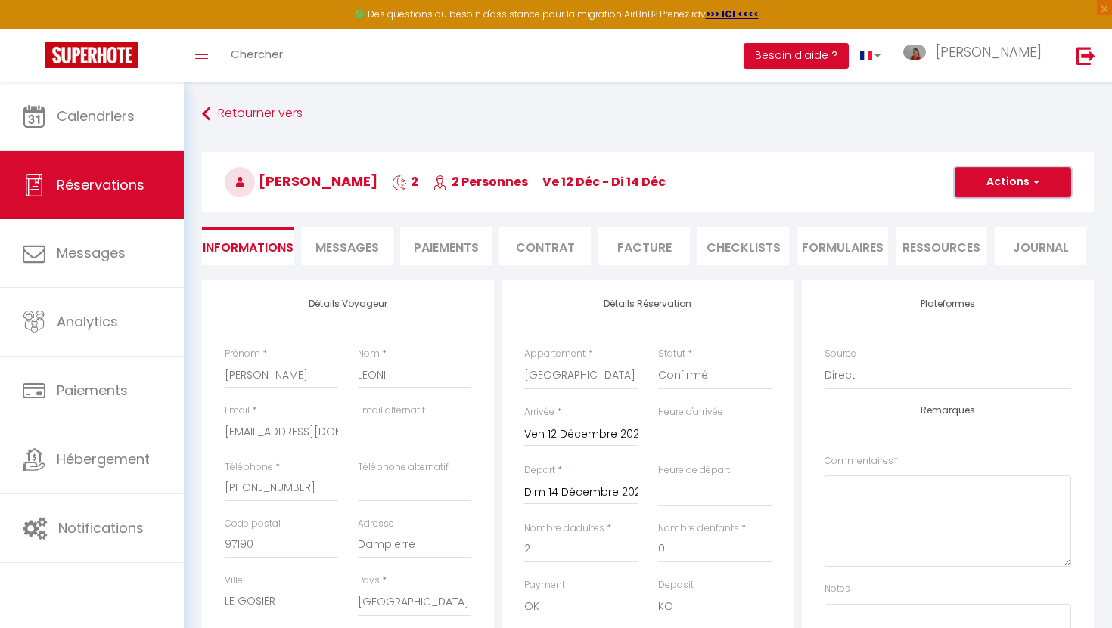
click at [998, 180] on button "Actions" at bounding box center [1012, 182] width 116 height 30
click at [985, 257] on link "Supprimer" at bounding box center [997, 255] width 119 height 20
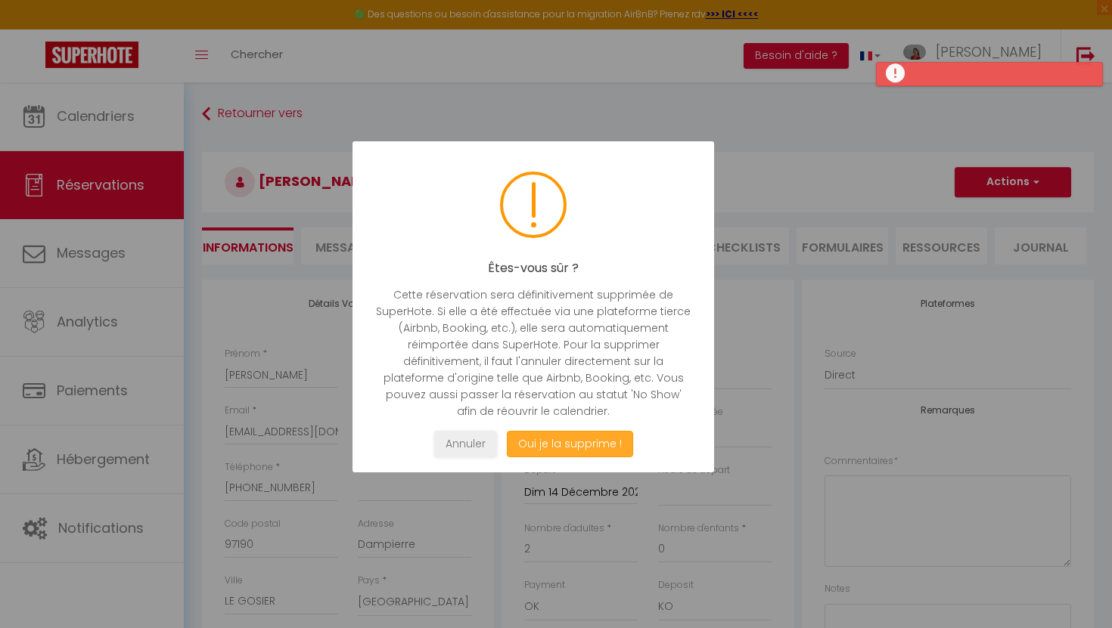
click at [543, 442] on button "Oui je la supprime !" at bounding box center [570, 444] width 126 height 26
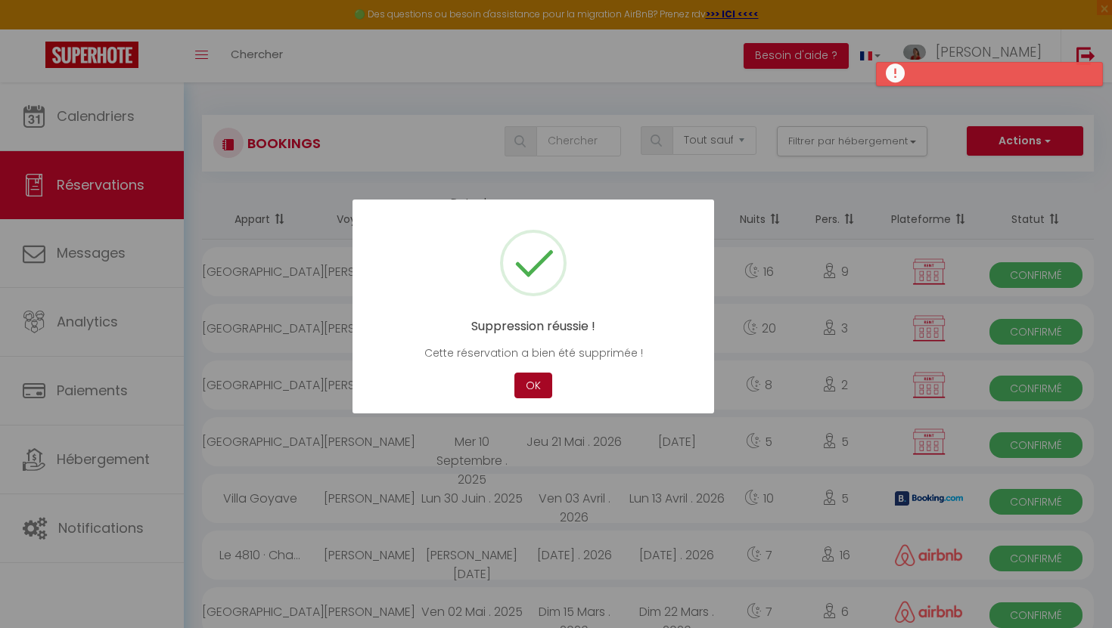
click at [535, 389] on button "OK" at bounding box center [533, 386] width 38 height 26
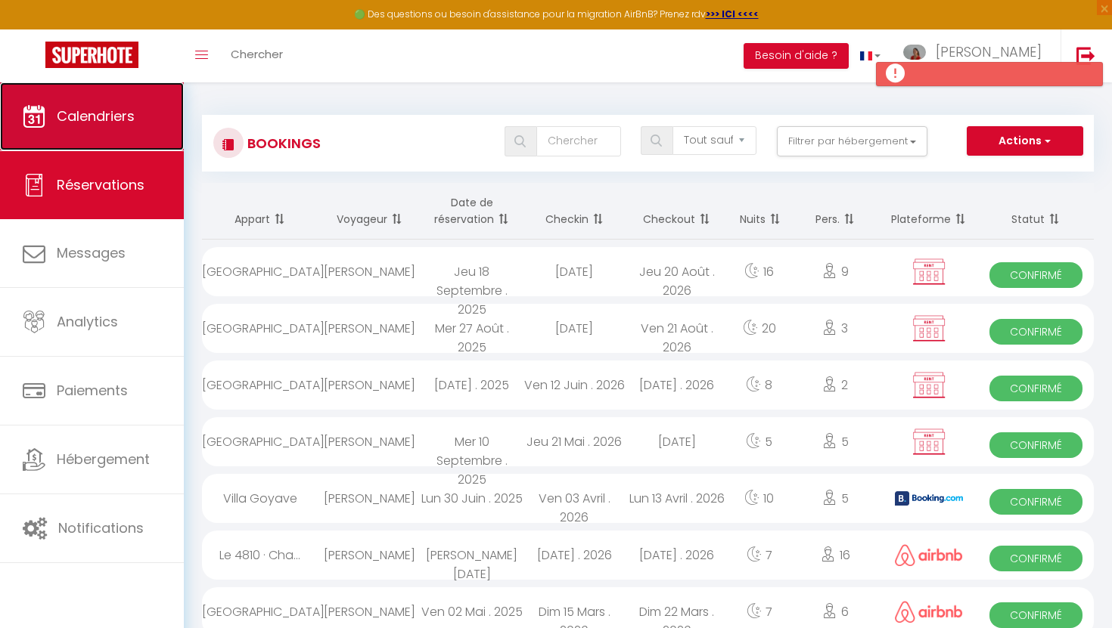
click at [138, 124] on link "Calendriers" at bounding box center [92, 116] width 184 height 68
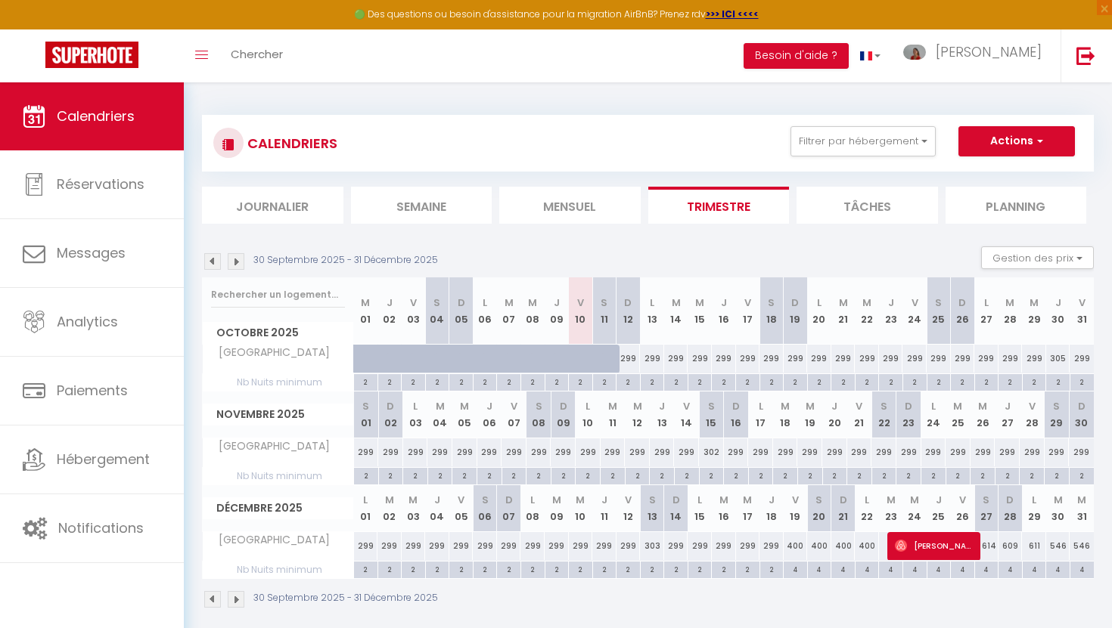
click at [628, 548] on div "299" at bounding box center [628, 546] width 24 height 28
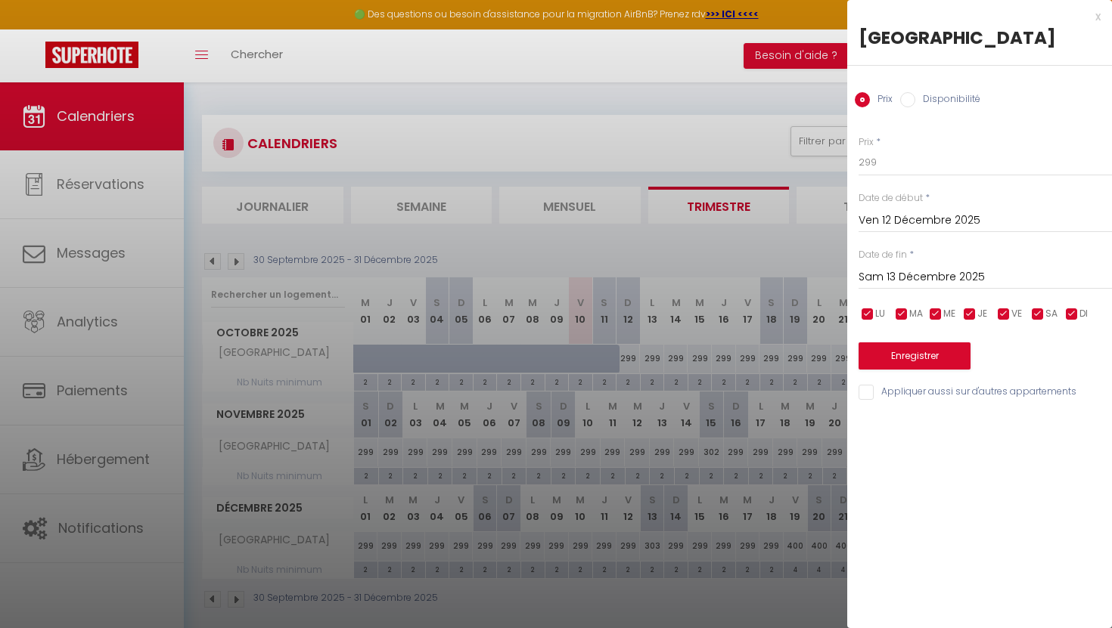
click at [939, 281] on input "Sam 13 Décembre 2025" at bounding box center [984, 278] width 253 height 20
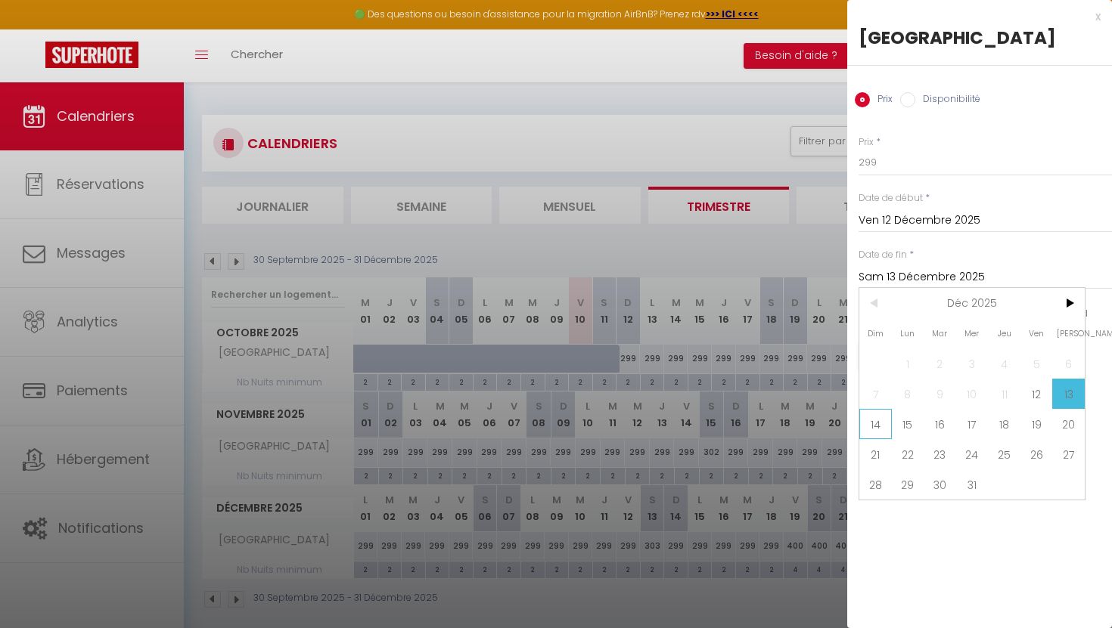
click at [867, 422] on span "14" at bounding box center [875, 424] width 33 height 30
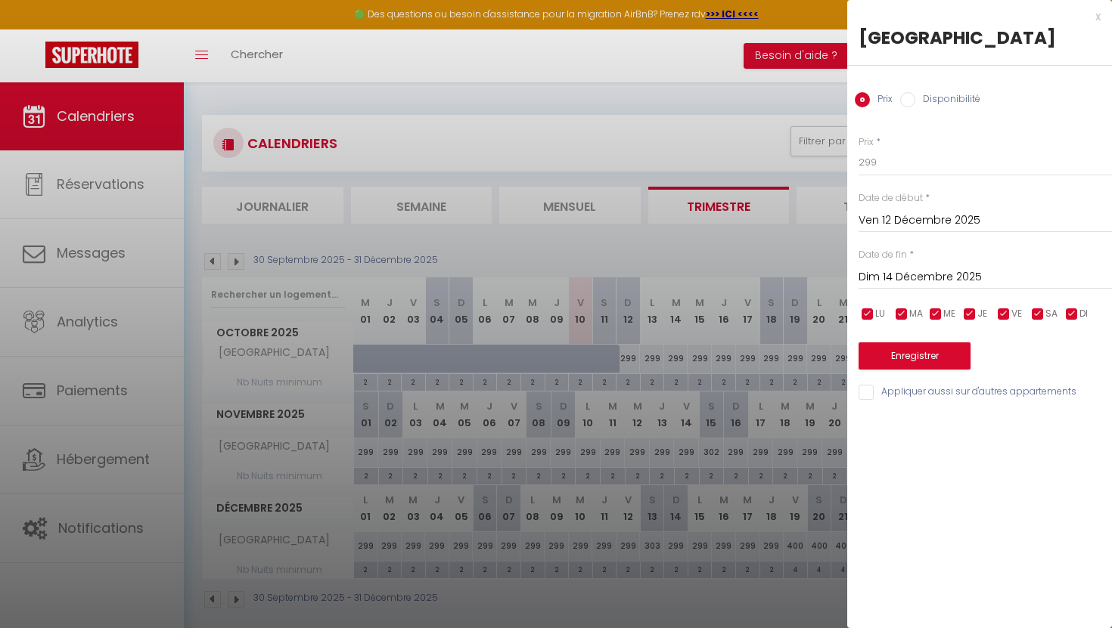
click at [725, 126] on div at bounding box center [556, 314] width 1112 height 628
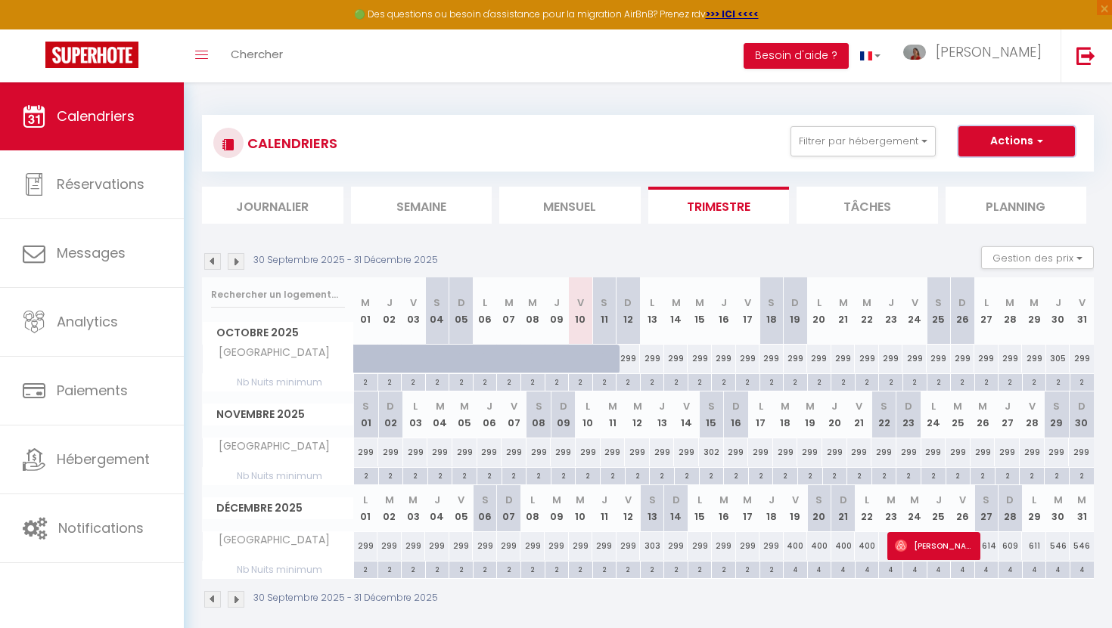
click at [1004, 144] on button "Actions" at bounding box center [1016, 141] width 116 height 30
click at [995, 175] on link "Nouvelle réservation" at bounding box center [1001, 176] width 132 height 23
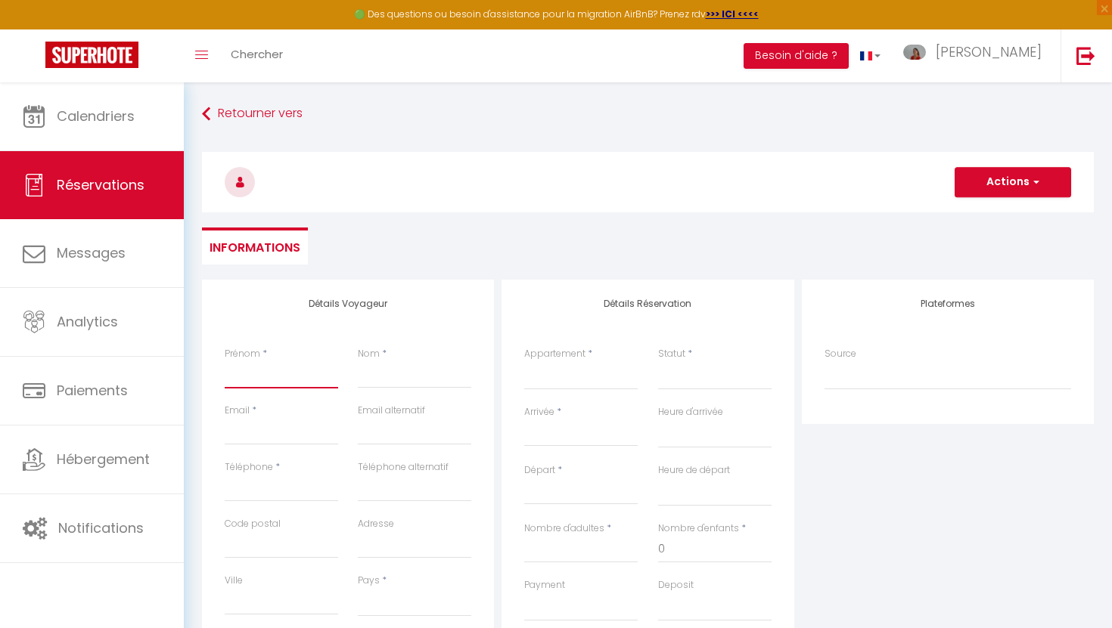
click at [300, 375] on input "Prénom" at bounding box center [281, 375] width 113 height 27
click at [411, 375] on input "Nom" at bounding box center [414, 375] width 113 height 27
click at [313, 431] on input "Email client" at bounding box center [281, 431] width 113 height 27
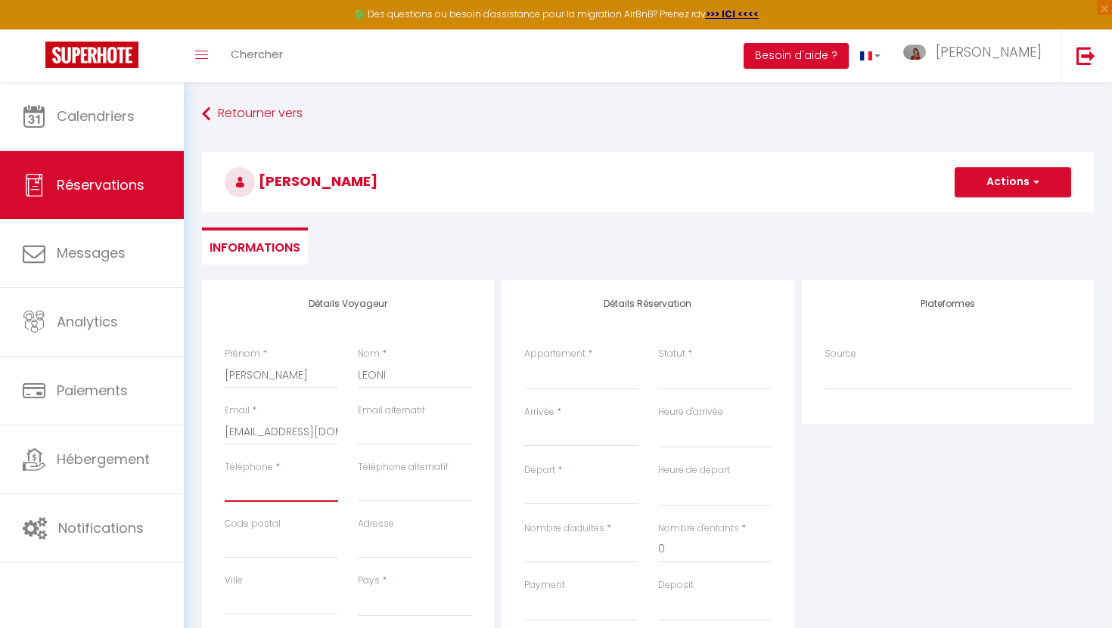
click at [291, 492] on input "Téléphone" at bounding box center [281, 488] width 113 height 27
click at [424, 548] on input "Adresse" at bounding box center [414, 545] width 113 height 27
click at [279, 550] on input "Code postal" at bounding box center [281, 545] width 113 height 27
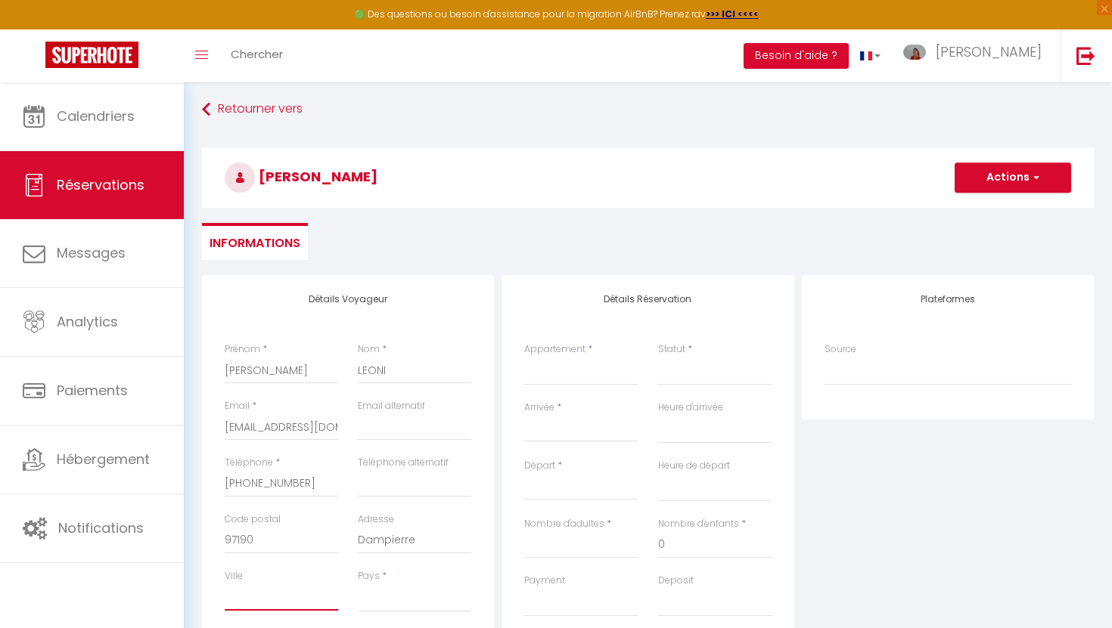
click at [287, 603] on input "Ville" at bounding box center [281, 597] width 113 height 27
click at [383, 602] on select "France Portugal Afghanistan Albania Algeria American Samoa Andorra Angola Angui…" at bounding box center [414, 598] width 113 height 29
click at [358, 584] on select "France Portugal Afghanistan Albania Algeria American Samoa Andorra Angola Angui…" at bounding box center [414, 598] width 113 height 29
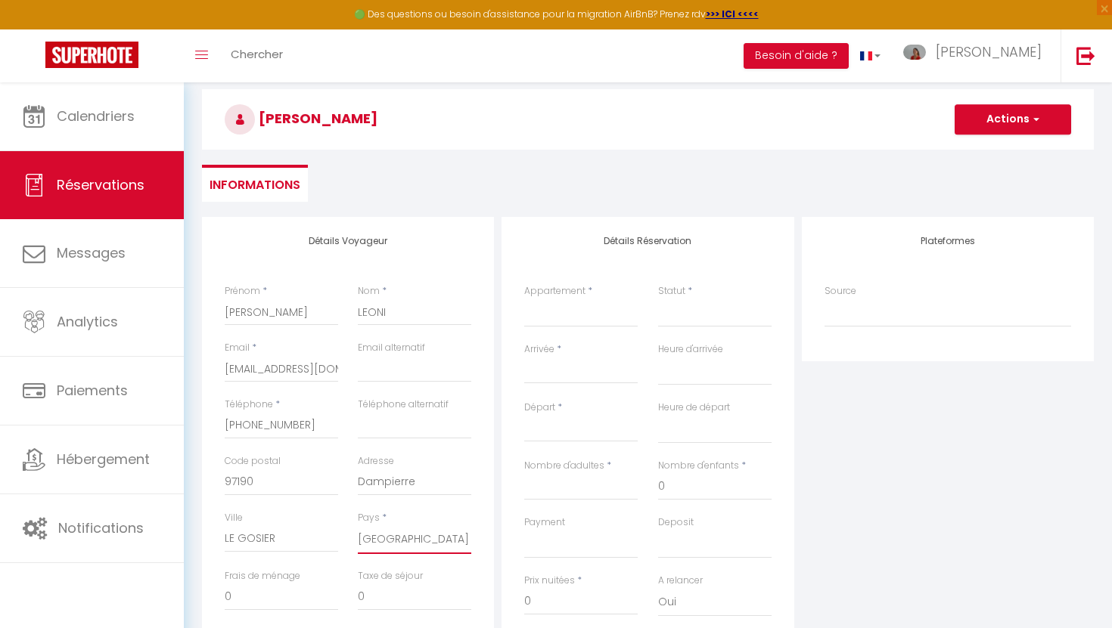
scroll to position [10, 0]
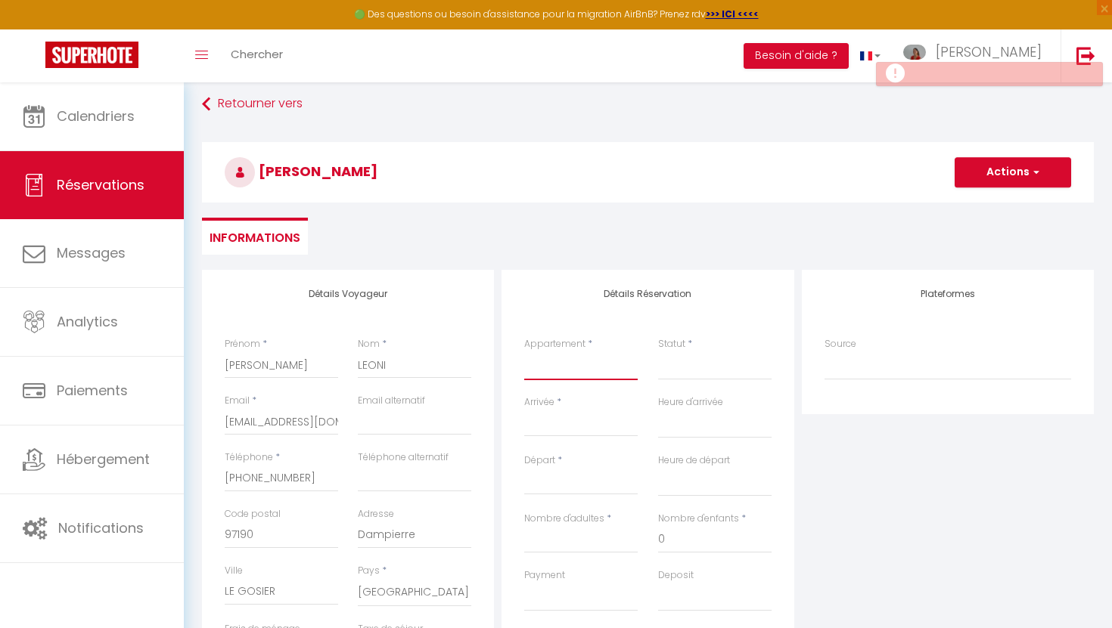
click at [575, 365] on select "Villa Ambre Le Dome · Chalet 5* piscine, sauna, ski in/out, 10 personnes Villa …" at bounding box center [580, 366] width 113 height 29
click at [524, 352] on select "Villa Ambre Le Dome · Chalet 5* piscine, sauna, ski in/out, 10 personnes Villa …" at bounding box center [580, 366] width 113 height 29
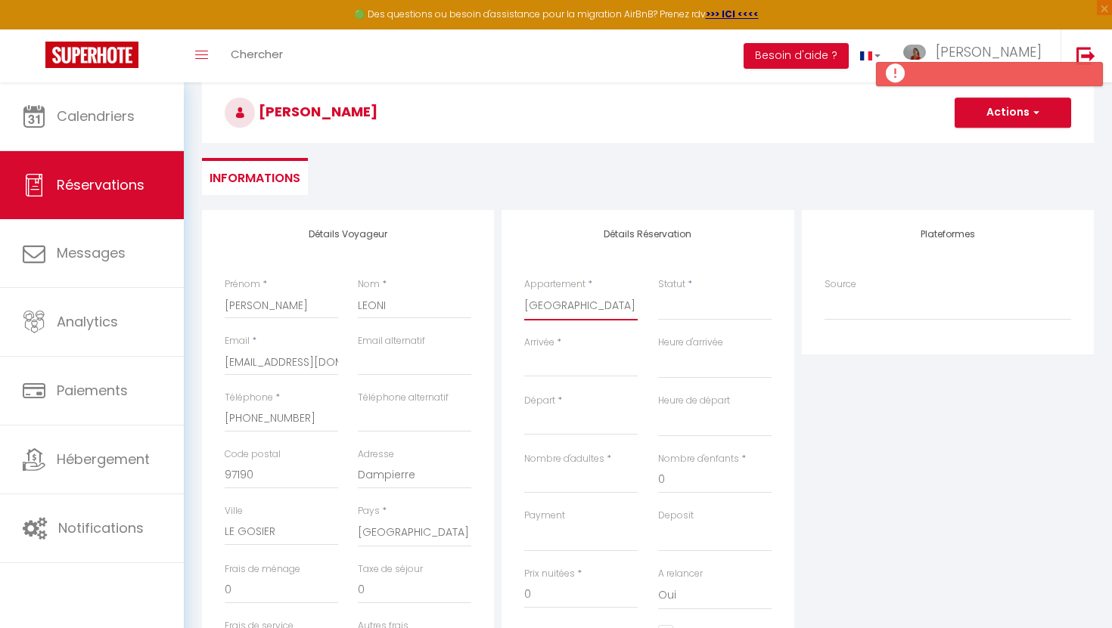
scroll to position [97, 0]
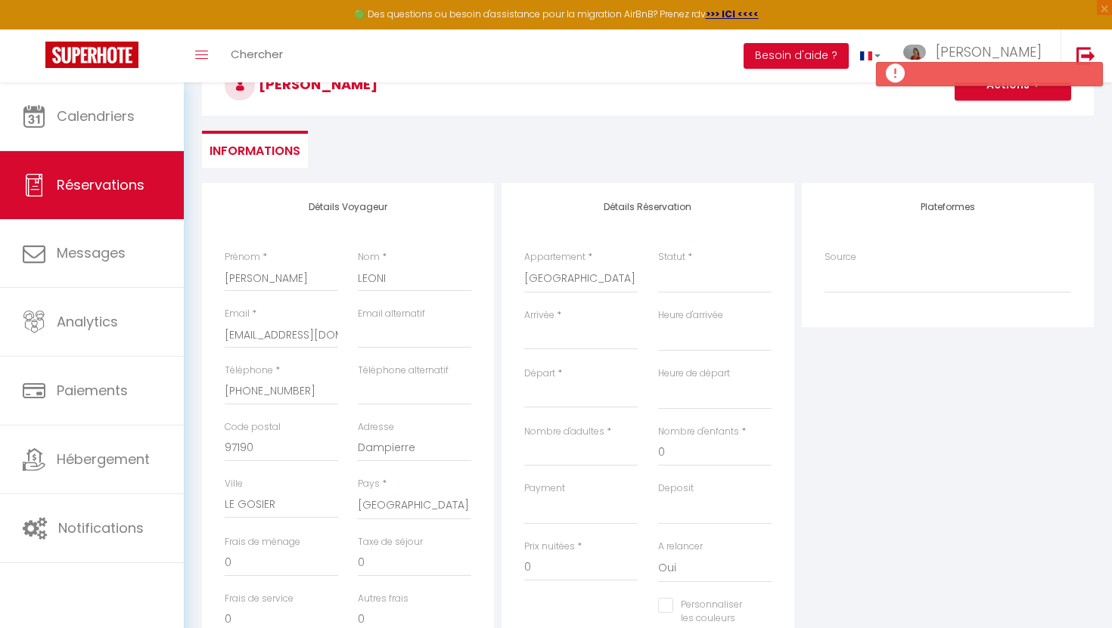
click at [561, 345] on input "Arrivée" at bounding box center [580, 338] width 113 height 20
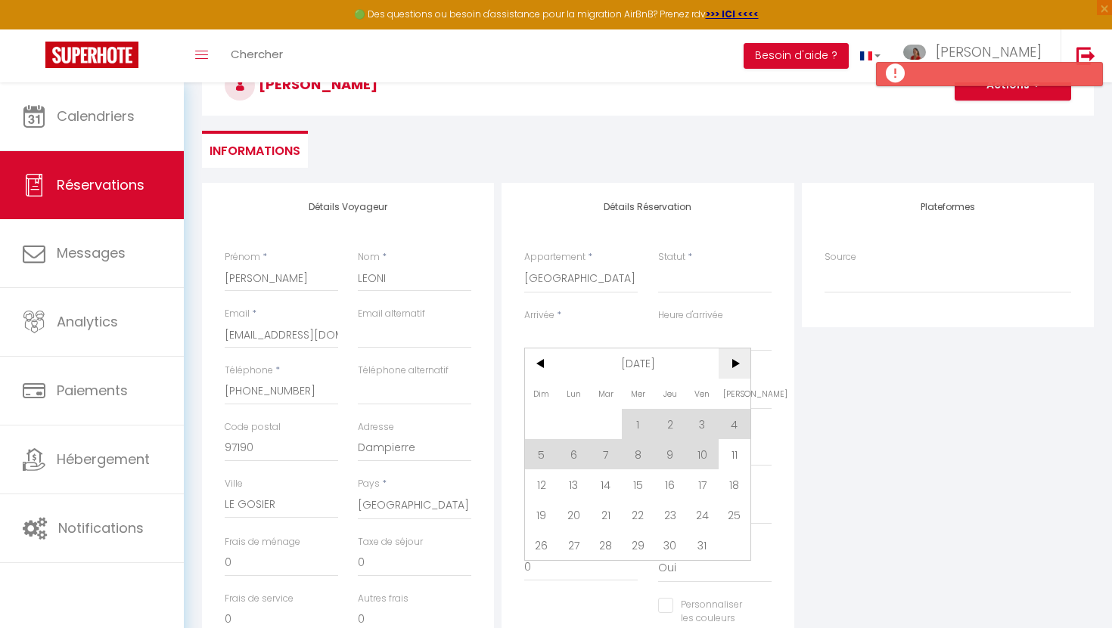
click at [730, 361] on span ">" at bounding box center [734, 364] width 33 height 30
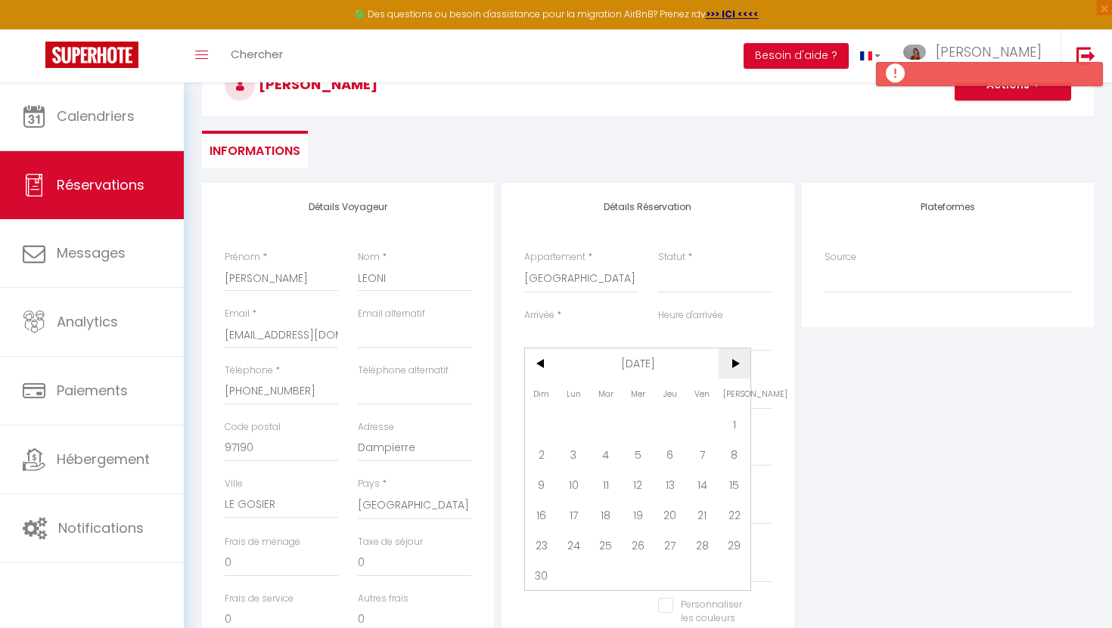
click at [730, 361] on span ">" at bounding box center [734, 364] width 33 height 30
click at [697, 452] on span "12" at bounding box center [702, 454] width 33 height 30
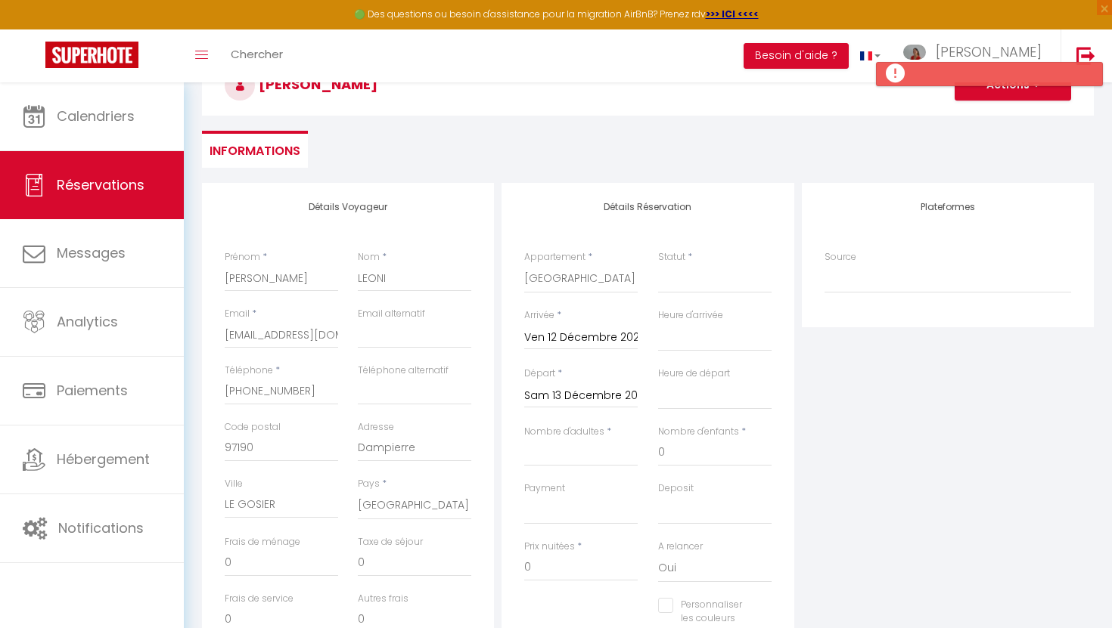
click at [558, 396] on input "Sam 13 Décembre 2025" at bounding box center [580, 396] width 113 height 20
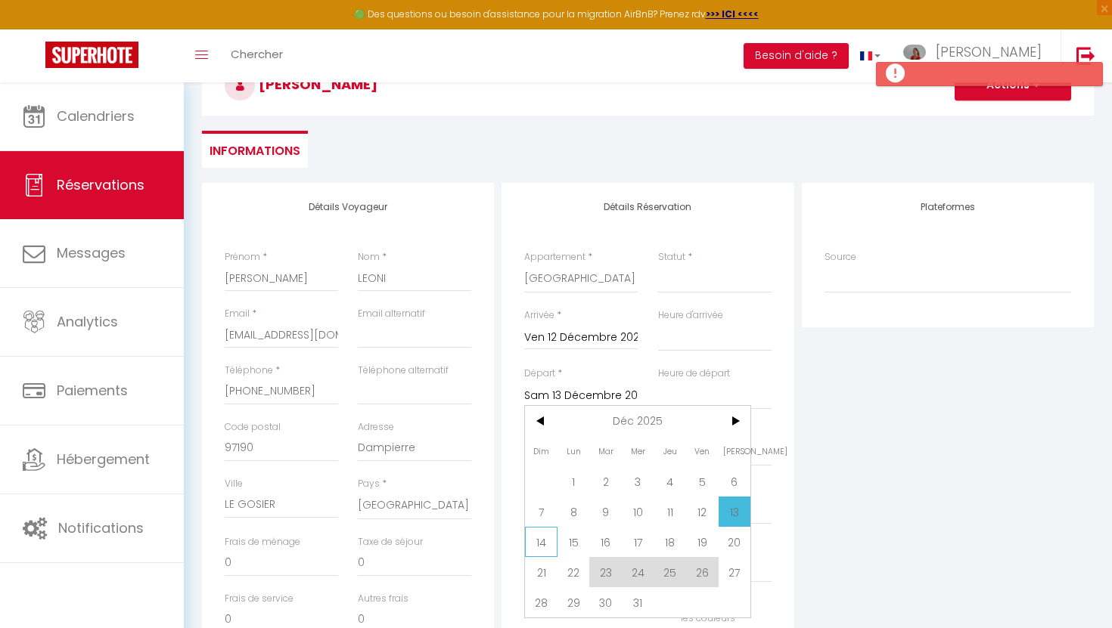
click at [536, 543] on span "14" at bounding box center [541, 542] width 33 height 30
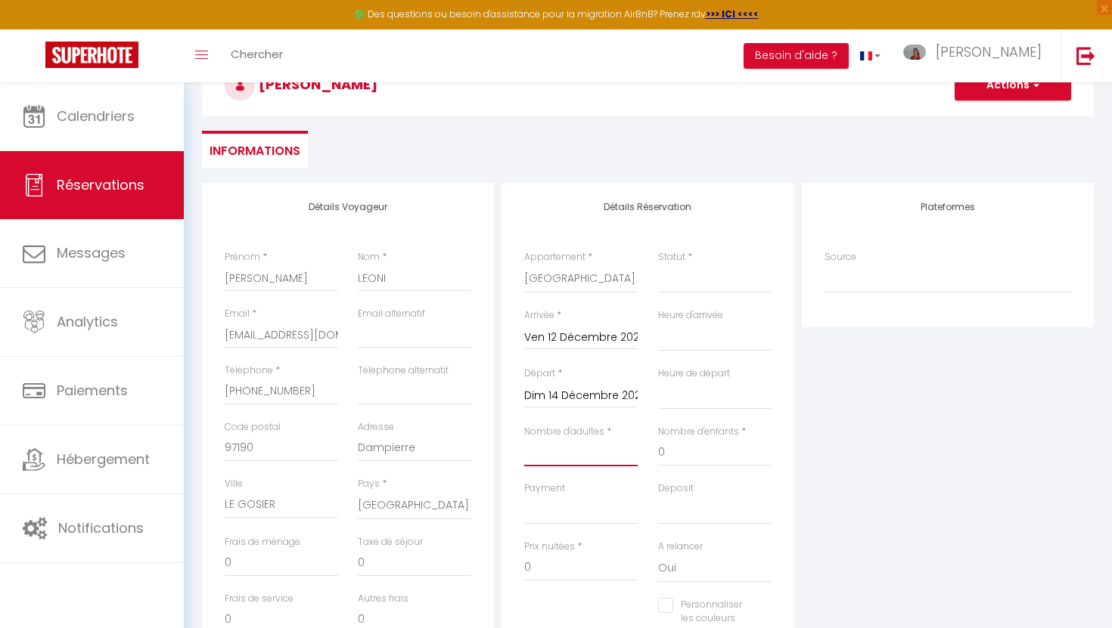
click at [561, 448] on input "Nombre d'adultes" at bounding box center [580, 452] width 113 height 27
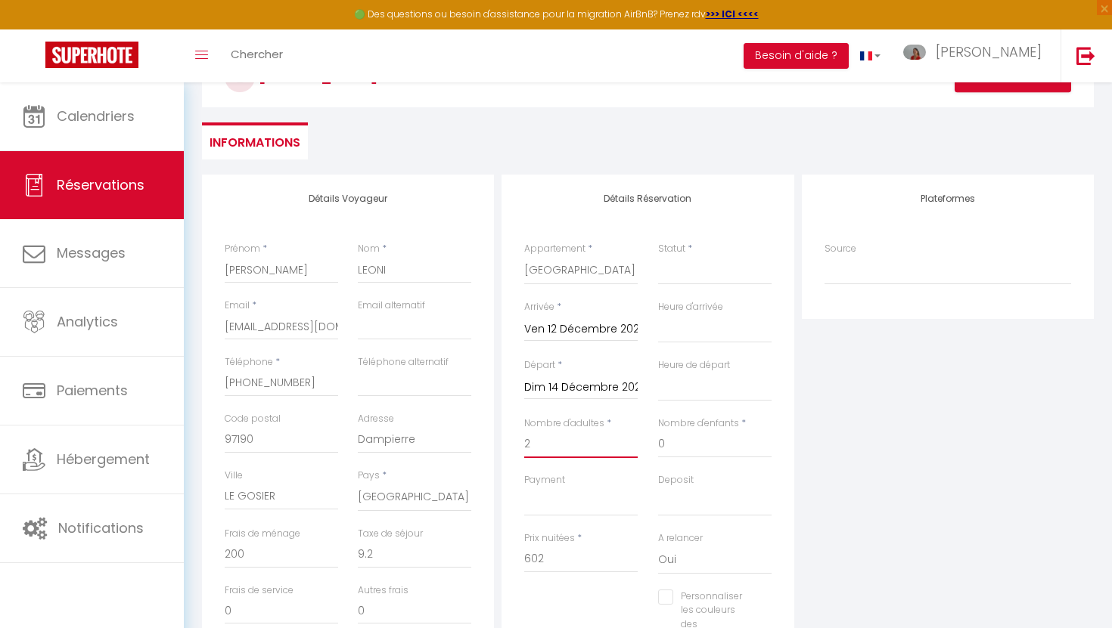
scroll to position [0, 0]
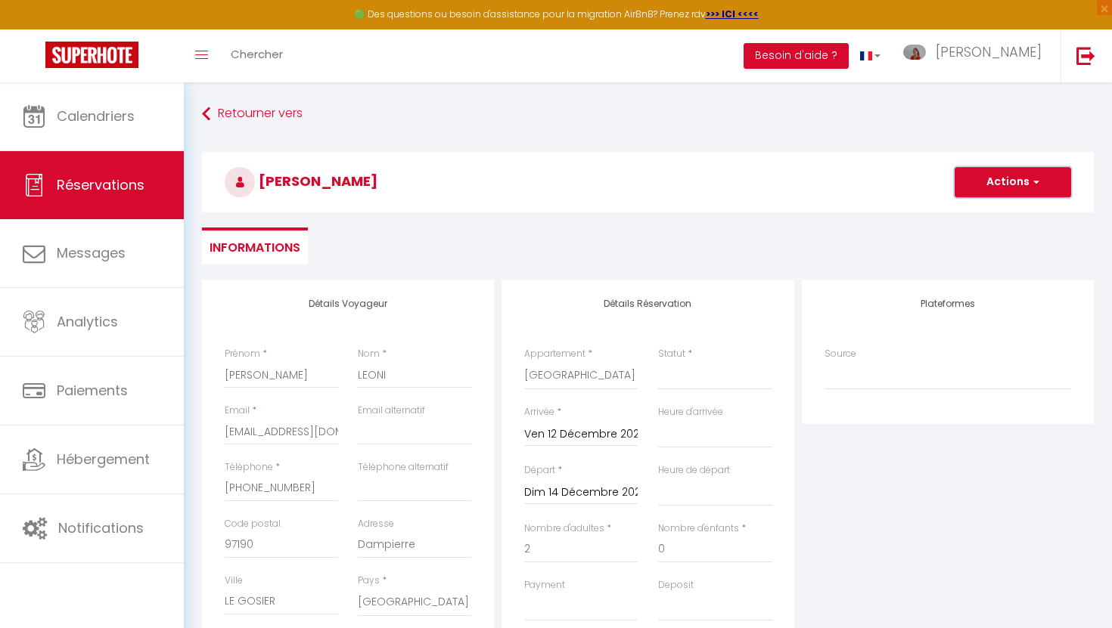
click at [1020, 186] on button "Actions" at bounding box center [1012, 182] width 116 height 30
click at [678, 385] on select "Confirmé Non Confirmé Annulé Annulé par le voyageur No Show Request" at bounding box center [714, 376] width 113 height 29
click at [658, 362] on select "Confirmé Non Confirmé Annulé Annulé par le voyageur No Show Request" at bounding box center [714, 376] width 113 height 29
click at [1012, 185] on button "Actions" at bounding box center [1012, 182] width 116 height 30
click at [989, 217] on link "Enregistrer" at bounding box center [997, 216] width 119 height 20
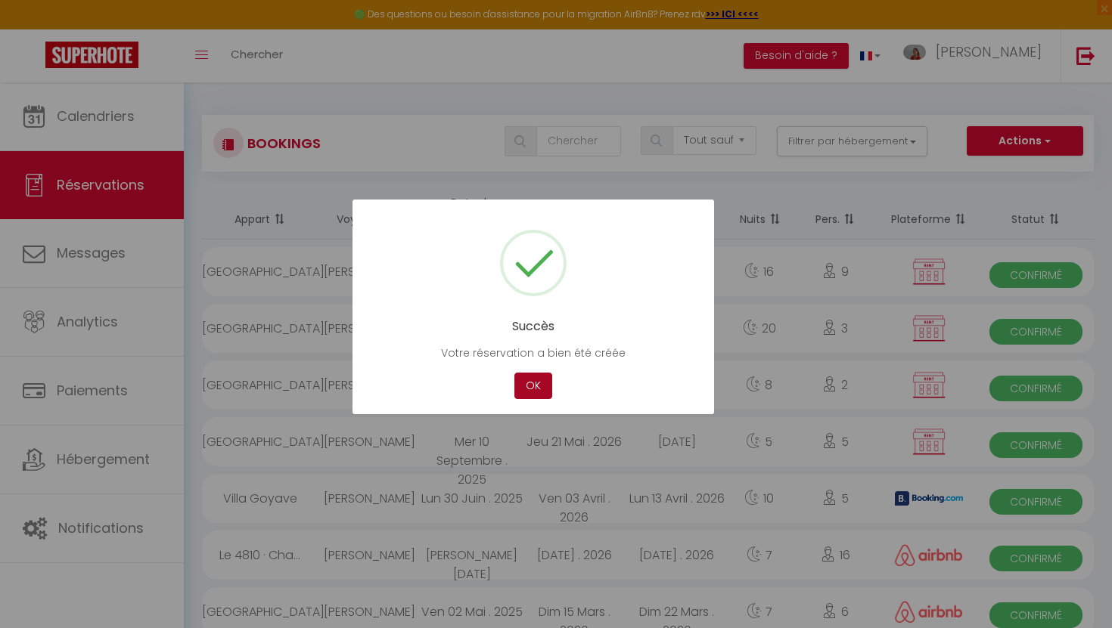
click at [543, 397] on button "OK" at bounding box center [533, 386] width 38 height 26
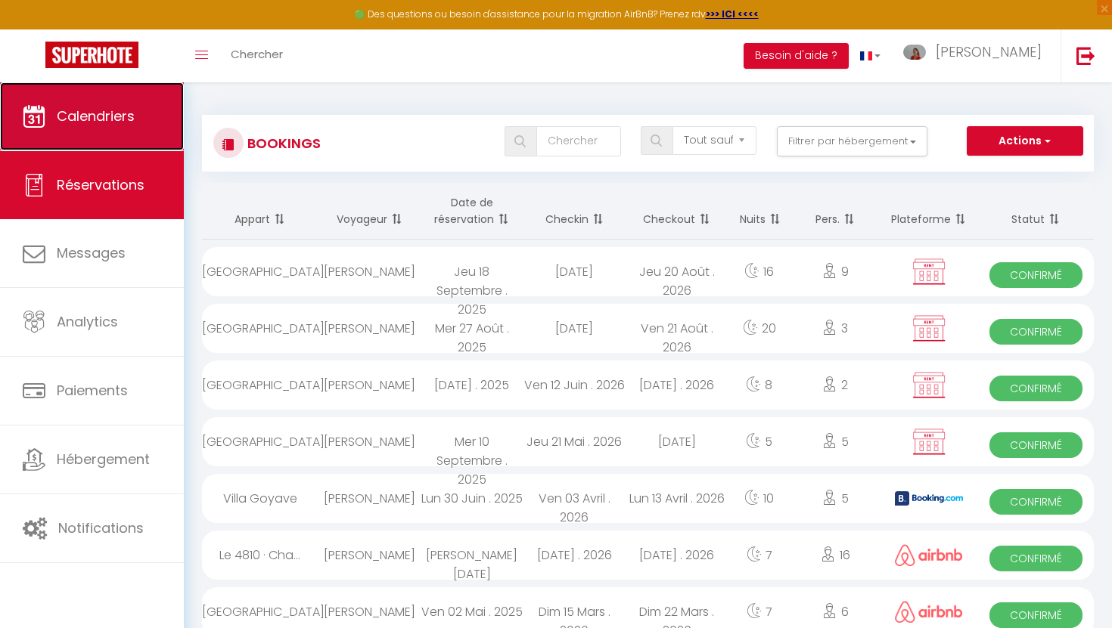
click at [69, 116] on span "Calendriers" at bounding box center [96, 116] width 78 height 19
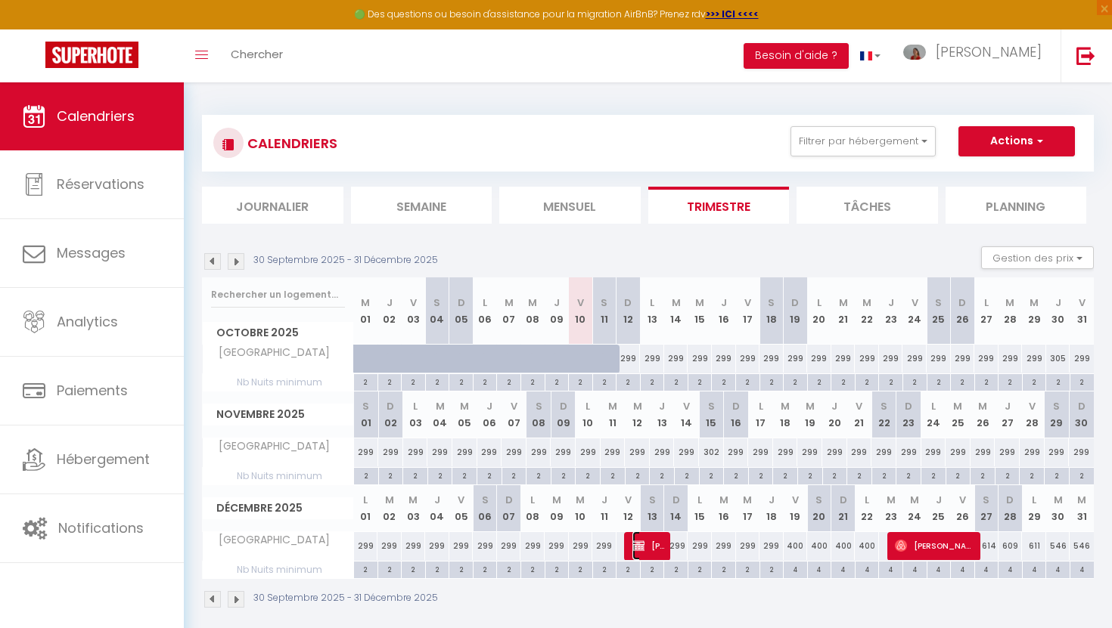
click at [655, 548] on span "Arno LEONI" at bounding box center [648, 546] width 33 height 29
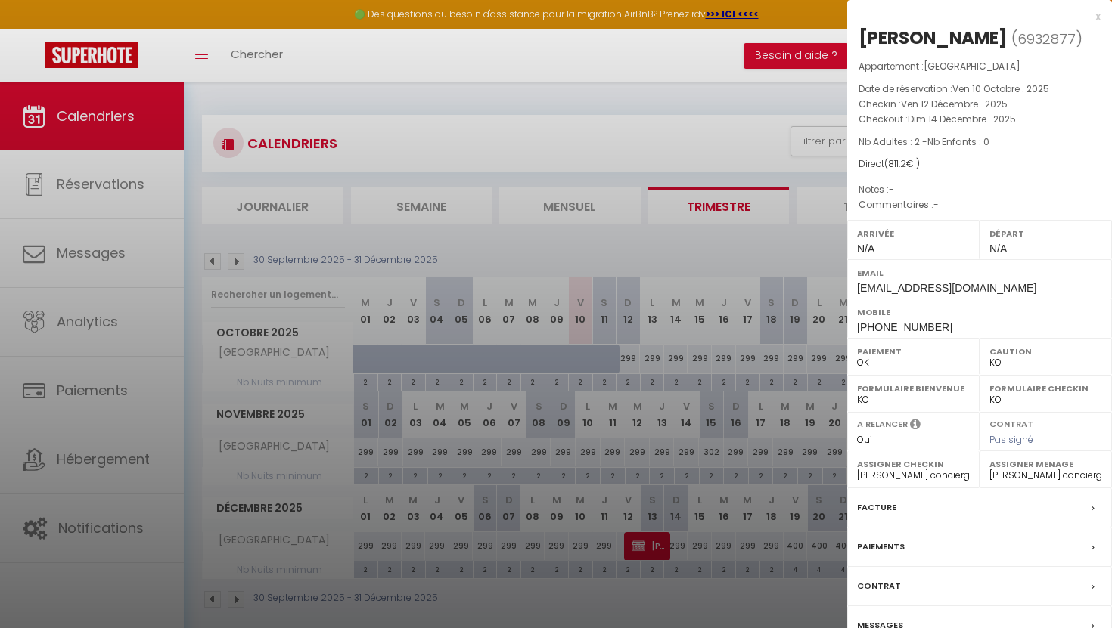
click at [872, 507] on label "Facture" at bounding box center [876, 508] width 39 height 16
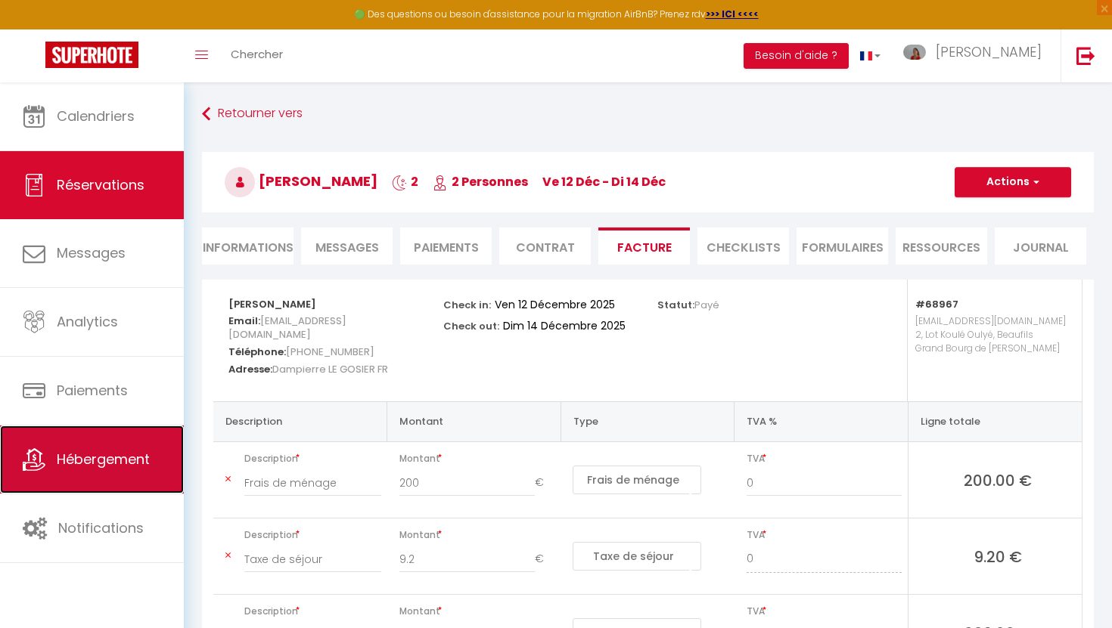
click at [97, 468] on span "Hébergement" at bounding box center [103, 459] width 93 height 19
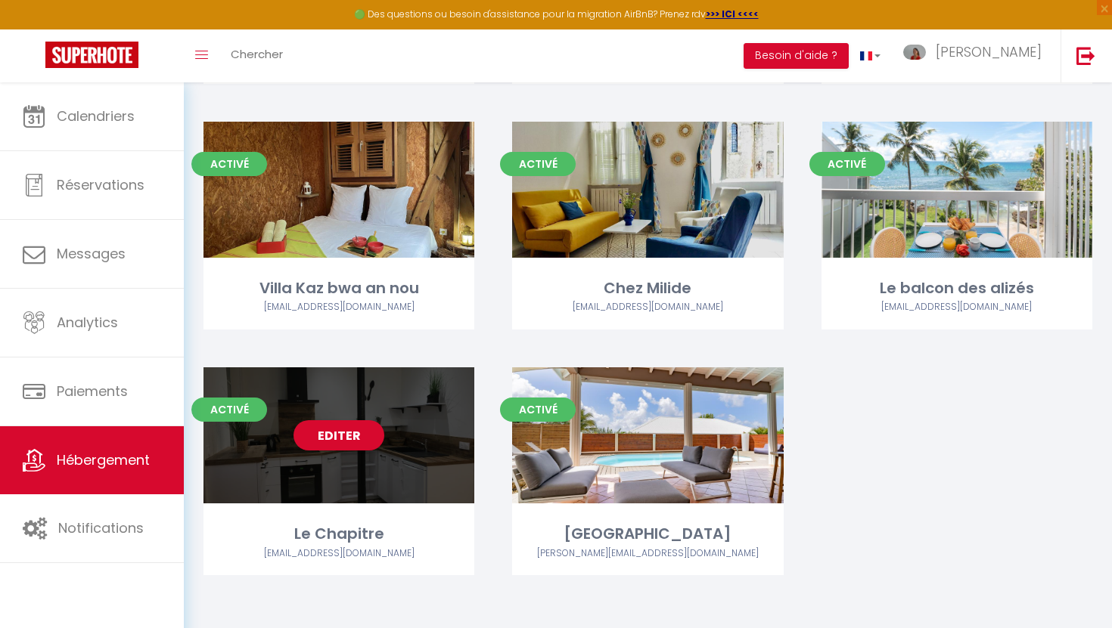
scroll to position [885, 0]
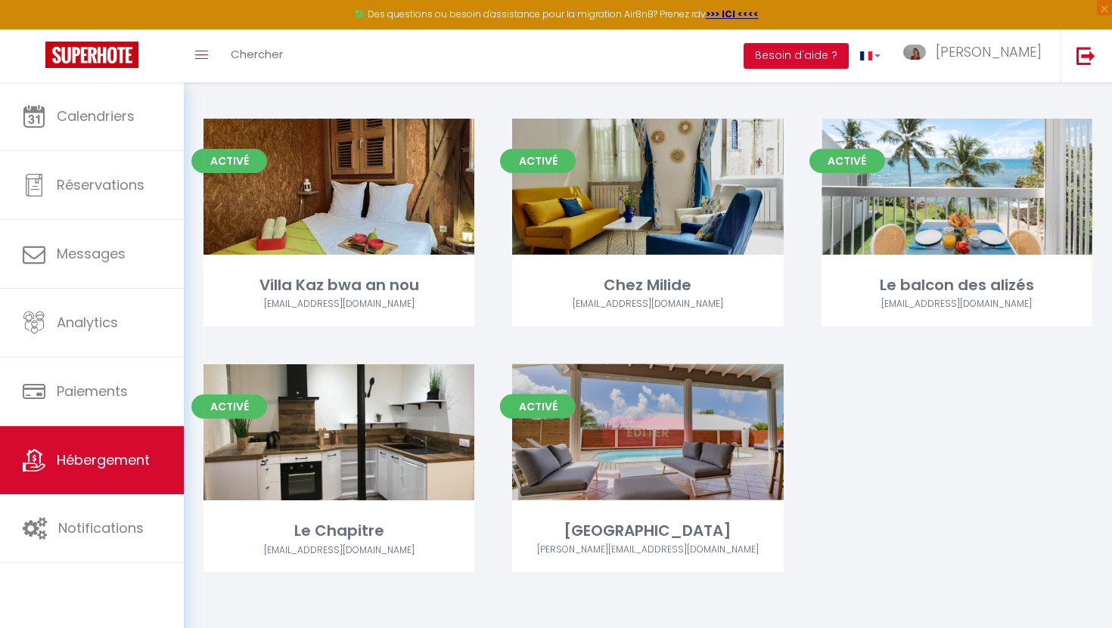
click at [642, 433] on link "Editer" at bounding box center [647, 432] width 91 height 30
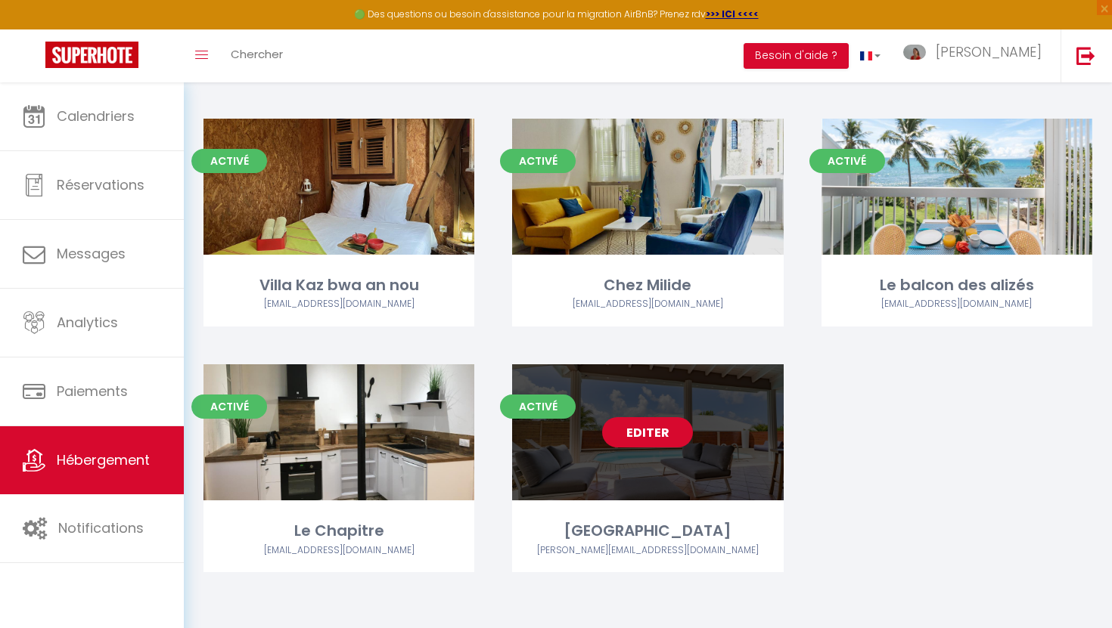
click at [642, 433] on link "Editer" at bounding box center [647, 432] width 91 height 30
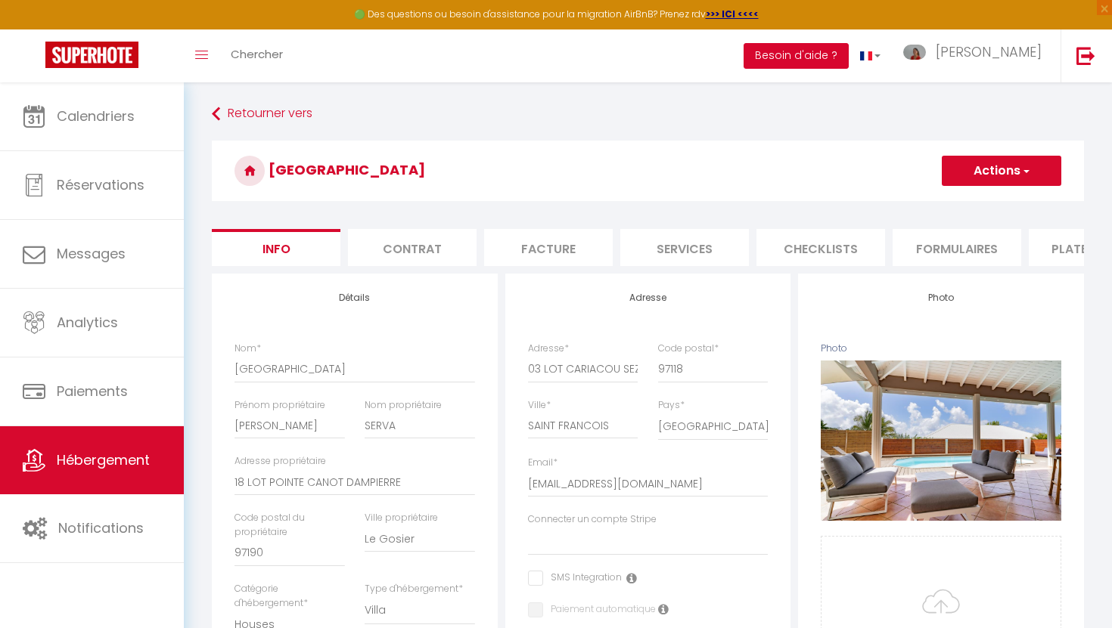
click at [849, 54] on button "Besoin d'aide ?" at bounding box center [795, 56] width 105 height 26
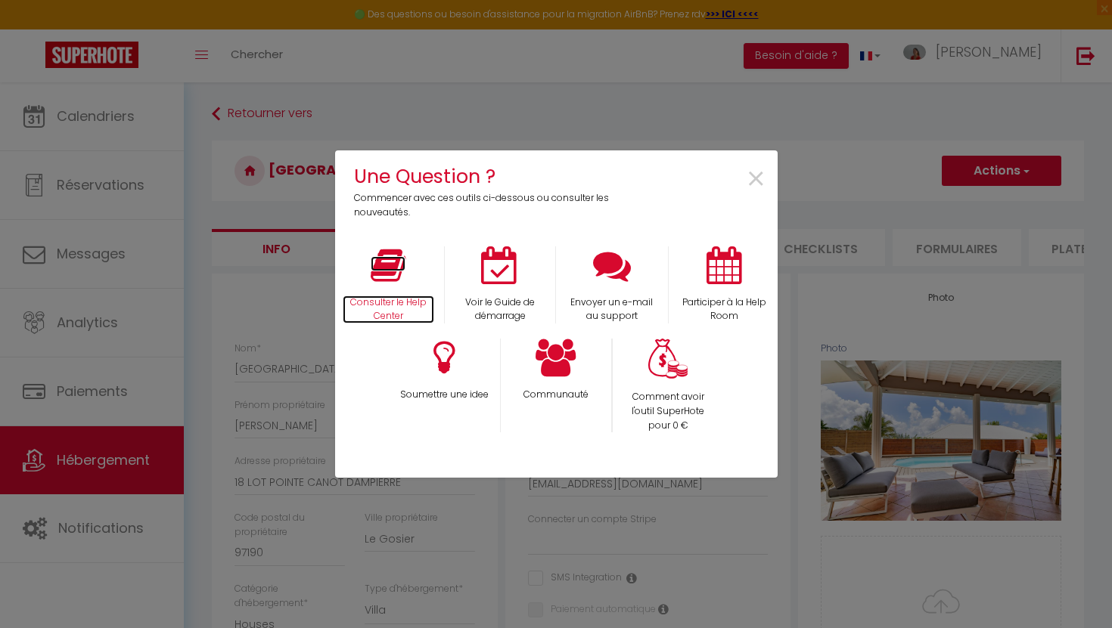
click at [403, 273] on icon at bounding box center [388, 266] width 35 height 38
click at [753, 177] on span "×" at bounding box center [756, 180] width 20 height 48
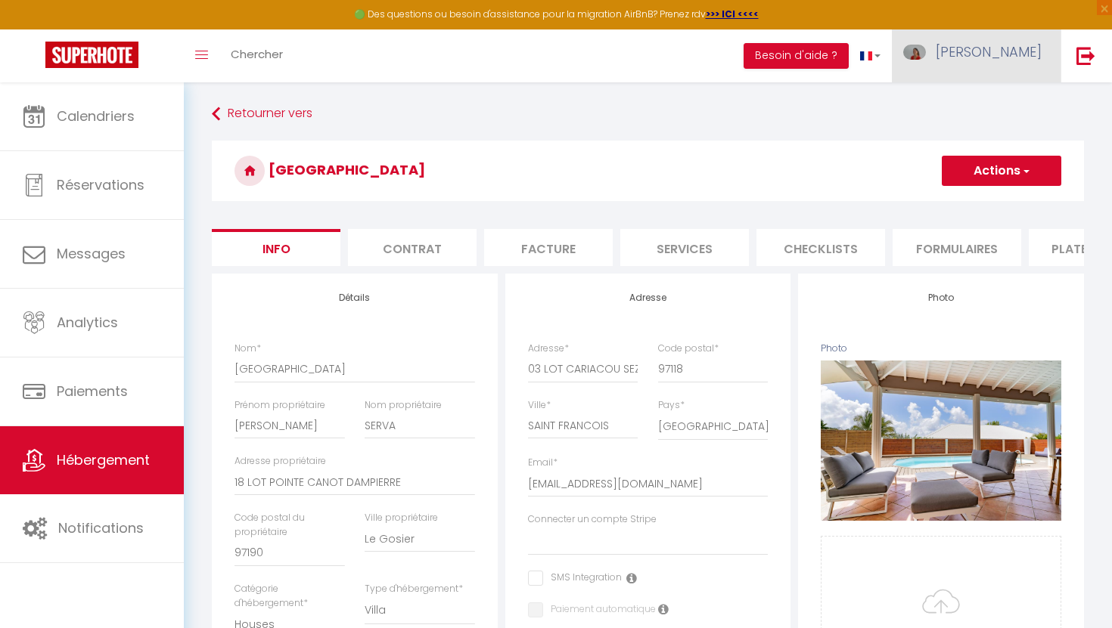
click at [1020, 57] on span "[PERSON_NAME]" at bounding box center [989, 51] width 106 height 19
click at [999, 103] on link "Paramètres" at bounding box center [1000, 105] width 112 height 26
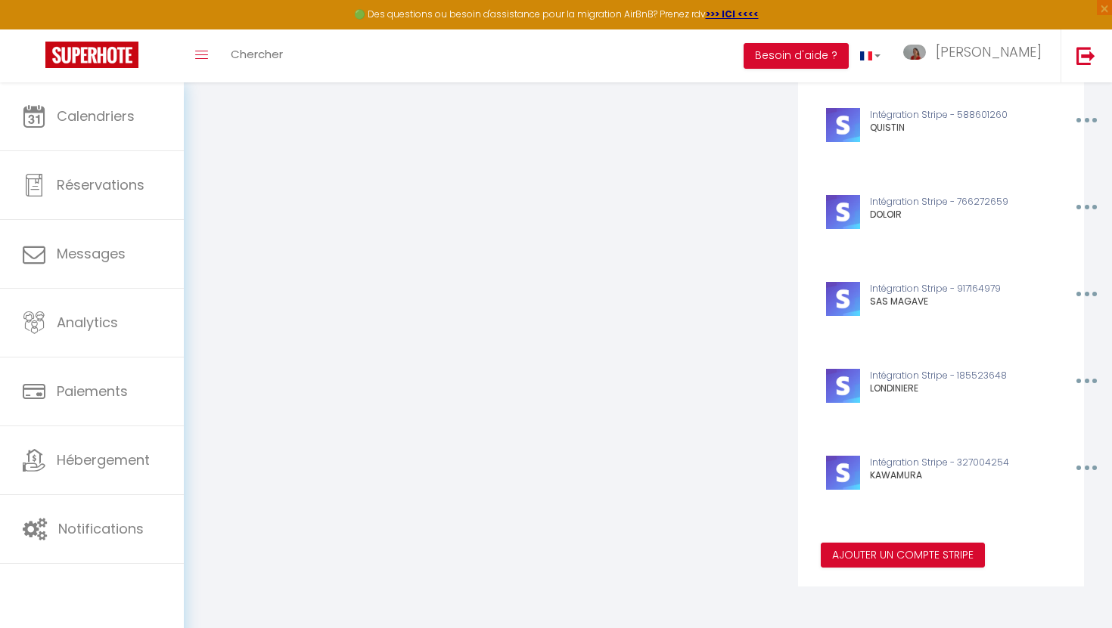
scroll to position [798, 0]
click at [906, 552] on button "Ajouter un compte Stripe" at bounding box center [903, 555] width 164 height 26
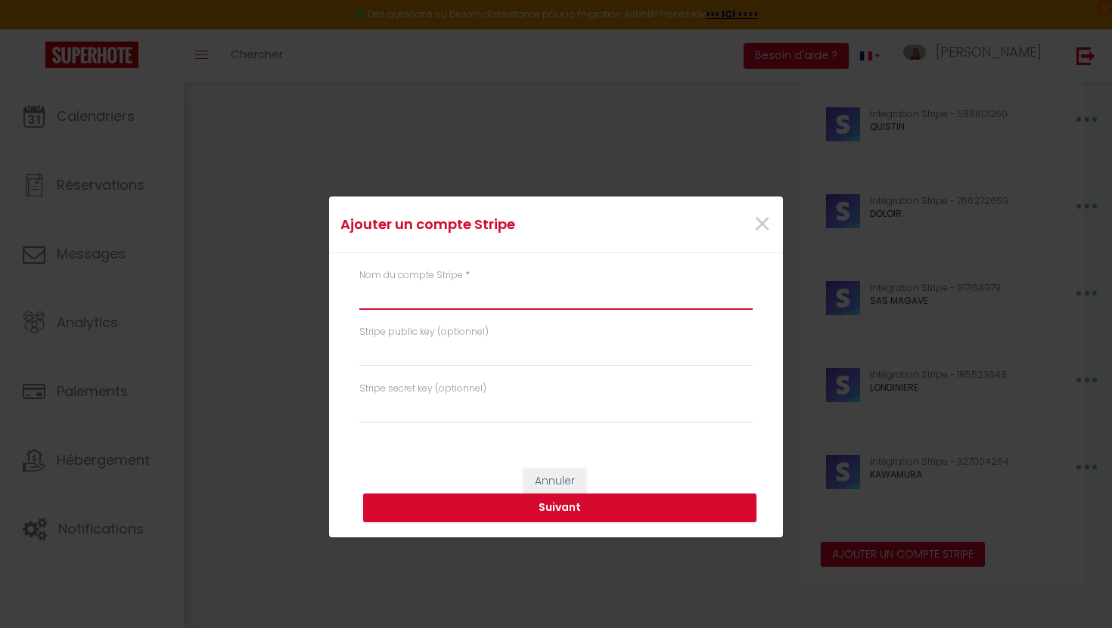
click at [493, 298] on input "text" at bounding box center [555, 296] width 393 height 27
click at [382, 348] on input "text" at bounding box center [555, 353] width 393 height 27
paste input "pk_live_51SGiSzAguOLc9JoB27wU8ucV0KKOXgWHvdsozhuG6sBvXM0XrePGO0kMzMwcUOQNy9b6cp…"
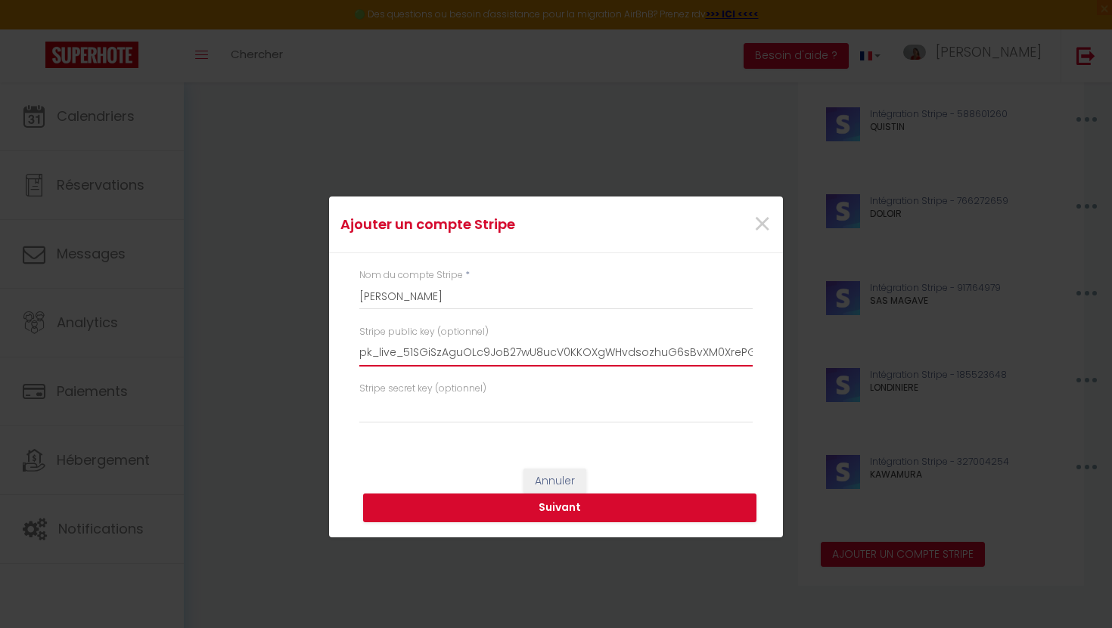
scroll to position [0, 298]
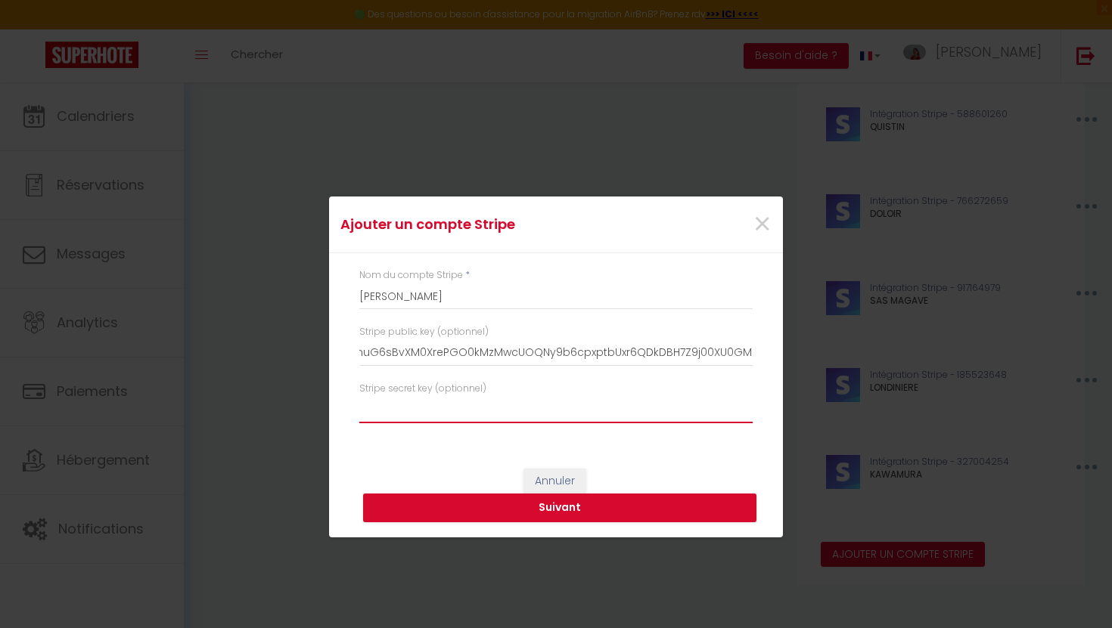
click at [381, 409] on input "text" at bounding box center [555, 409] width 393 height 27
paste input "sk_live_51SGiSzAguOLc9JoB2Ck9Dq1ZQaOey5NpVuJhkVFshsv0UX97JFLzqtPK2Ylf0XbJqWkuWW…"
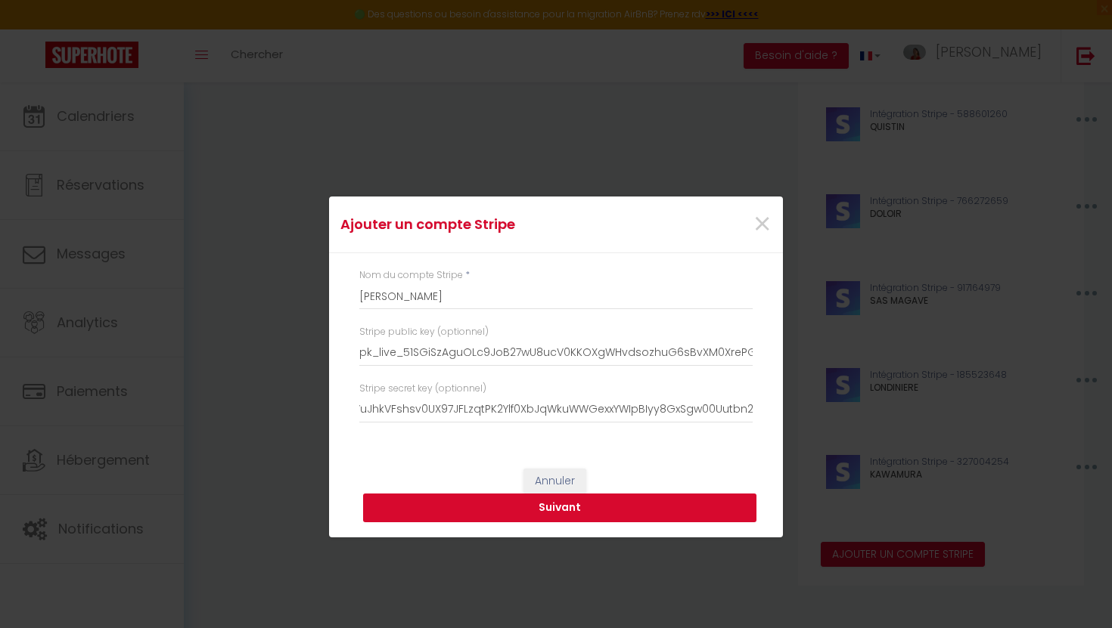
click at [622, 503] on button "Suivant" at bounding box center [559, 508] width 393 height 29
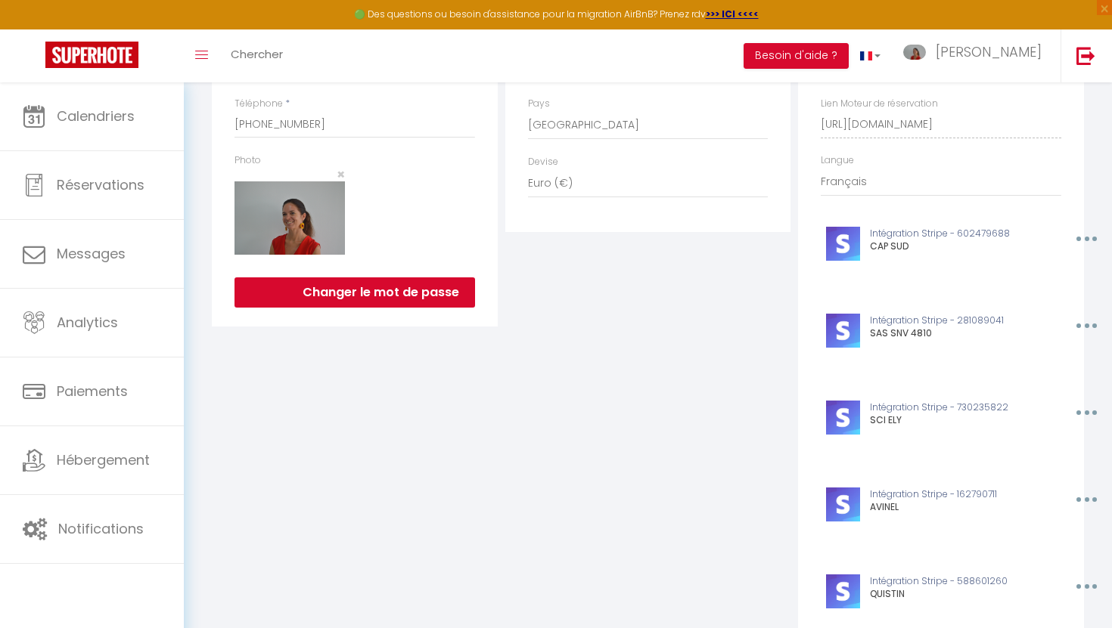
scroll to position [0, 0]
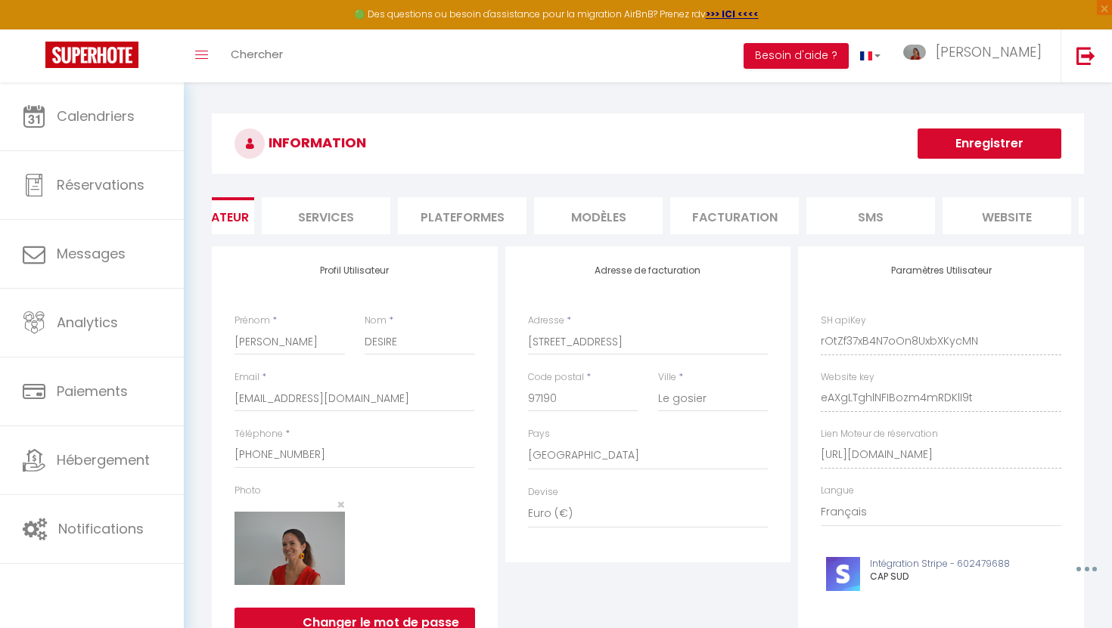
click at [1014, 143] on div "Ajouter un compte Stripe × Nom du compte Stripe * SAS ESTELLAN Stripe public ke…" at bounding box center [556, 314] width 1112 height 628
click at [989, 142] on button "Enregistrer" at bounding box center [989, 144] width 144 height 30
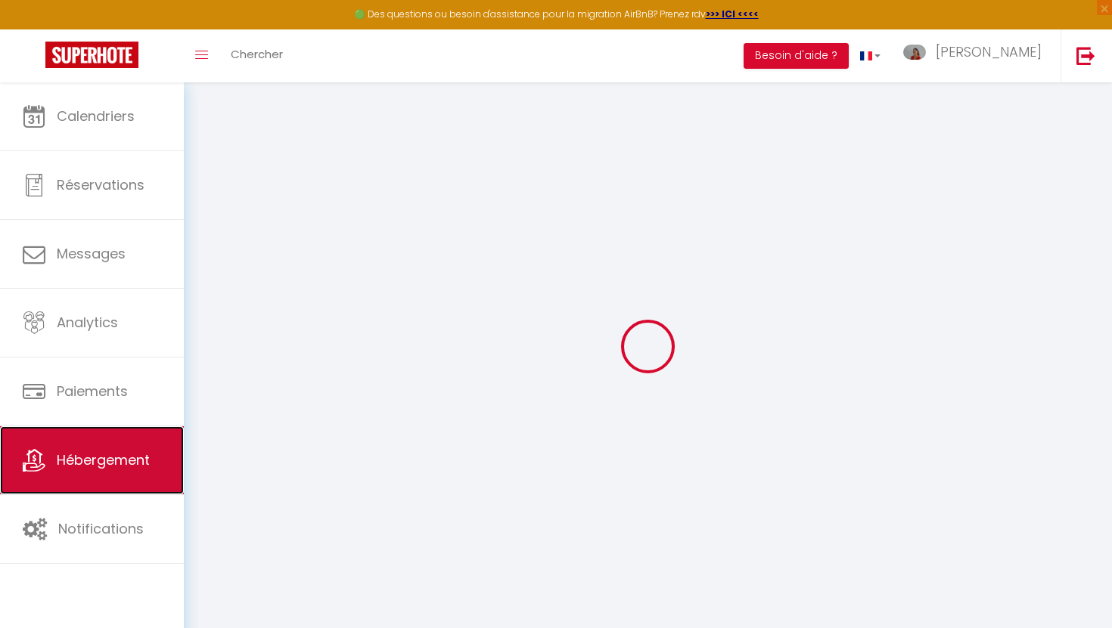
click at [100, 457] on span "Hébergement" at bounding box center [103, 460] width 93 height 19
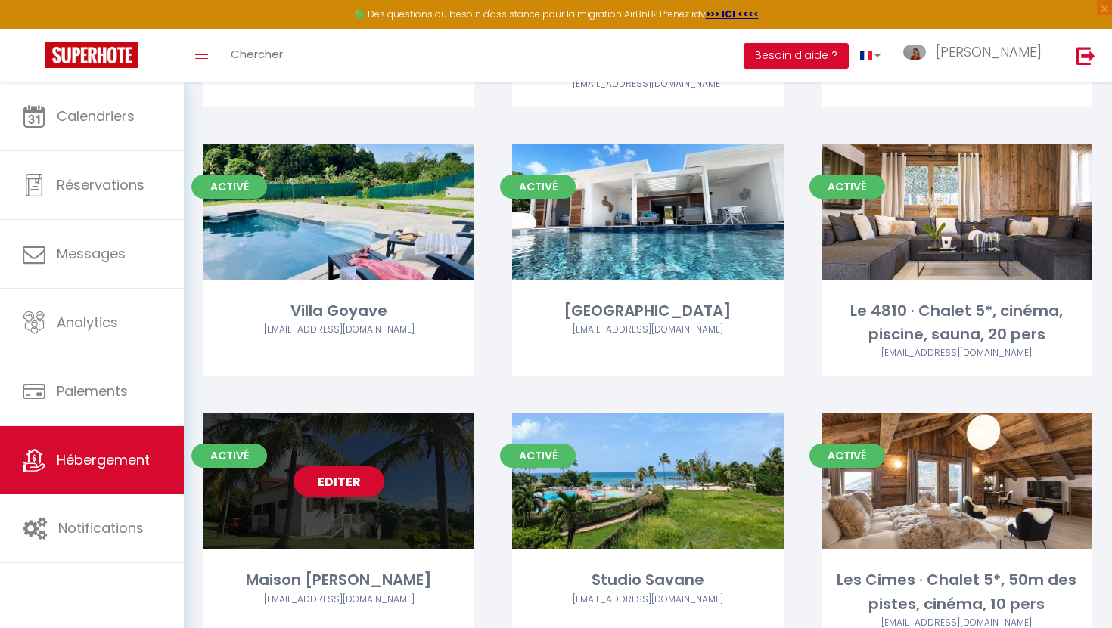
scroll to position [885, 0]
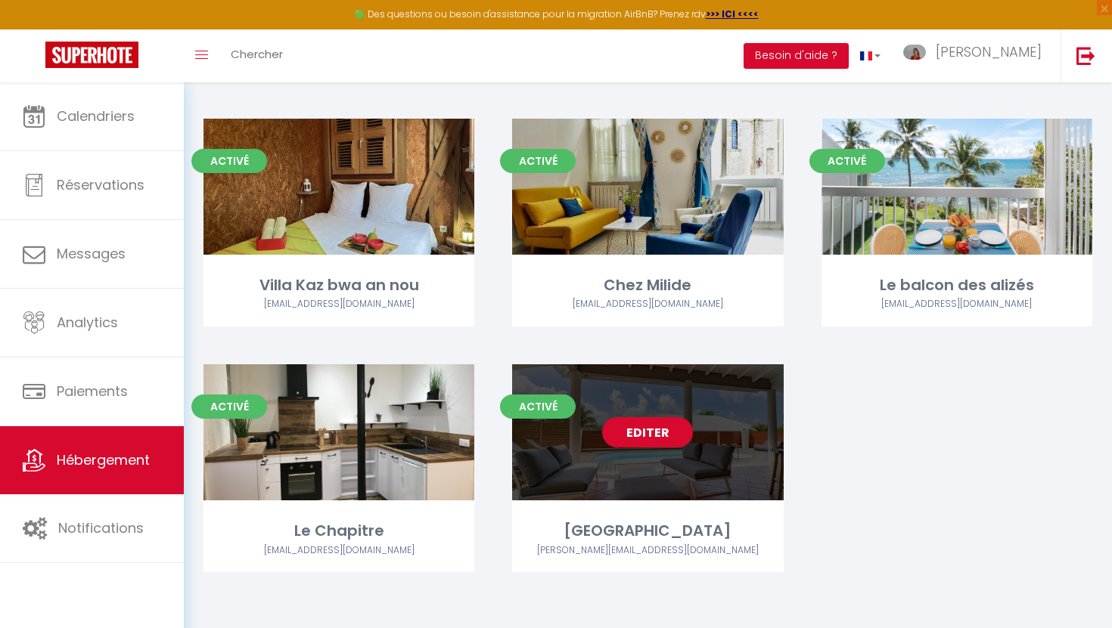
click at [659, 442] on link "Editer" at bounding box center [647, 432] width 91 height 30
click at [650, 429] on link "Editer" at bounding box center [647, 432] width 91 height 30
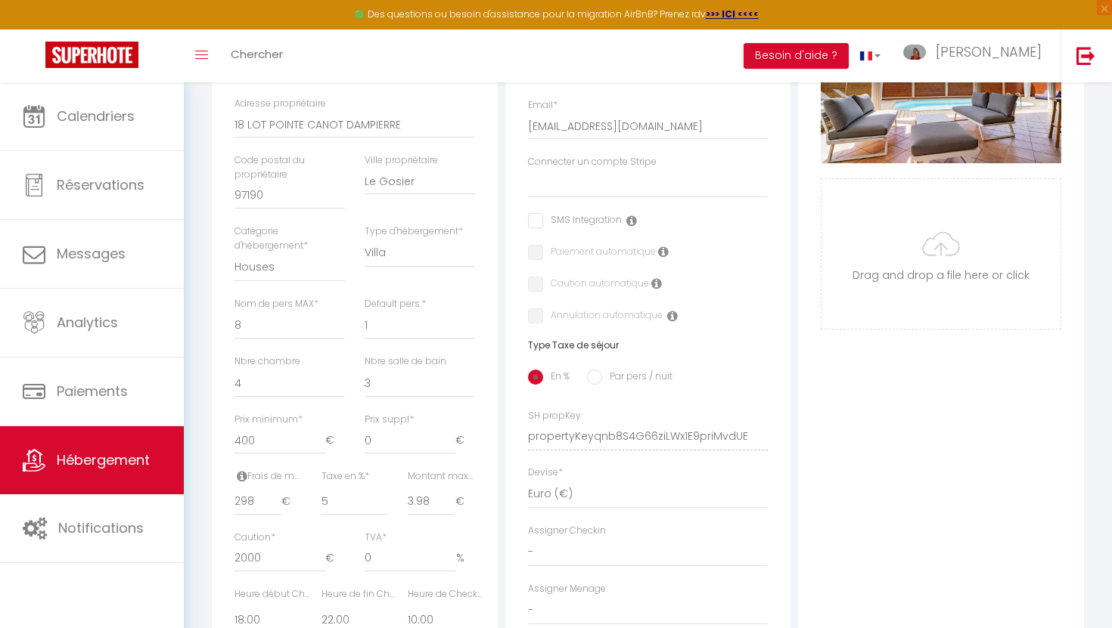
scroll to position [362, 0]
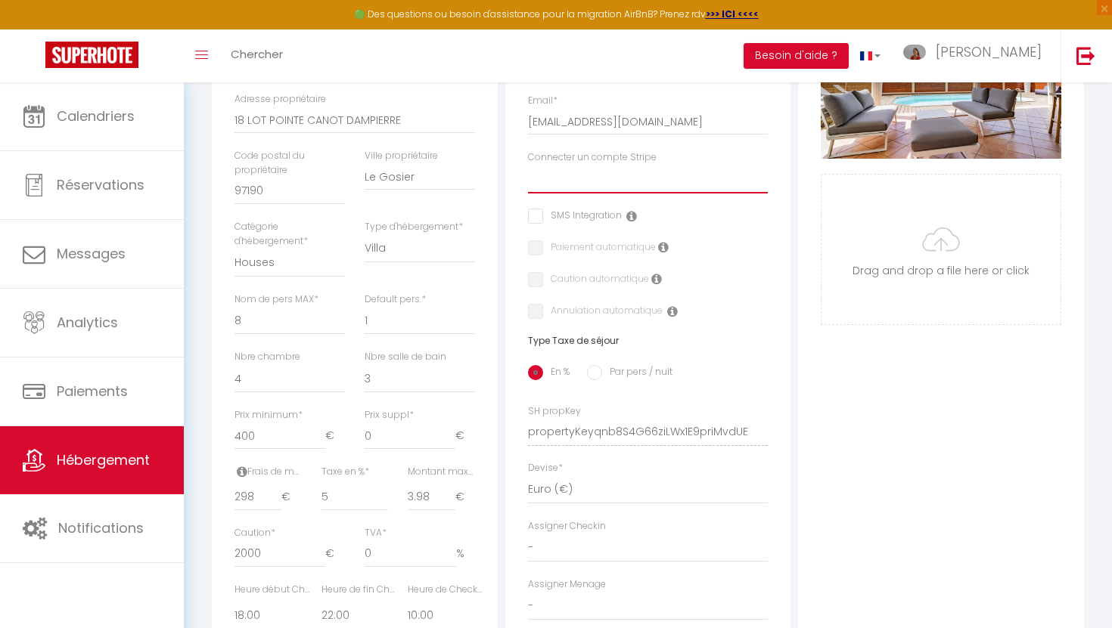
click at [592, 178] on select "CAP SUD SAS SNV 4810 SCI ELY AVINEL QUISTIN DOLOIR SAS MAGAVE LONDINIERE KAWAMU…" at bounding box center [648, 179] width 241 height 29
click at [528, 165] on select "CAP SUD SAS SNV 4810 SCI ELY AVINEL QUISTIN DOLOIR SAS MAGAVE LONDINIERE KAWAMU…" at bounding box center [648, 179] width 241 height 29
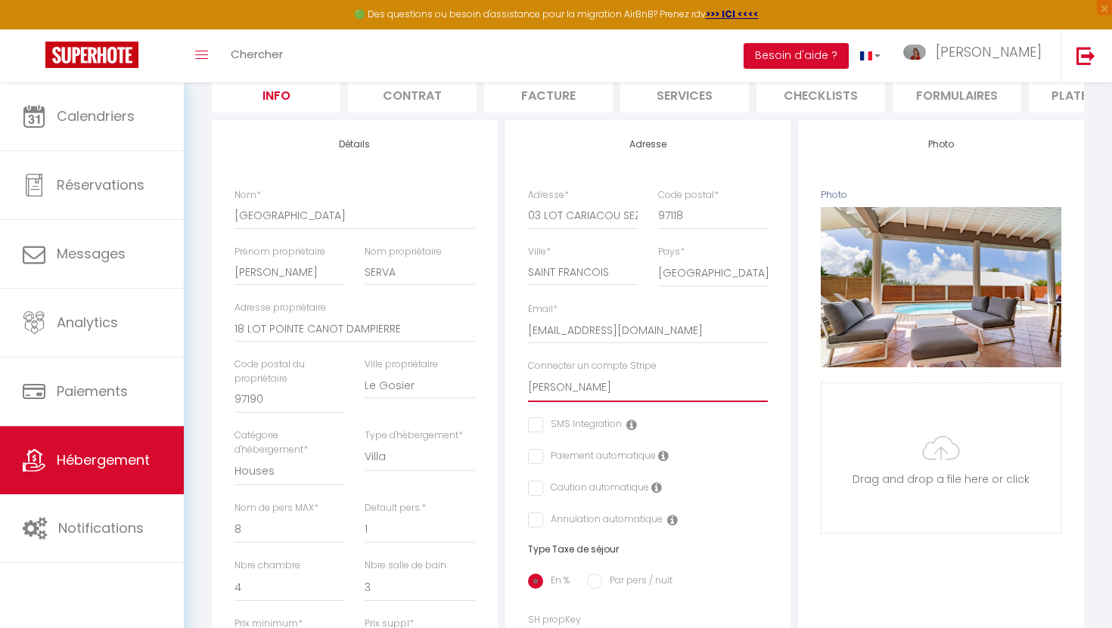
scroll to position [0, 0]
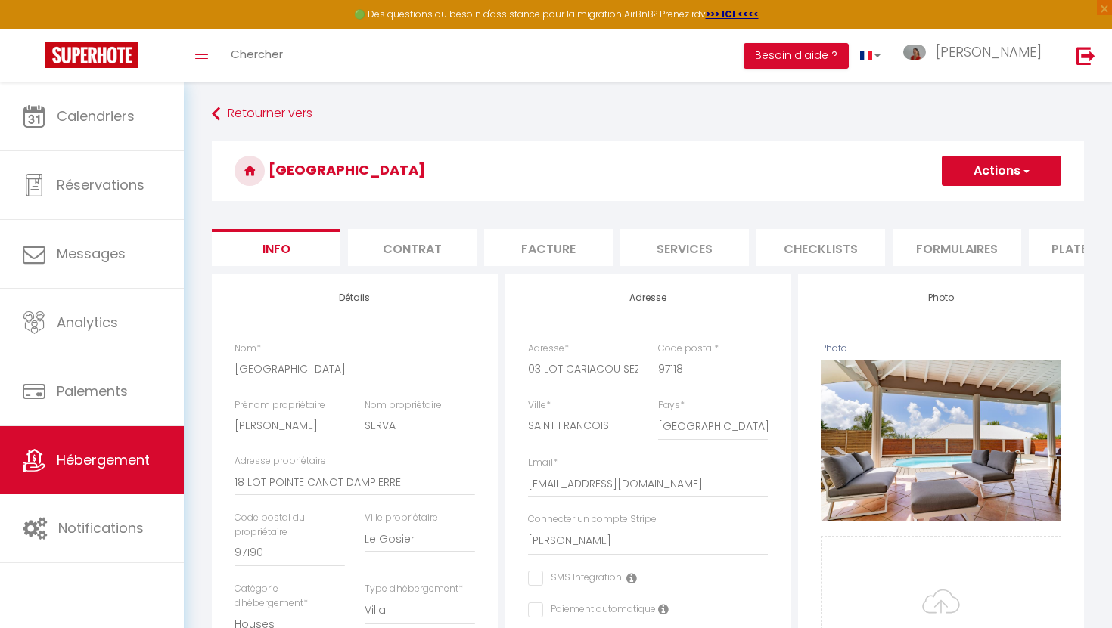
click at [998, 165] on button "Actions" at bounding box center [1001, 171] width 119 height 30
click at [932, 201] on input "Enregistrer" at bounding box center [942, 204] width 56 height 15
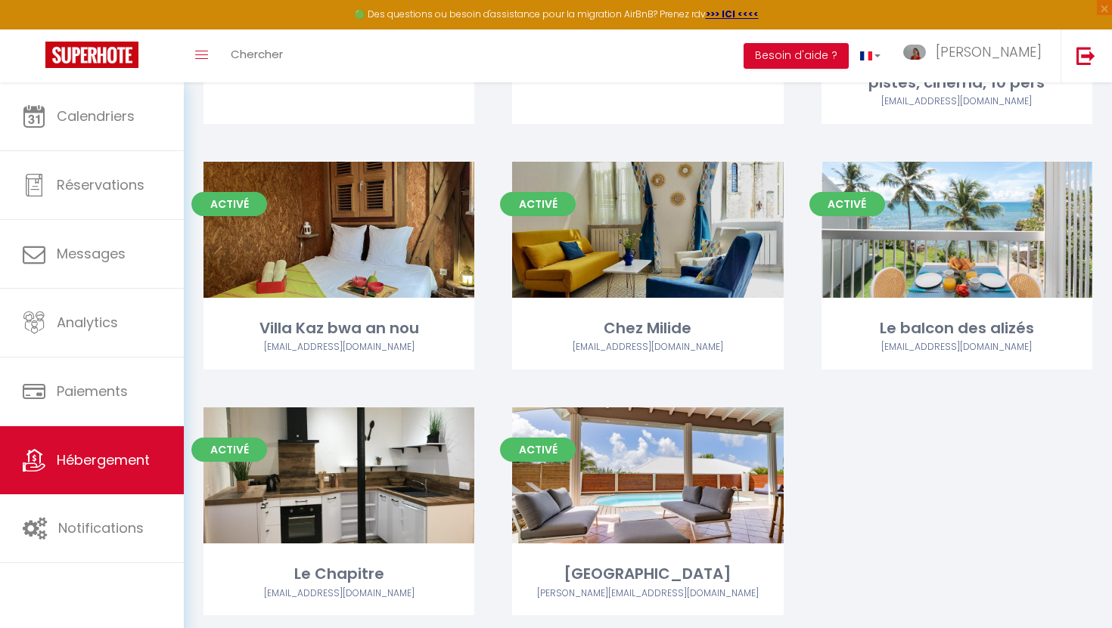
scroll to position [885, 0]
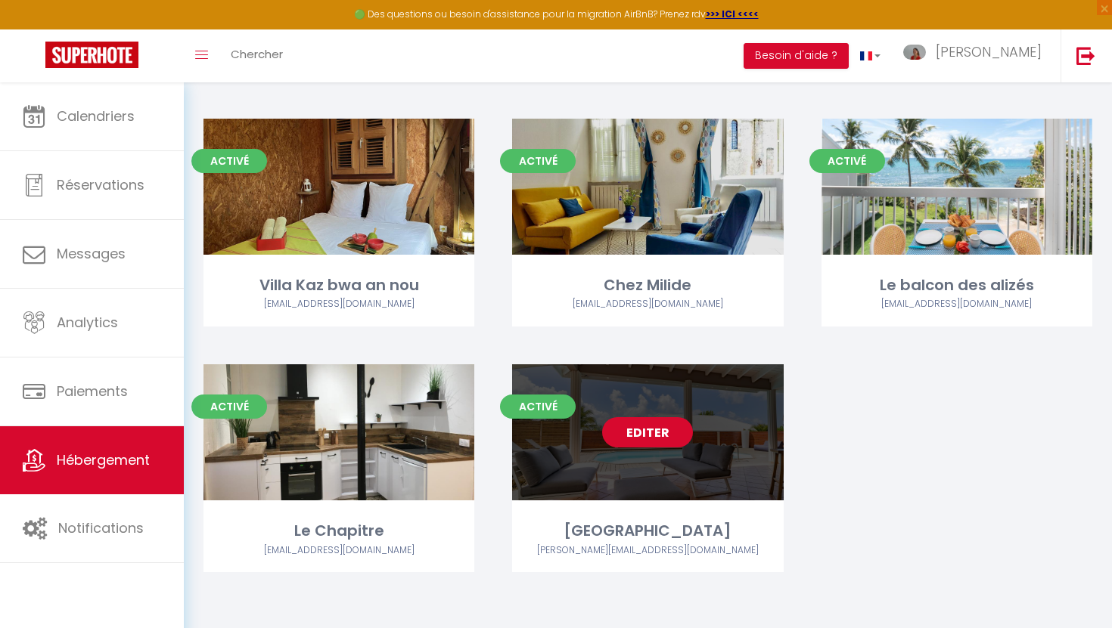
click at [653, 426] on link "Editer" at bounding box center [647, 432] width 91 height 30
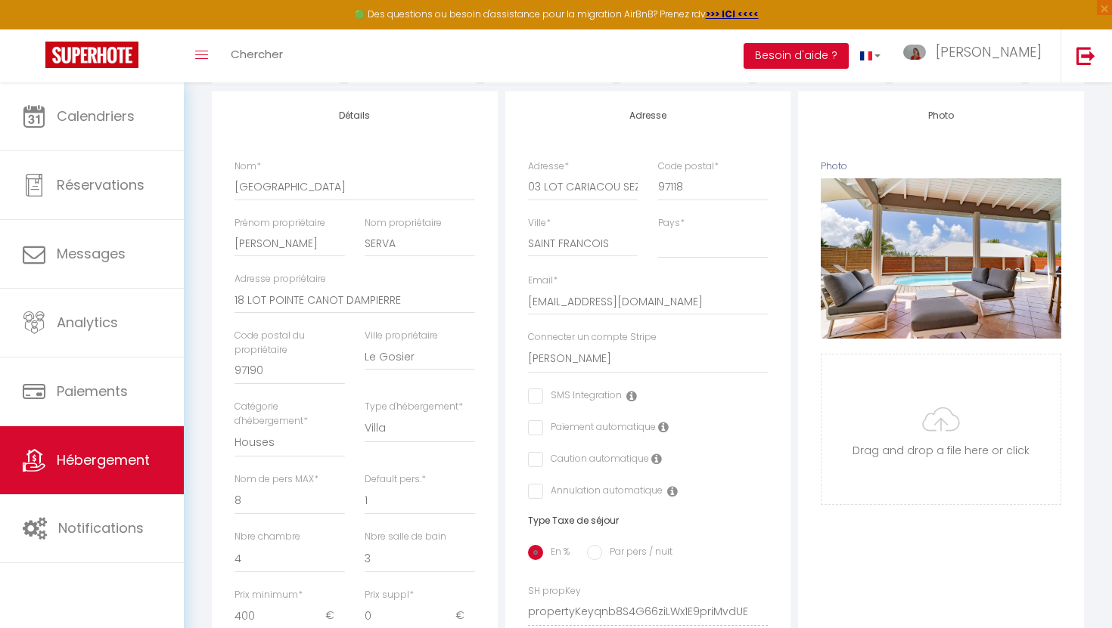
scroll to position [183, 0]
click at [662, 424] on icon at bounding box center [663, 427] width 11 height 12
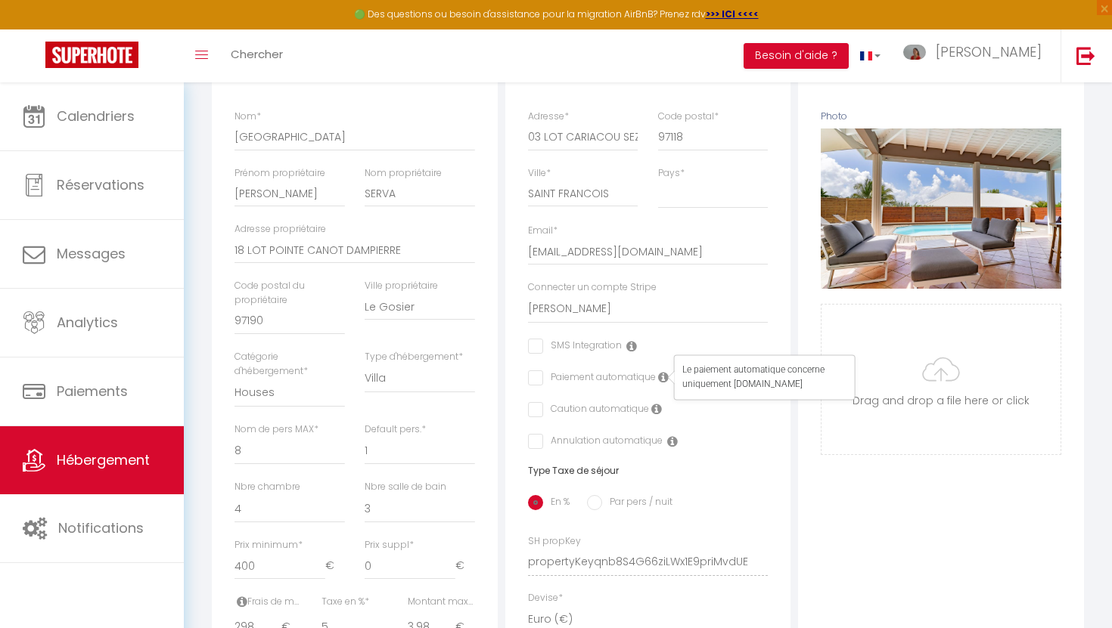
click at [653, 408] on icon at bounding box center [656, 409] width 11 height 12
click at [669, 442] on icon at bounding box center [672, 442] width 11 height 12
click at [761, 505] on div "En % Par pers / nuit" at bounding box center [648, 504] width 241 height 32
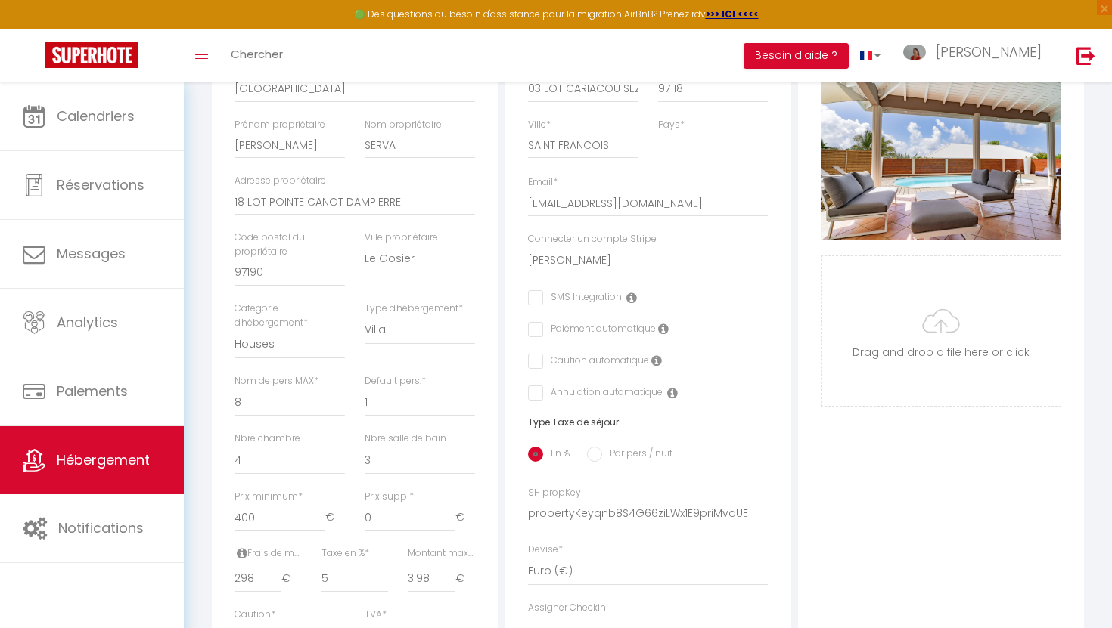
scroll to position [299, 0]
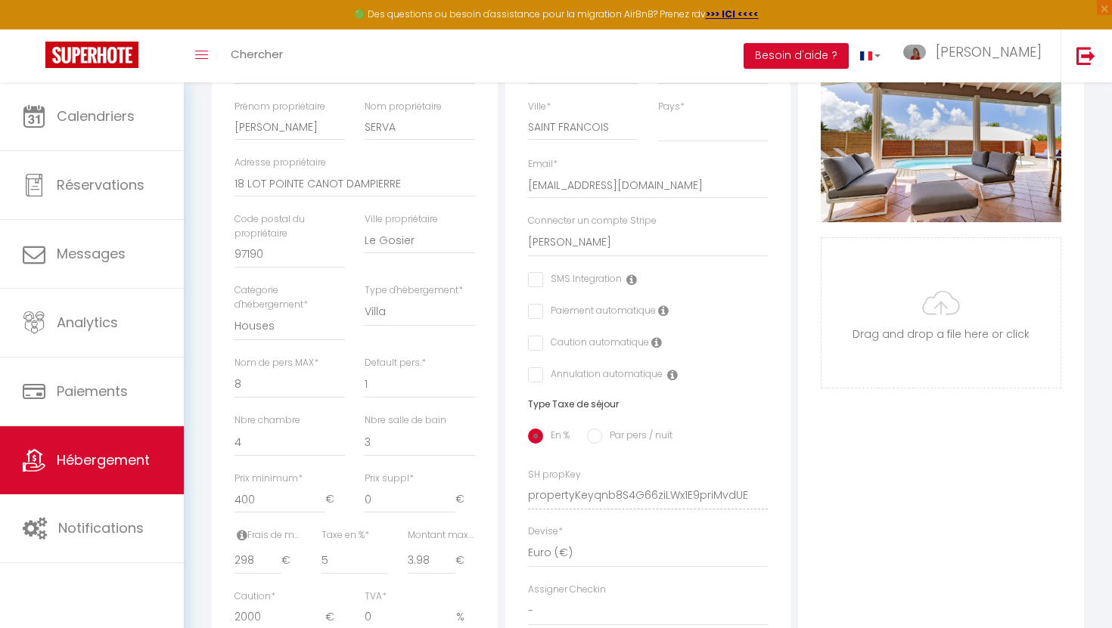
click at [596, 436] on input "Par pers / nuit" at bounding box center [594, 436] width 15 height 15
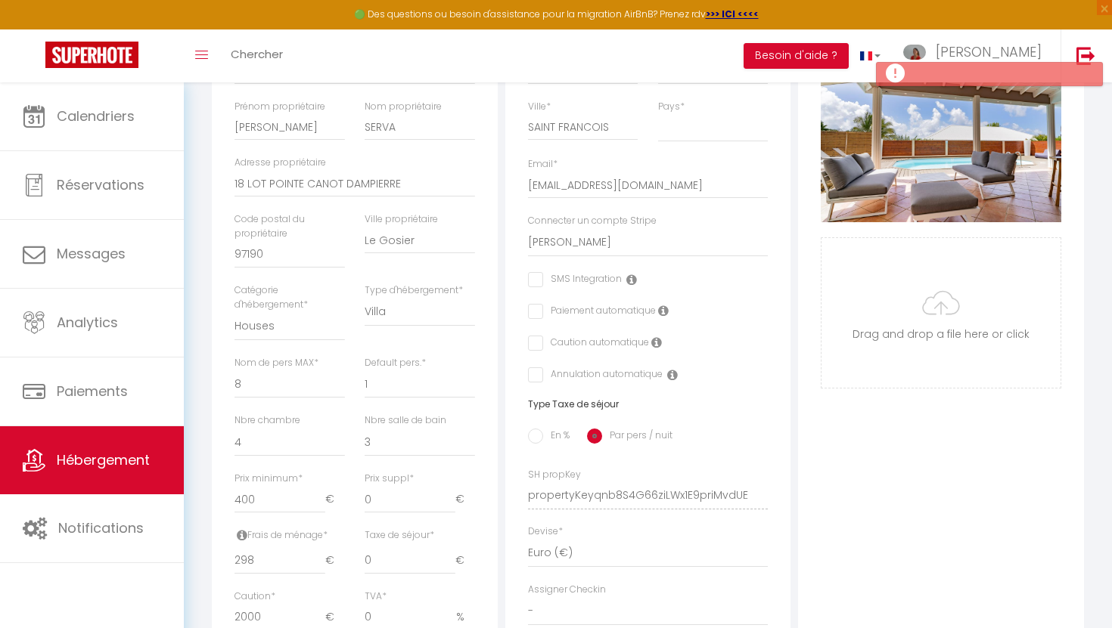
scroll to position [323, 0]
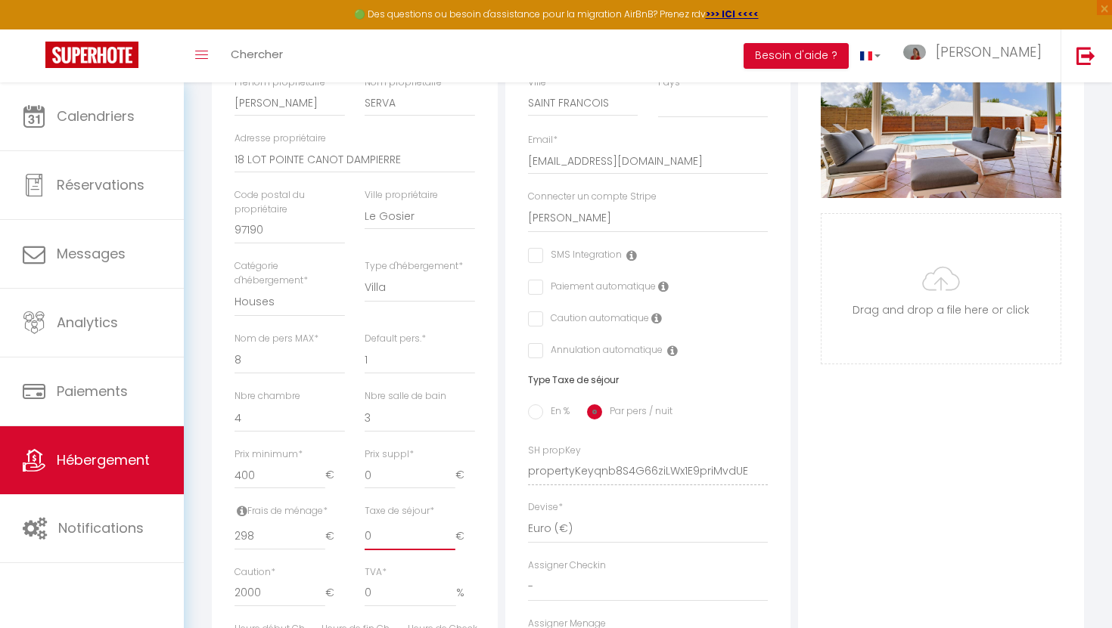
drag, startPoint x: 368, startPoint y: 533, endPoint x: 352, endPoint y: 532, distance: 15.1
click at [352, 532] on div "Frais de ménage * 298 € Taxe de séjour * 0 € Taxe en % * 5 Montant max taxe séj…" at bounding box center [355, 534] width 260 height 61
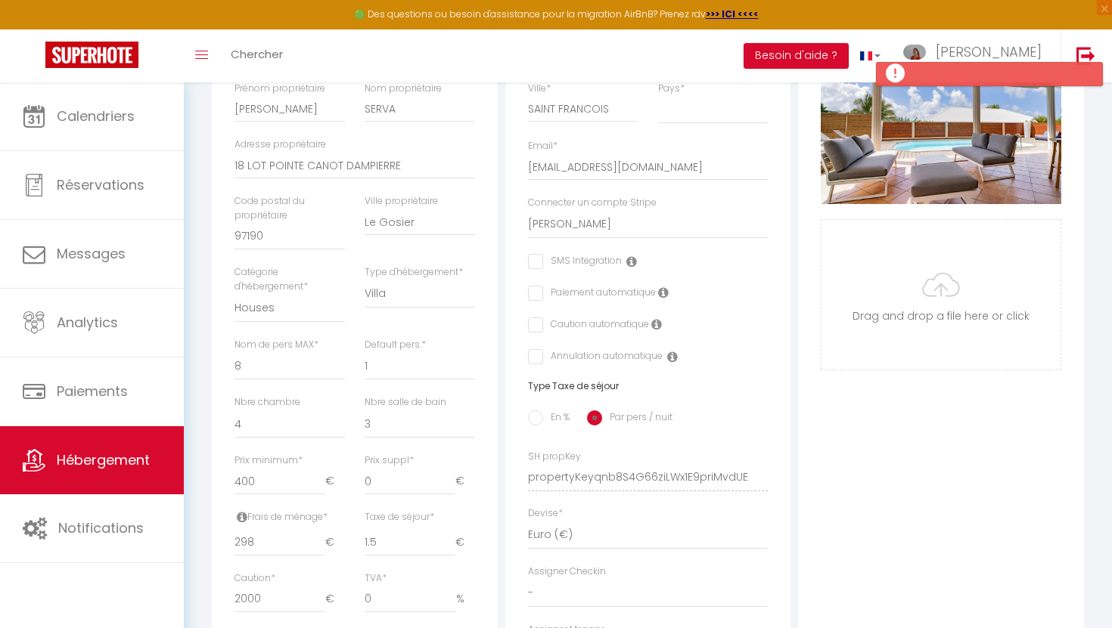
click at [961, 518] on div "Photo Photo Supprimer Drag and drop a file here or click Ooops, something wrong…" at bounding box center [941, 467] width 286 height 1020
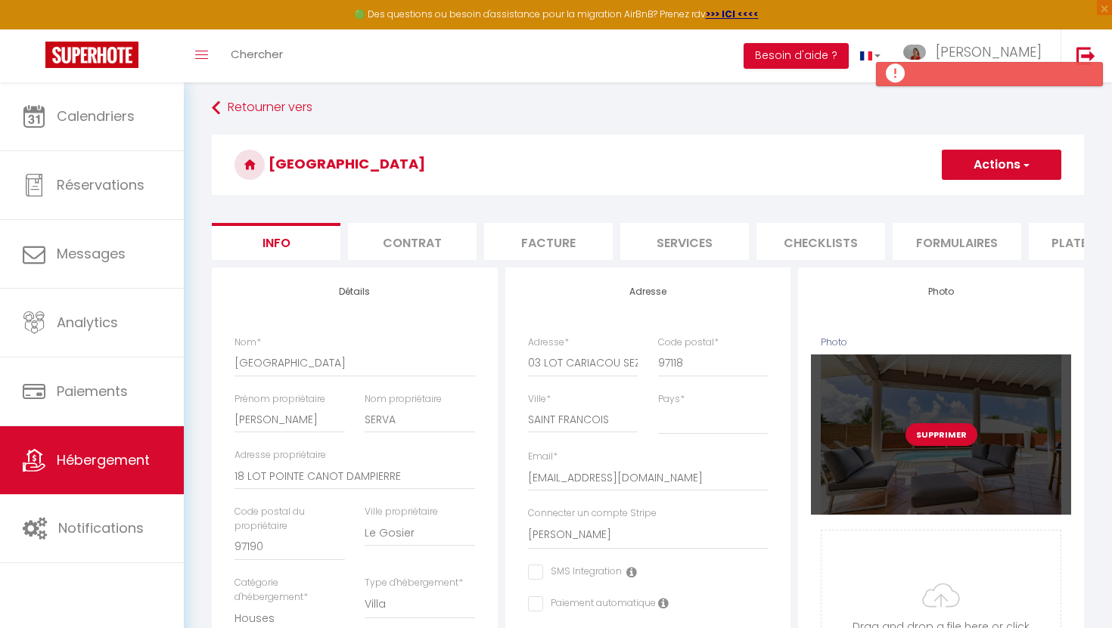
scroll to position [0, 0]
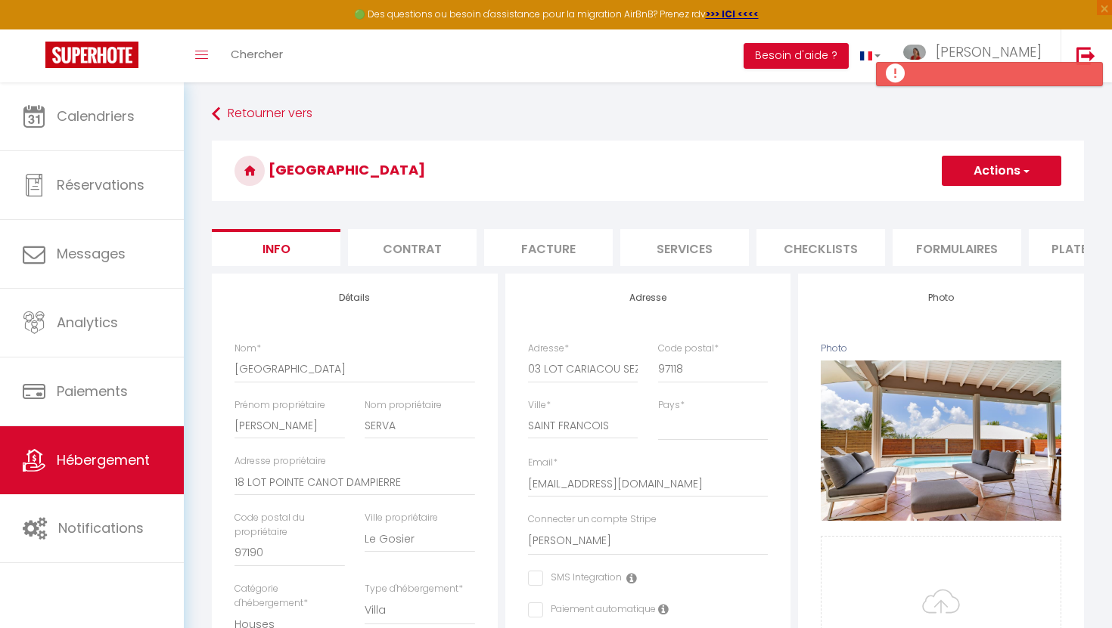
click at [980, 172] on button "Actions" at bounding box center [1001, 171] width 119 height 30
click at [962, 203] on input "Enregistrer" at bounding box center [942, 204] width 56 height 15
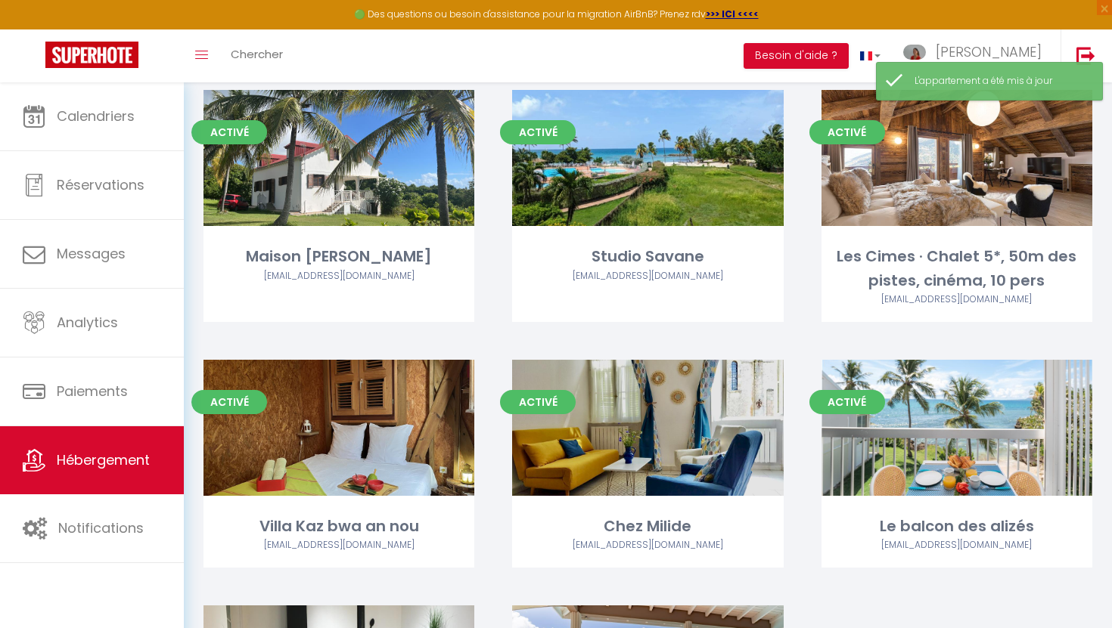
scroll to position [885, 0]
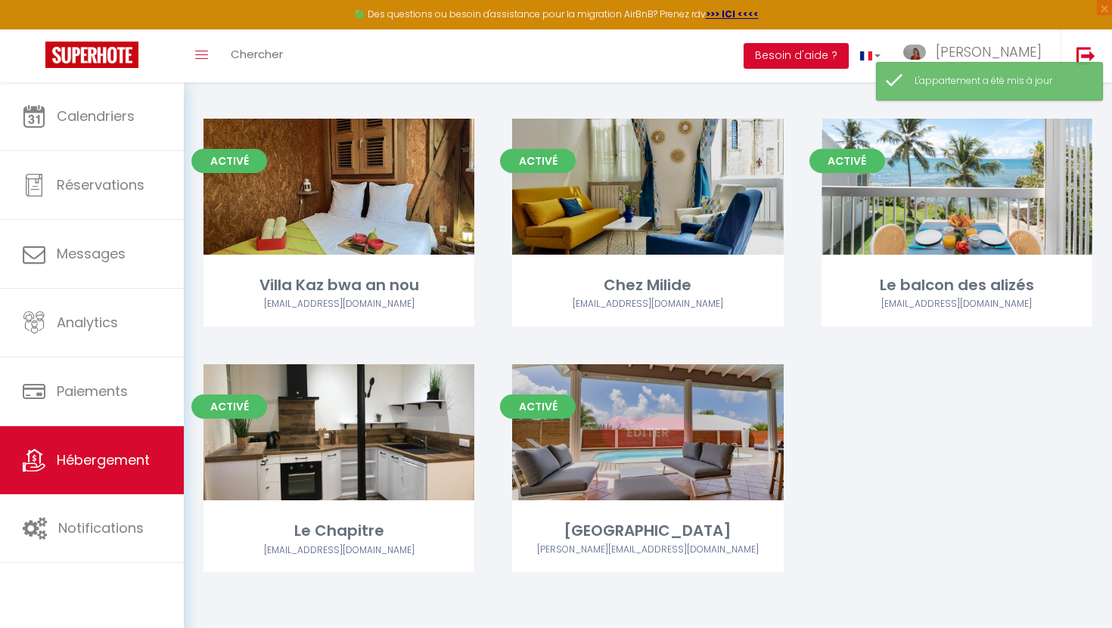
click at [616, 456] on div "Editer" at bounding box center [647, 433] width 271 height 136
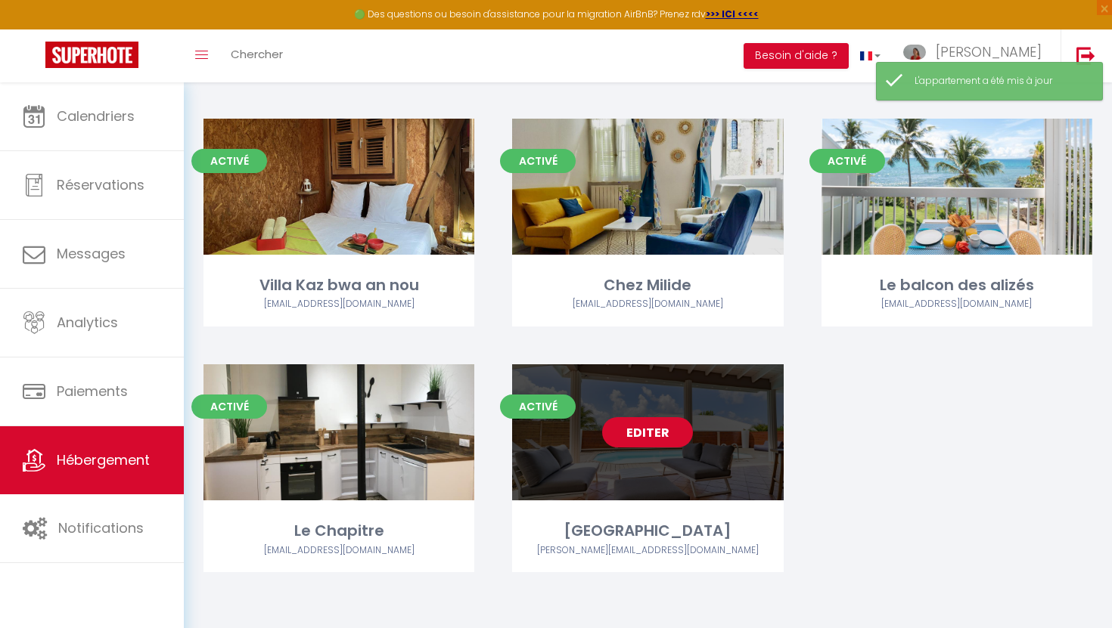
click at [661, 432] on link "Editer" at bounding box center [647, 432] width 91 height 30
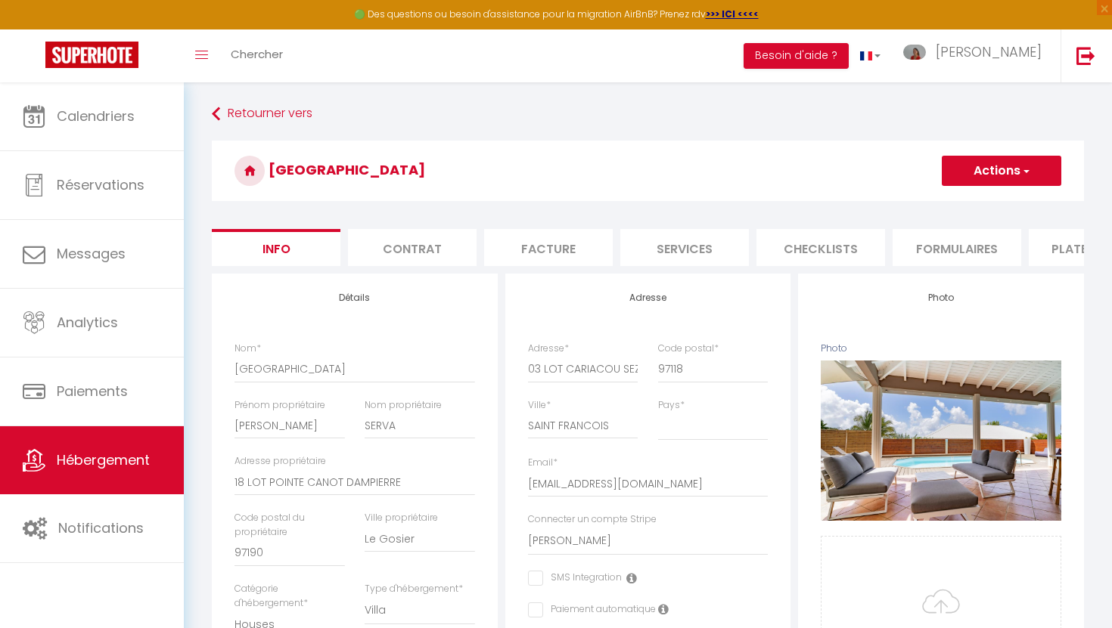
click at [414, 247] on li "Contrat" at bounding box center [412, 247] width 129 height 37
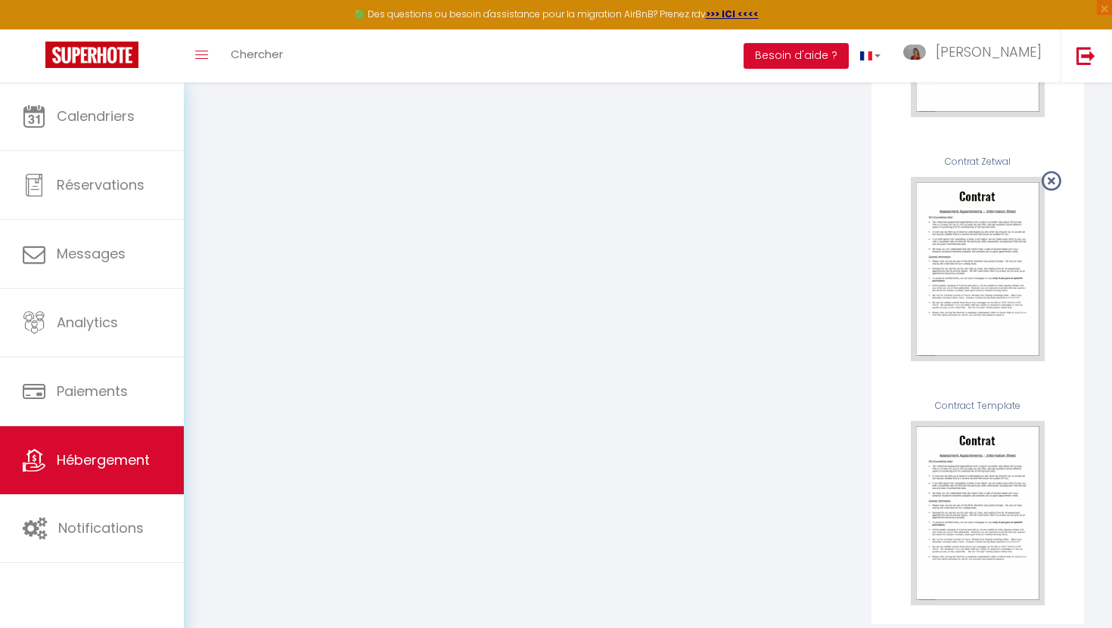
scroll to position [2418, 0]
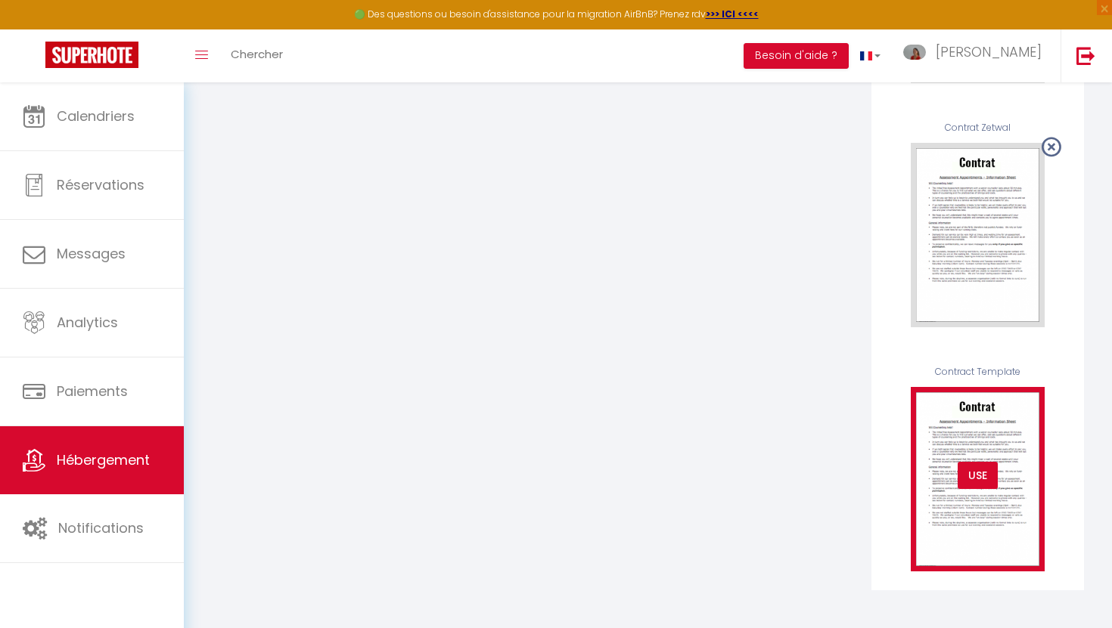
click at [973, 475] on div "USE" at bounding box center [977, 475] width 40 height 27
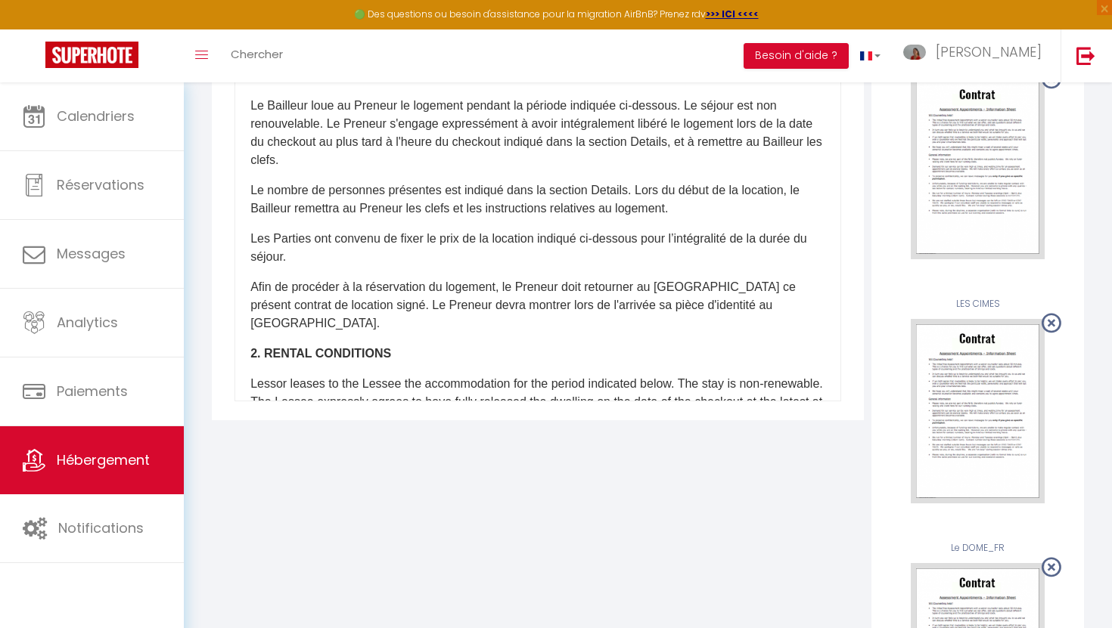
scroll to position [0, 0]
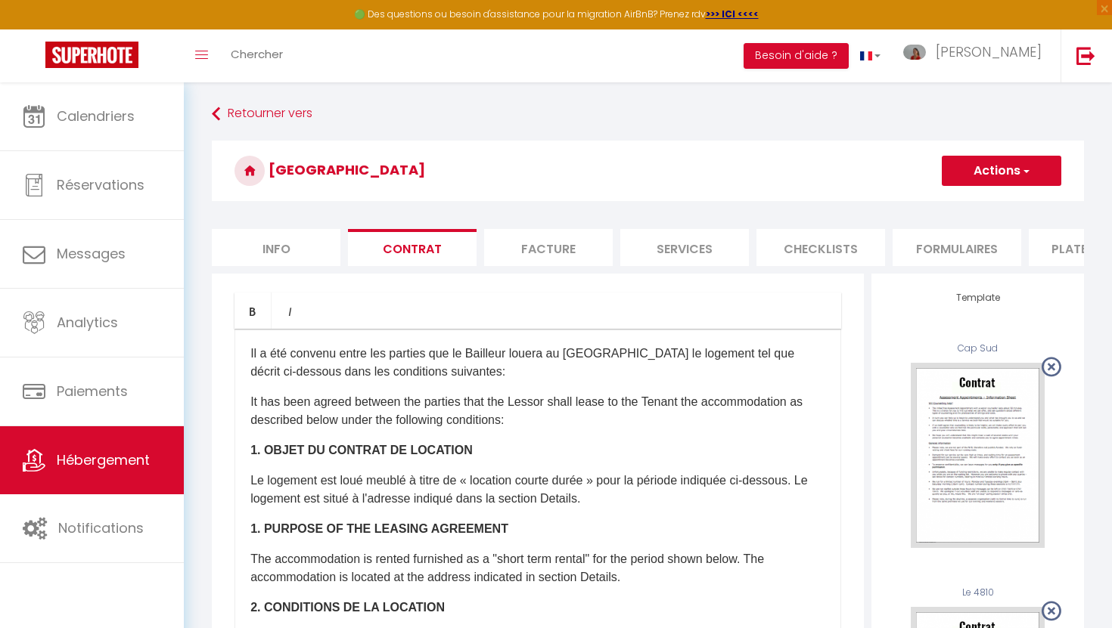
click at [995, 176] on button "Actions" at bounding box center [1001, 171] width 119 height 30
click at [904, 203] on link "Enregistrer" at bounding box center [956, 204] width 207 height 20
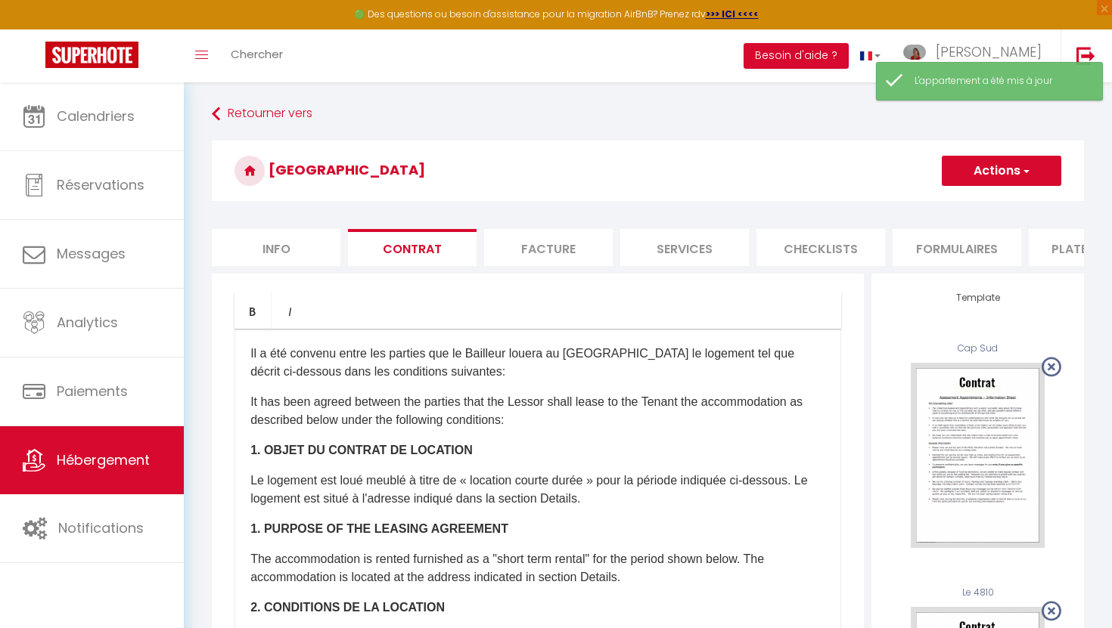
click at [545, 250] on li "Facture" at bounding box center [548, 247] width 129 height 37
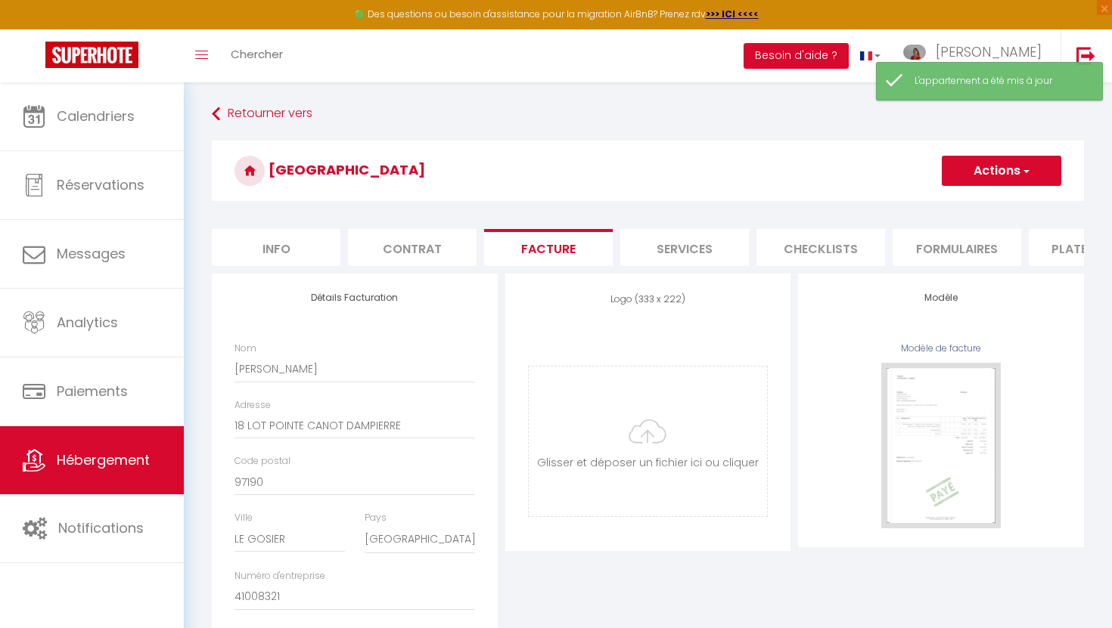
click at [704, 253] on li "Services" at bounding box center [684, 247] width 129 height 37
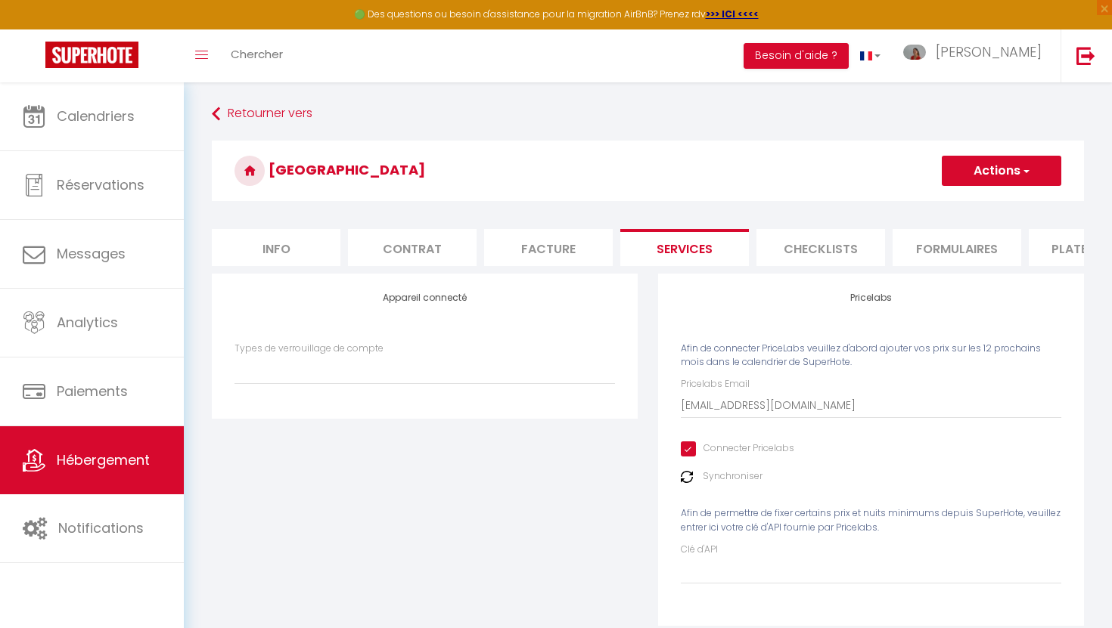
scroll to position [20, 0]
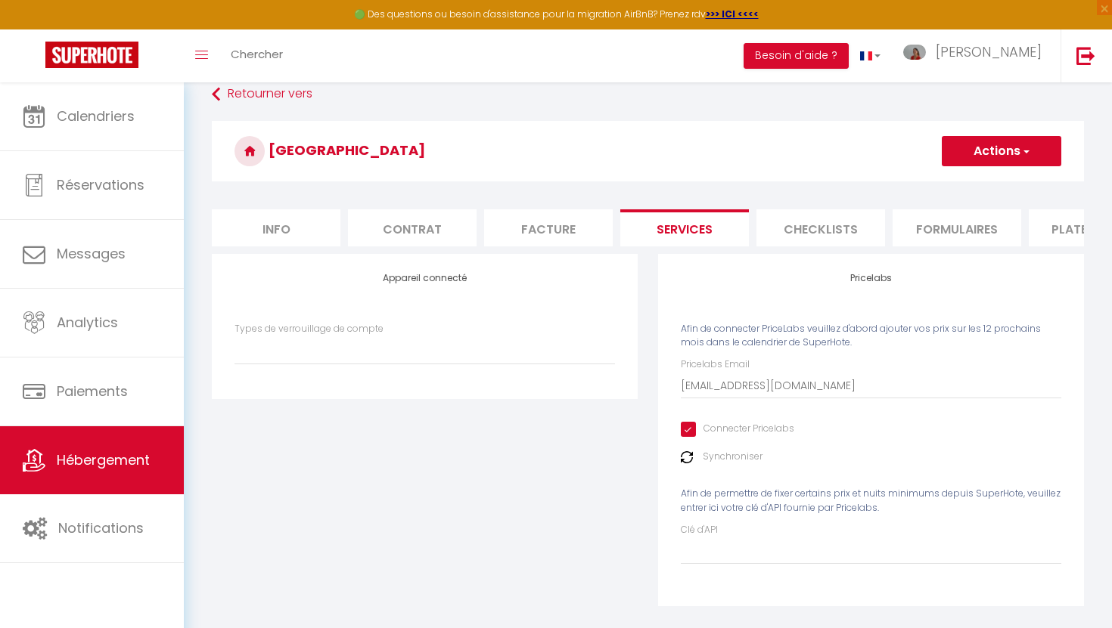
click at [831, 237] on li "Checklists" at bounding box center [820, 227] width 129 height 37
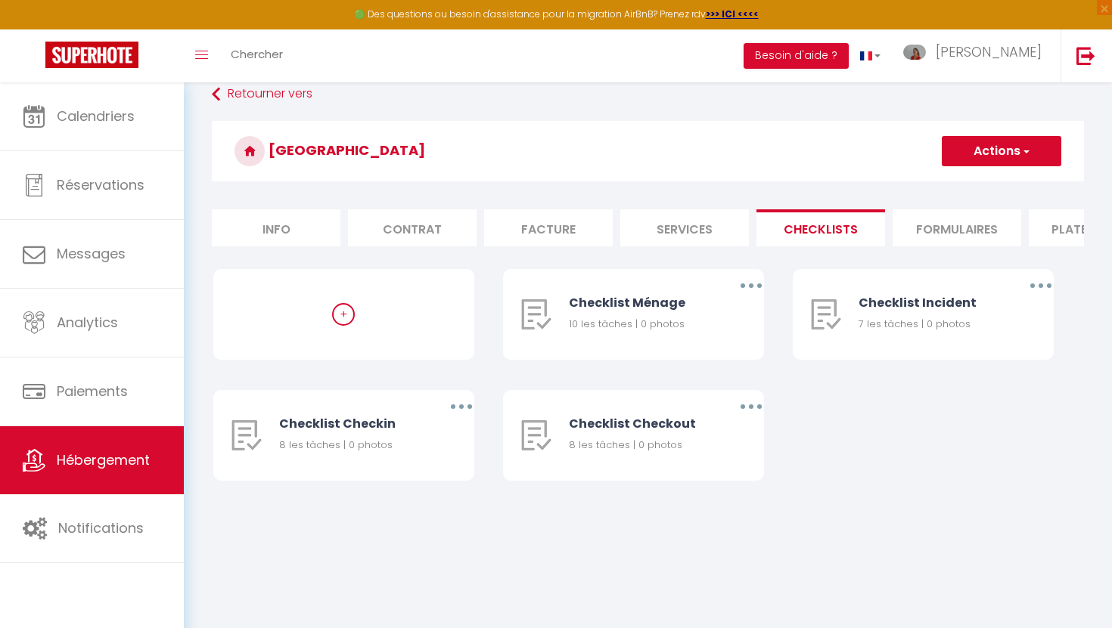
click at [922, 231] on li "Formulaires" at bounding box center [956, 227] width 129 height 37
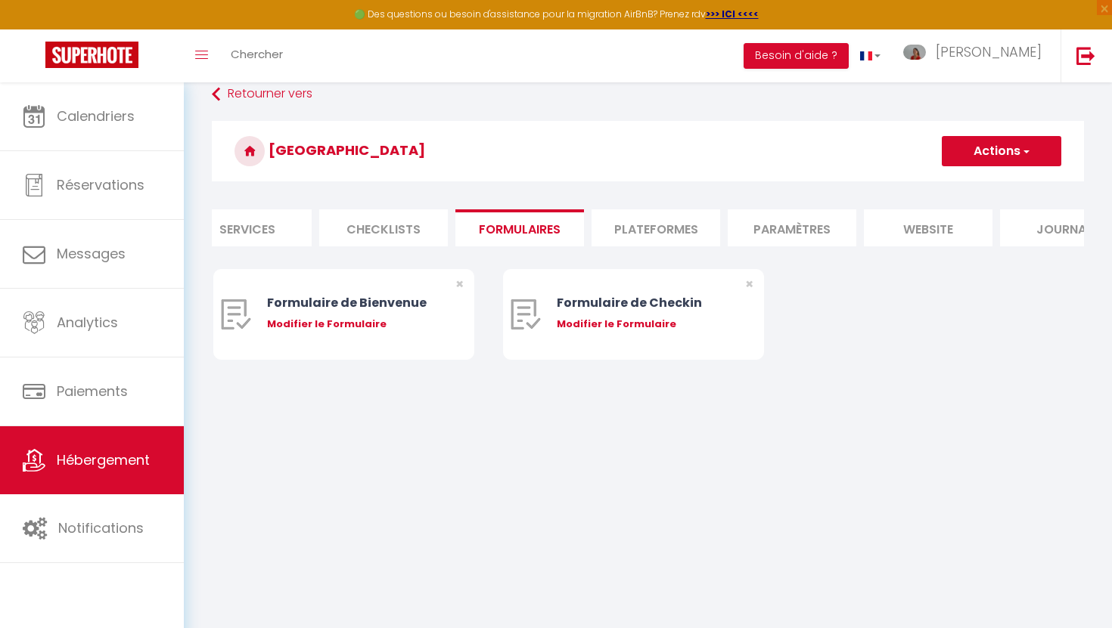
scroll to position [0, 489]
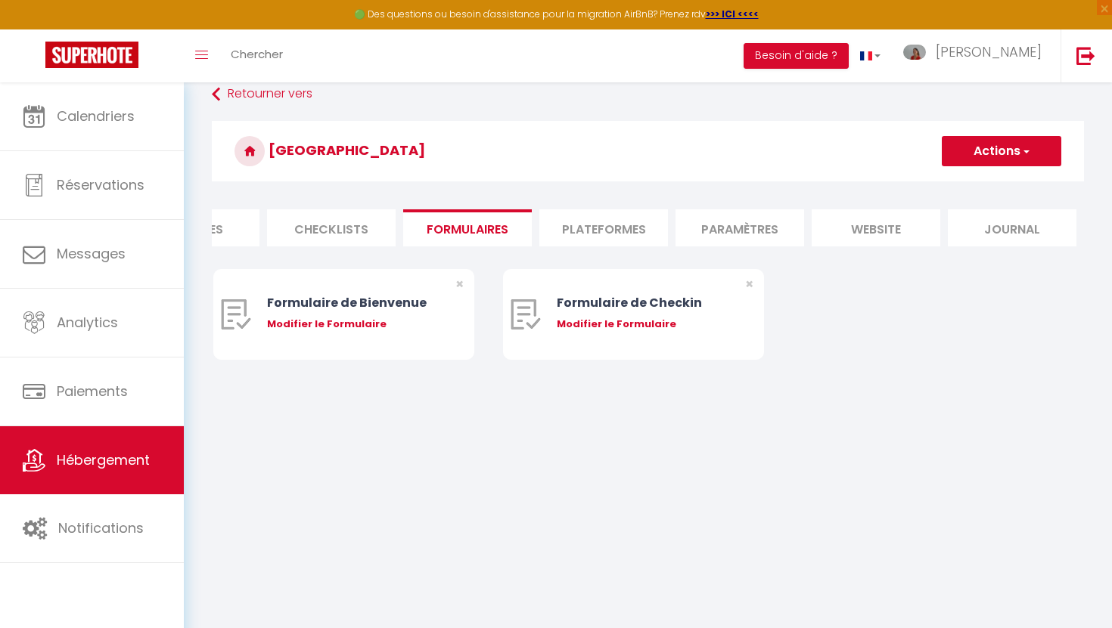
click at [606, 225] on li "Plateformes" at bounding box center [603, 227] width 129 height 37
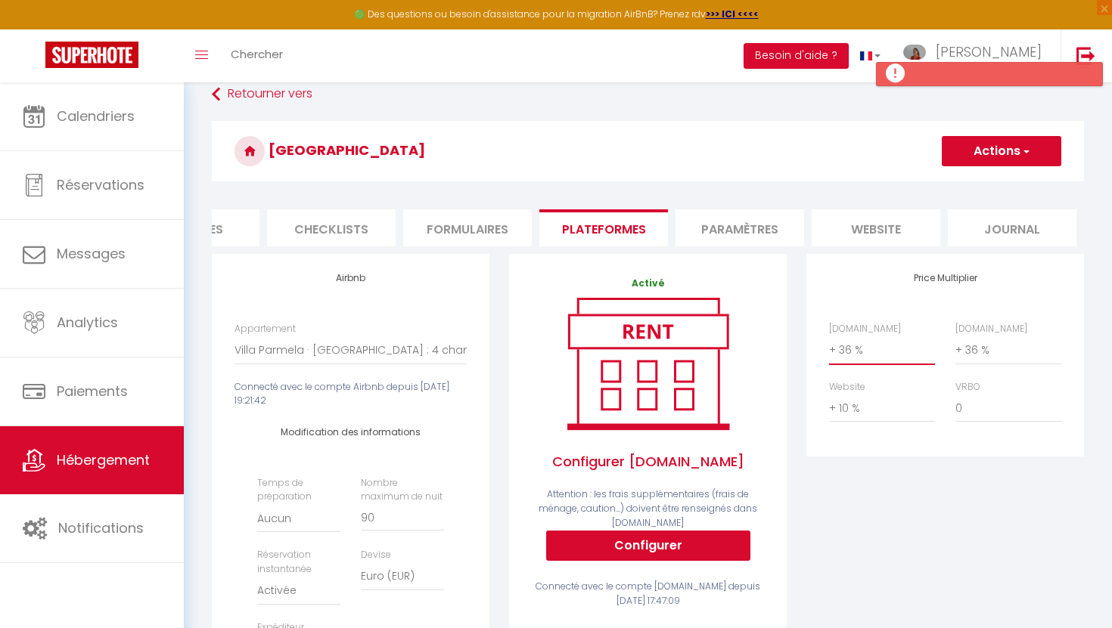
click at [849, 352] on select "0 + 1 % + 2 % + 3 % + 4 % + 5 % + 6 % + 7 % + 8 % + 9 %" at bounding box center [882, 350] width 106 height 29
click at [829, 336] on select "0 + 1 % + 2 % + 3 % + 4 % + 5 % + 6 % + 7 % + 8 % + 9 %" at bounding box center [882, 350] width 106 height 29
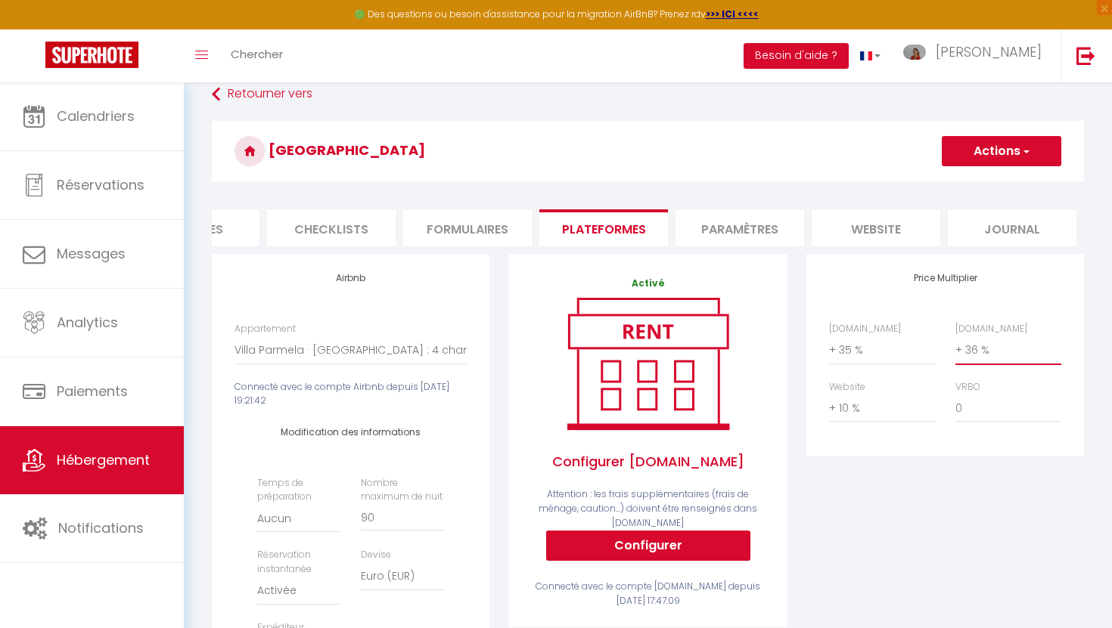
click at [988, 351] on select "0 + 1 % + 2 % + 3 % + 4 % + 5 % + 6 % + 7 % + 8 % + 9 %" at bounding box center [1008, 350] width 106 height 29
click at [955, 336] on select "0 + 1 % + 2 % + 3 % + 4 % + 5 % + 6 % + 7 % + 8 % + 9 %" at bounding box center [1008, 350] width 106 height 29
click at [973, 157] on button "Actions" at bounding box center [1001, 151] width 119 height 30
click at [977, 185] on link "Enregistrer" at bounding box center [1000, 185] width 119 height 20
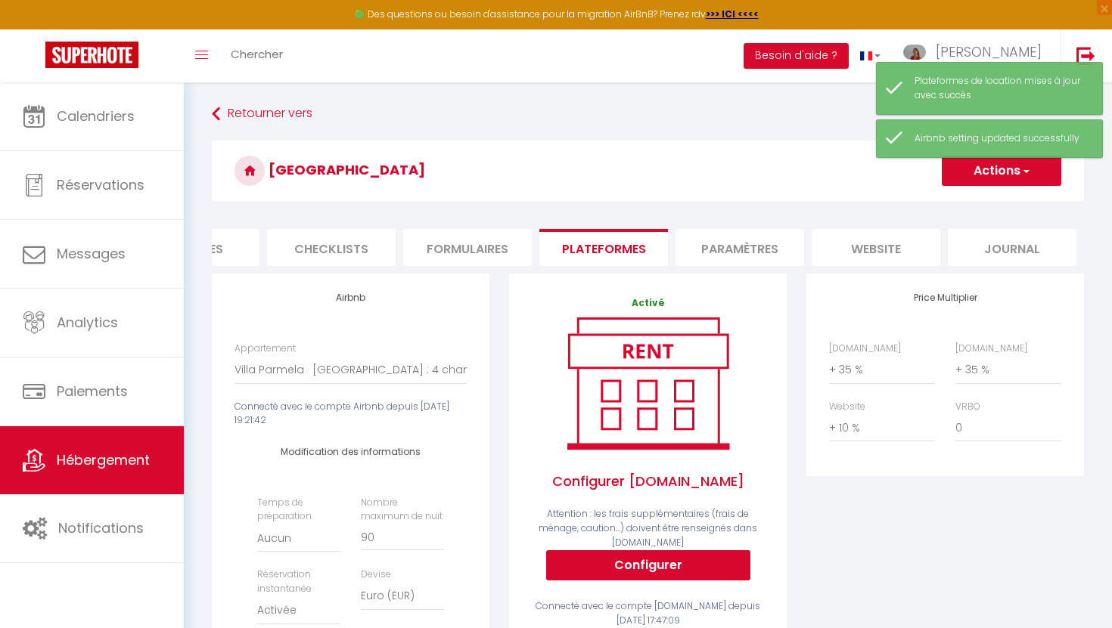
click at [746, 253] on li "Paramètres" at bounding box center [739, 247] width 129 height 37
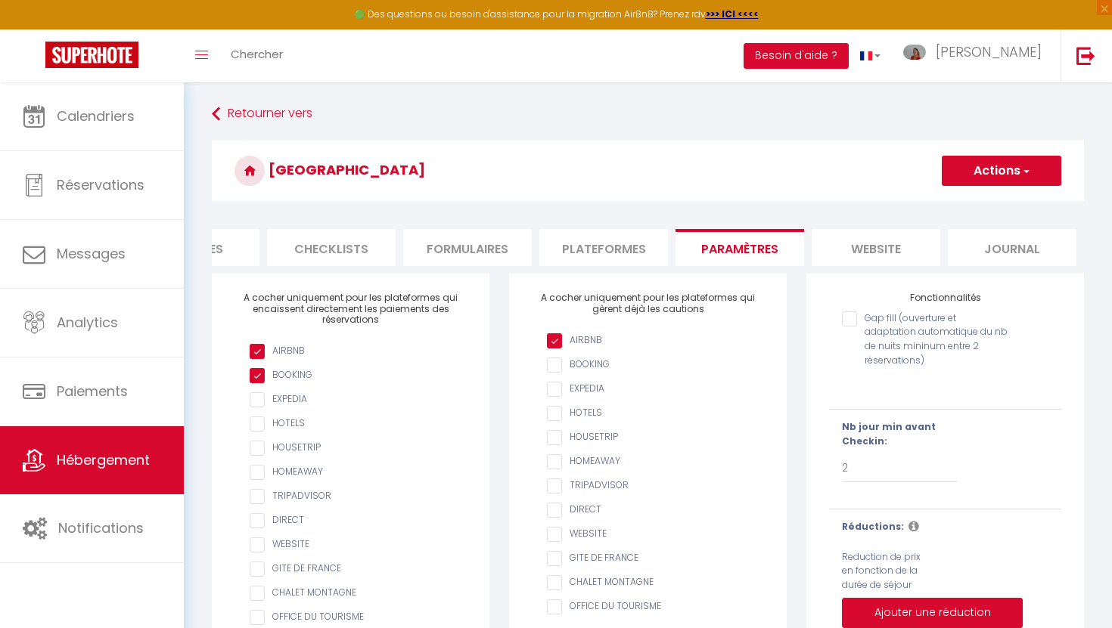
click at [879, 247] on li "website" at bounding box center [876, 247] width 129 height 37
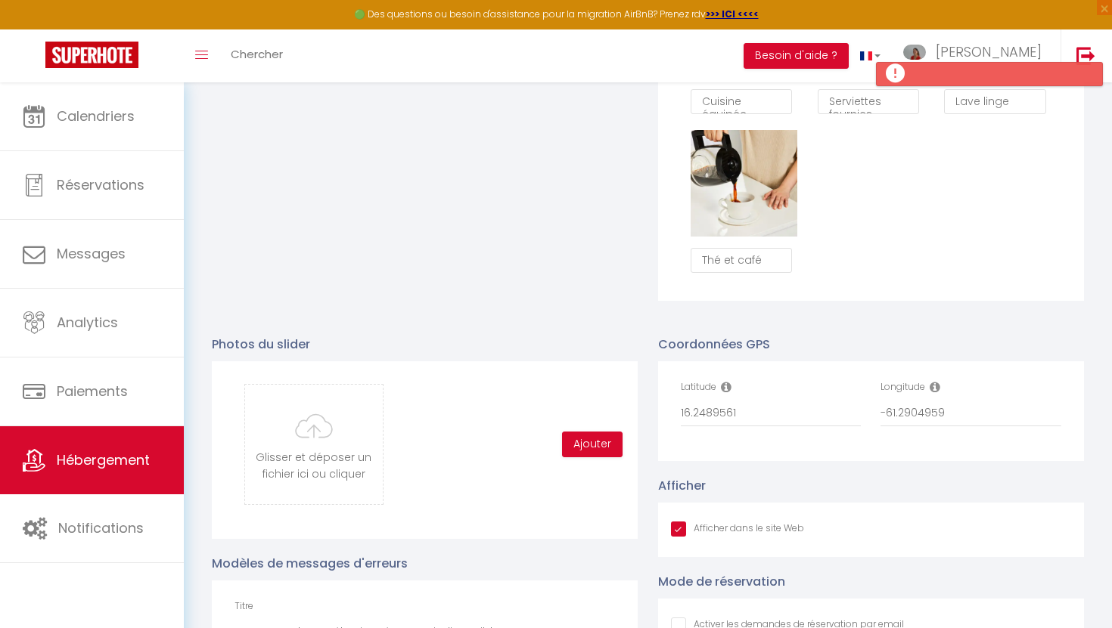
scroll to position [1599, 0]
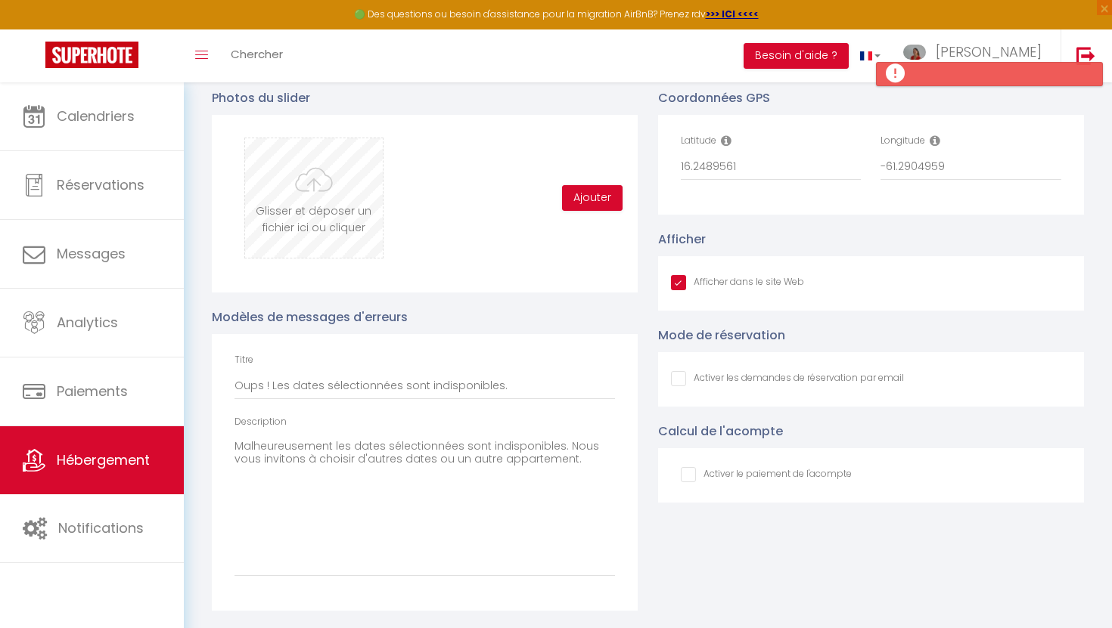
click at [303, 203] on input "file" at bounding box center [313, 197] width 137 height 119
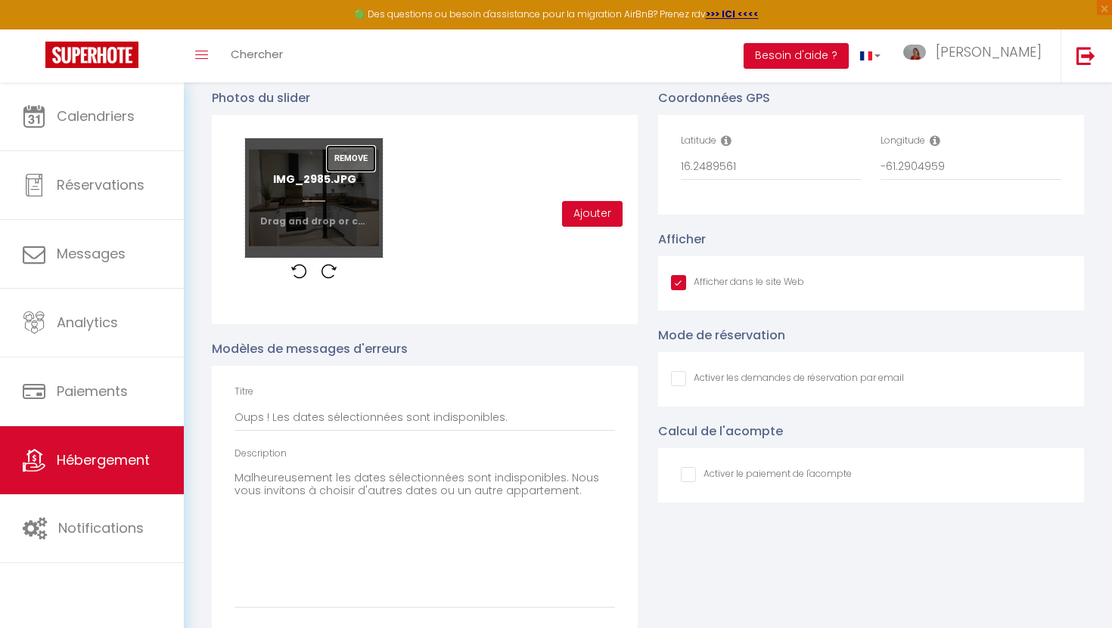
click at [353, 156] on button "Remove" at bounding box center [351, 159] width 48 height 26
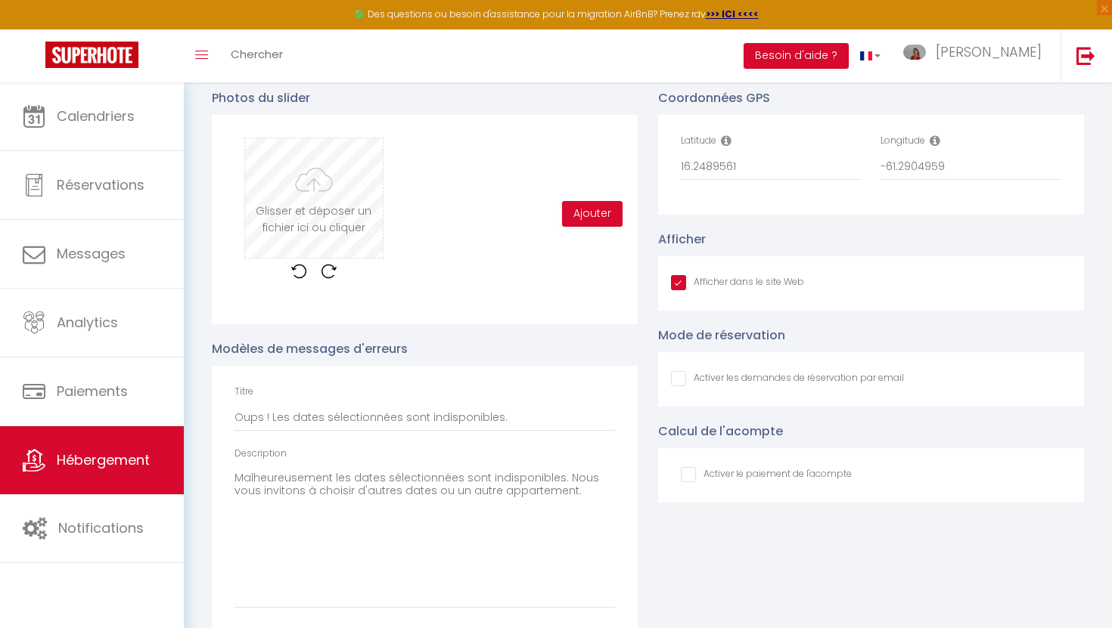
click at [315, 191] on input "file" at bounding box center [313, 197] width 137 height 119
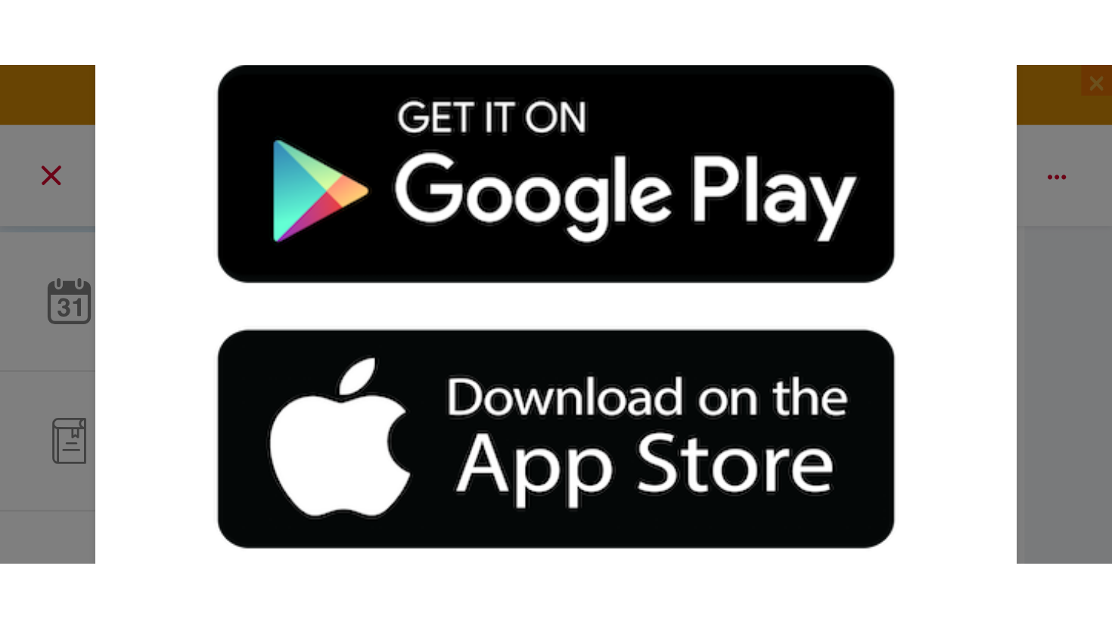
scroll to position [0, 306]
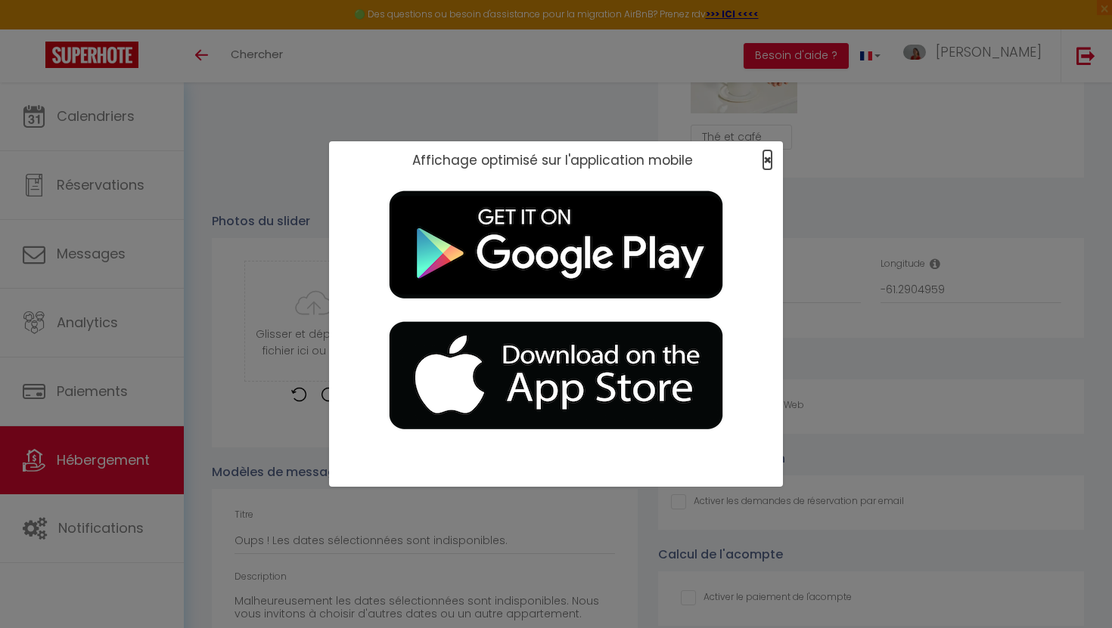
click at [766, 157] on span "×" at bounding box center [767, 160] width 8 height 19
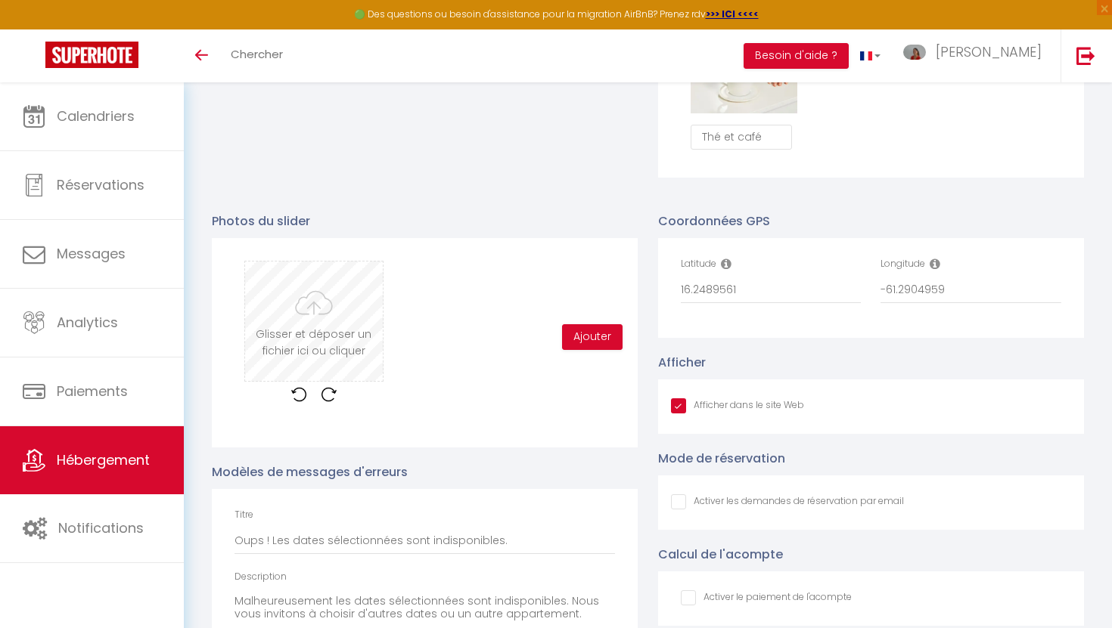
click at [309, 318] on input "file" at bounding box center [313, 321] width 137 height 119
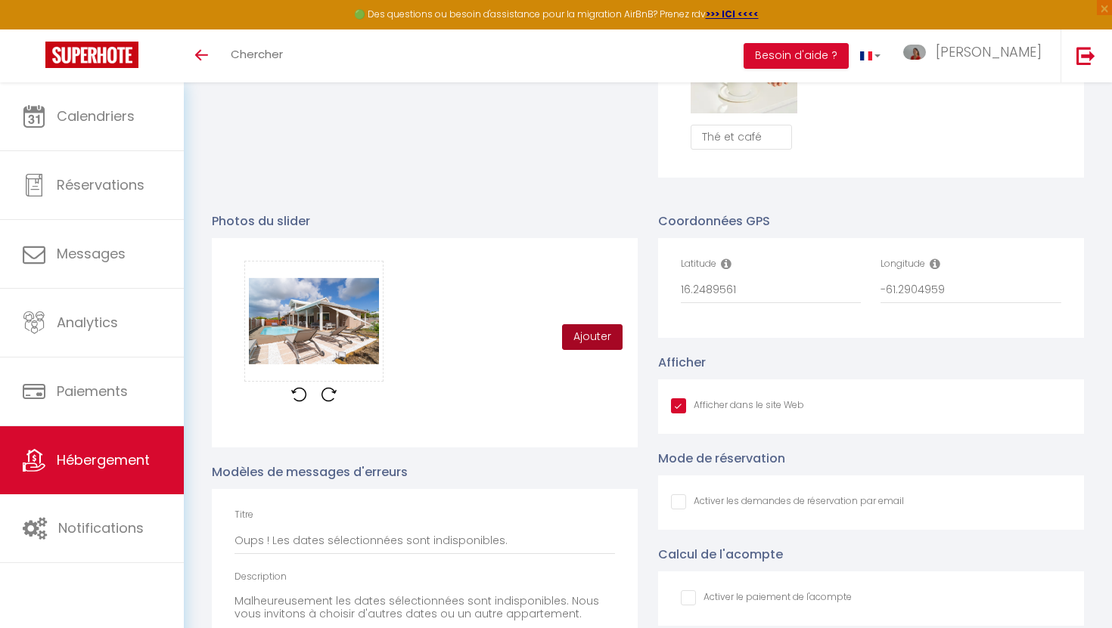
click at [603, 336] on button "Ajouter" at bounding box center [592, 337] width 61 height 26
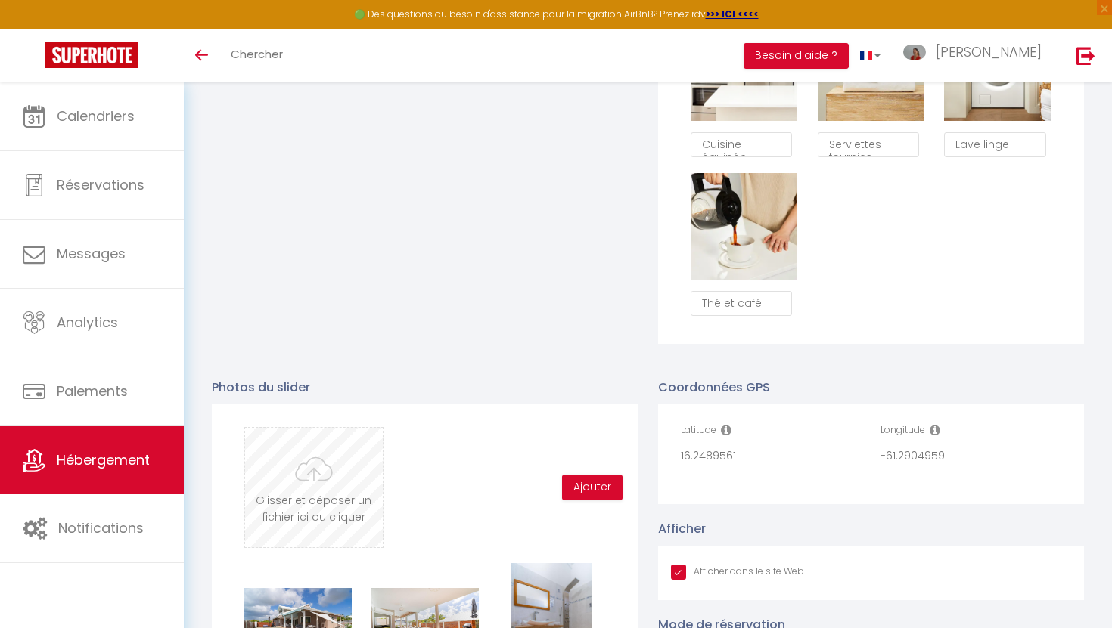
scroll to position [1316, 0]
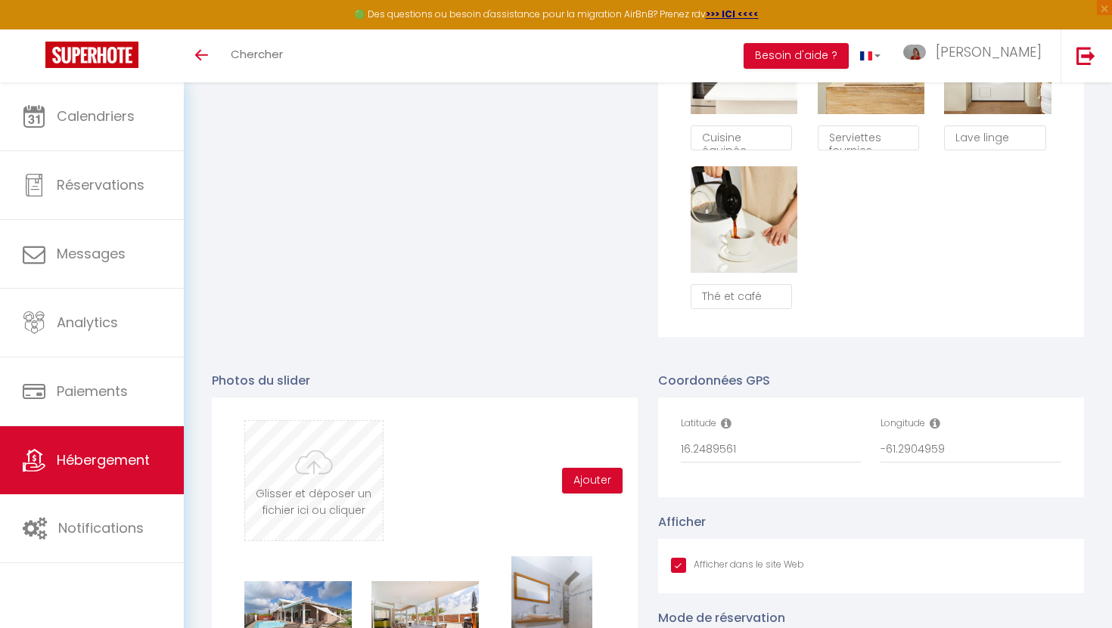
click at [310, 458] on input "file" at bounding box center [313, 480] width 137 height 119
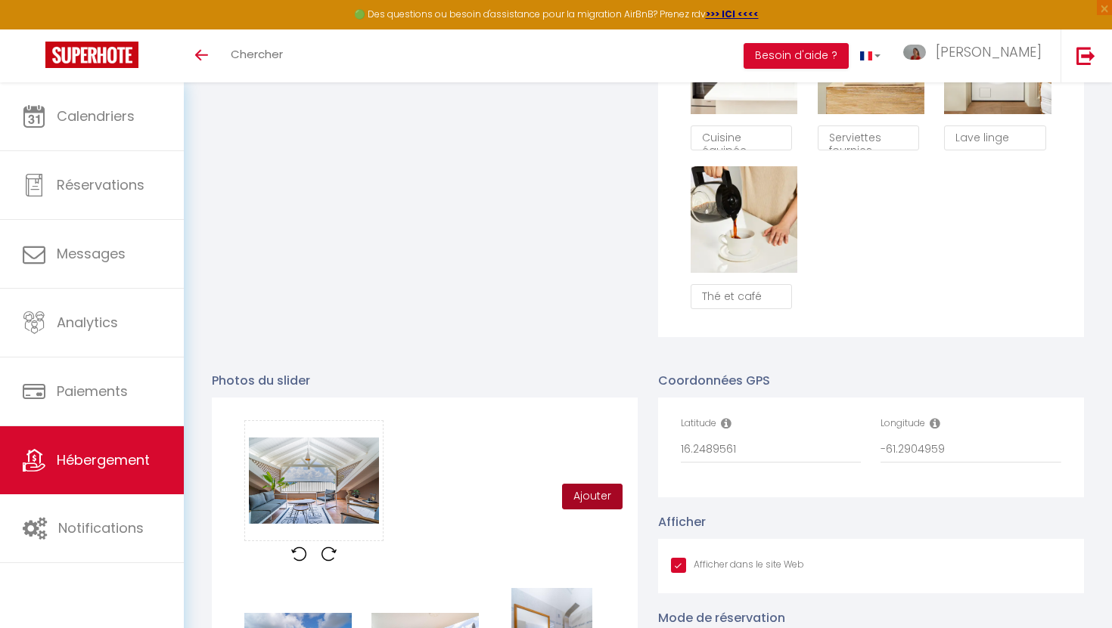
click at [597, 503] on button "Ajouter" at bounding box center [592, 497] width 61 height 26
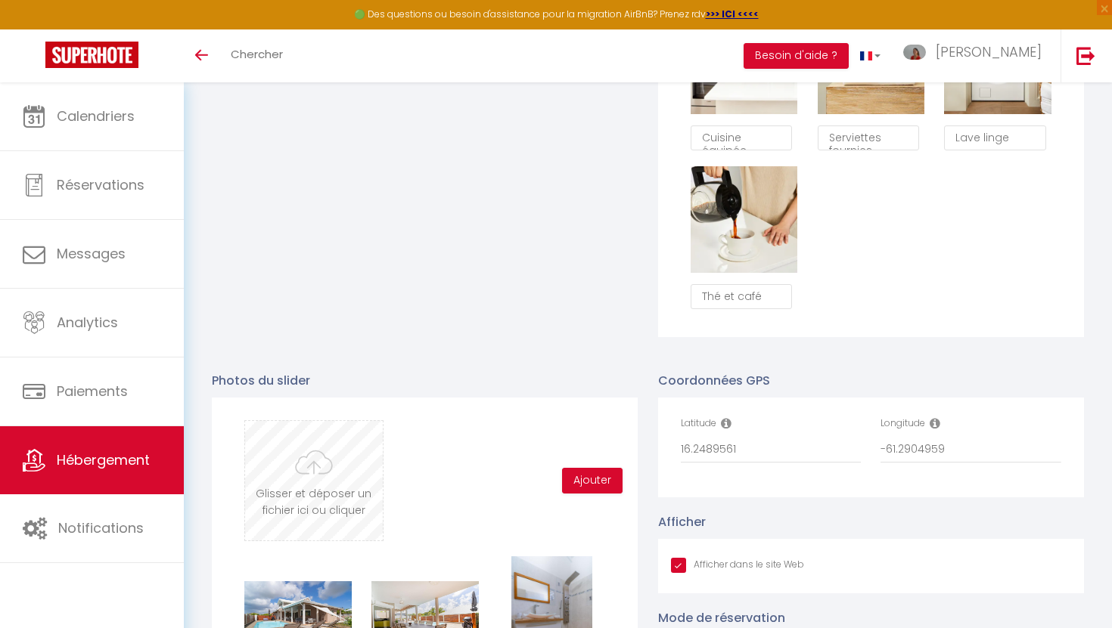
click at [317, 473] on input "file" at bounding box center [313, 480] width 137 height 119
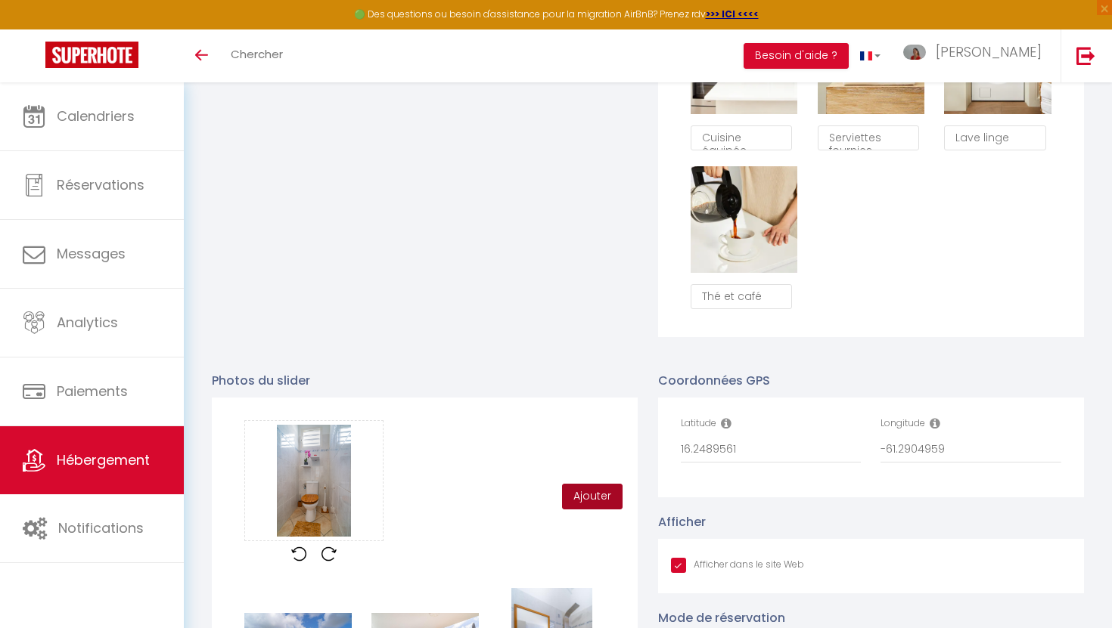
click at [599, 501] on button "Ajouter" at bounding box center [592, 497] width 61 height 26
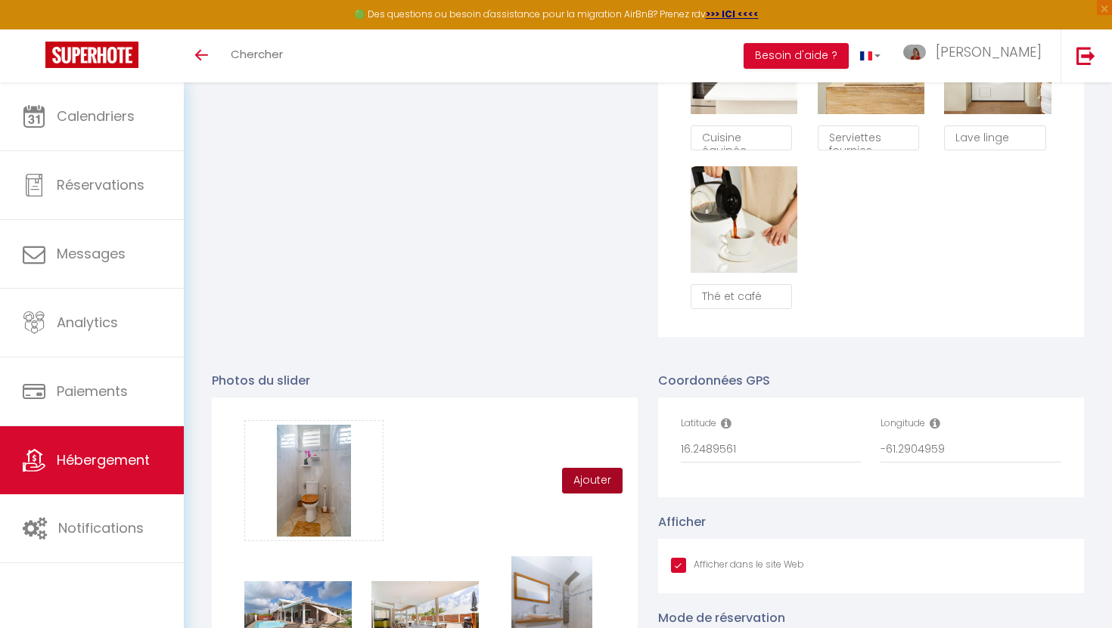
click at [602, 480] on button "Ajouter" at bounding box center [592, 481] width 61 height 26
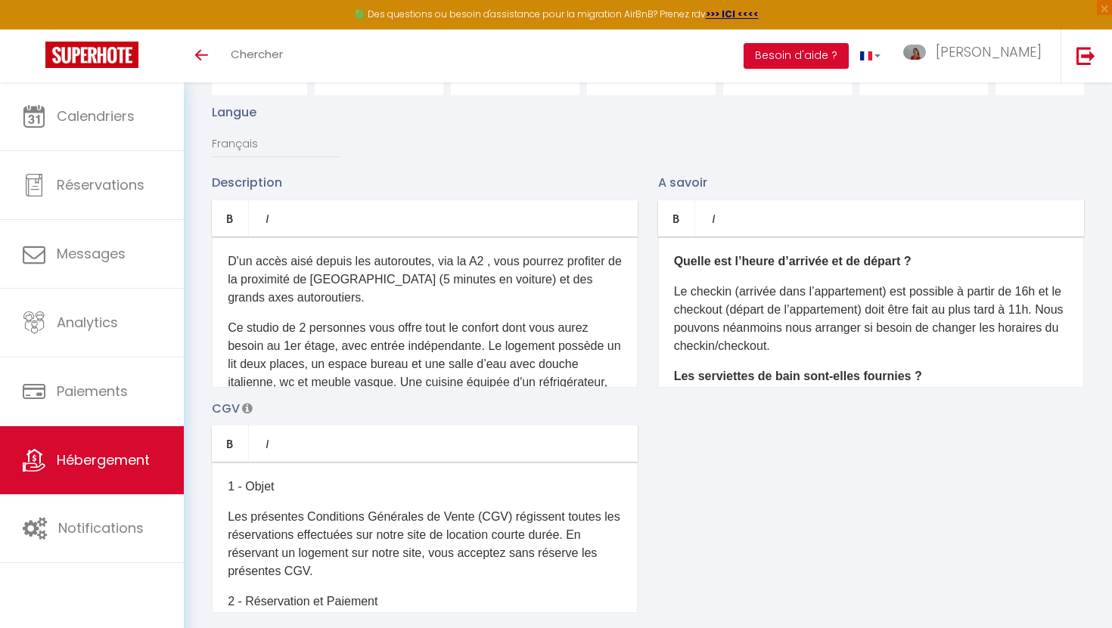
scroll to position [0, 0]
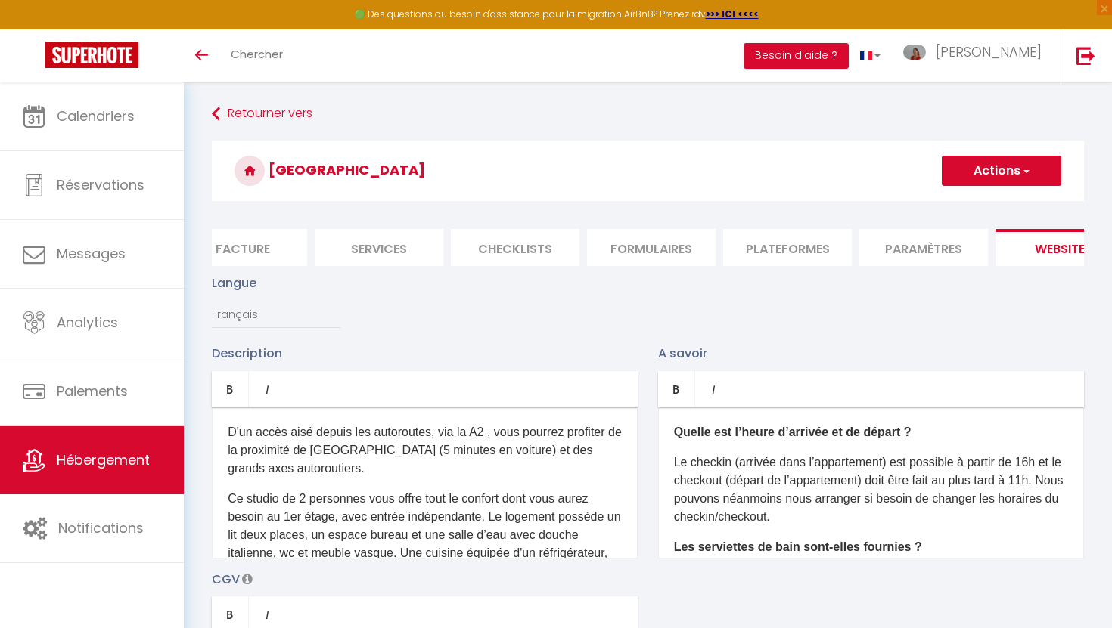
click at [1023, 168] on span "button" at bounding box center [1025, 170] width 10 height 15
click at [983, 203] on input "Enregistrer" at bounding box center [984, 204] width 56 height 15
